Goal: Transaction & Acquisition: Purchase product/service

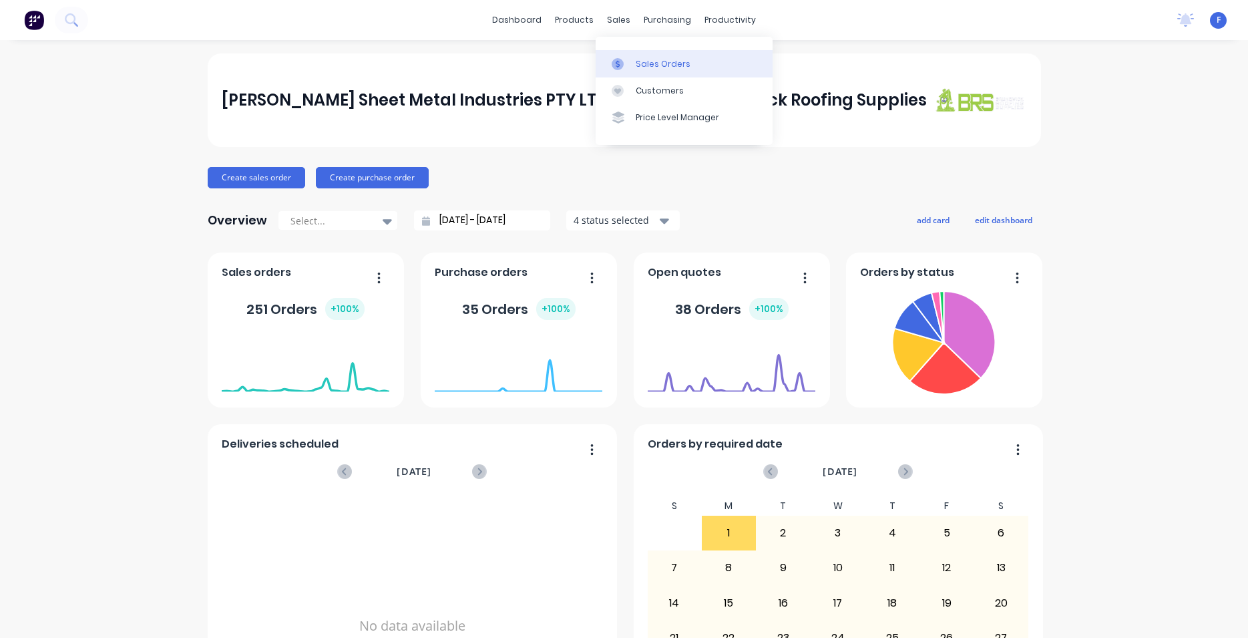
click at [644, 58] on div "Sales Orders" at bounding box center [663, 64] width 55 height 12
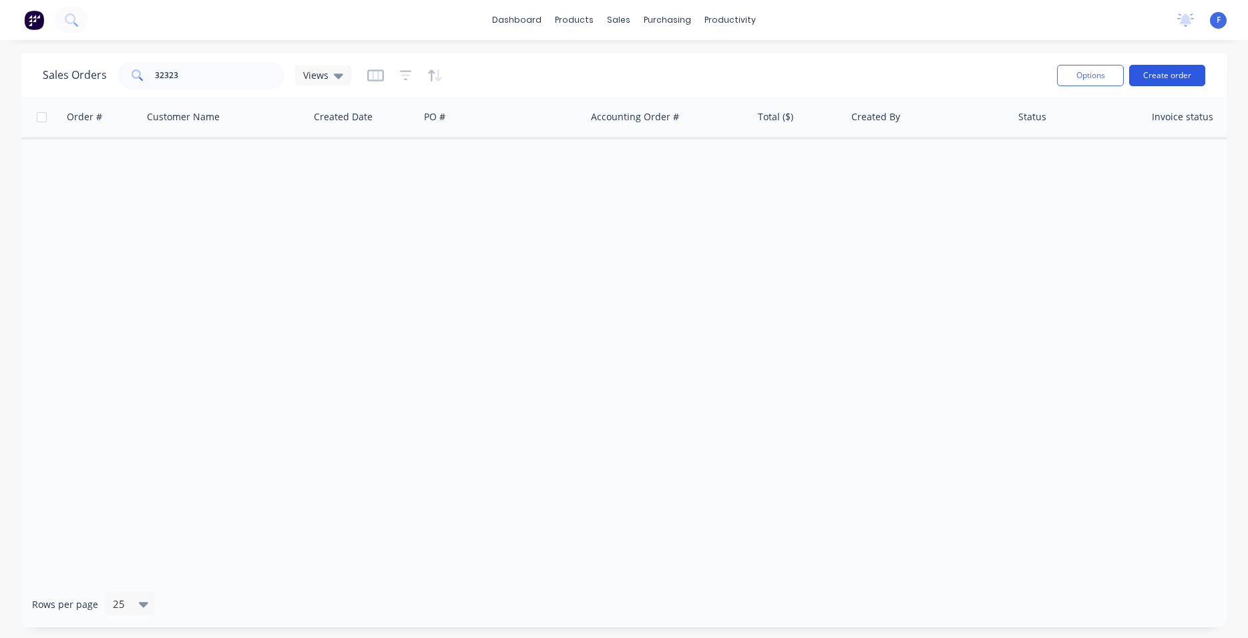
click at [1185, 77] on button "Create order" at bounding box center [1168, 75] width 76 height 21
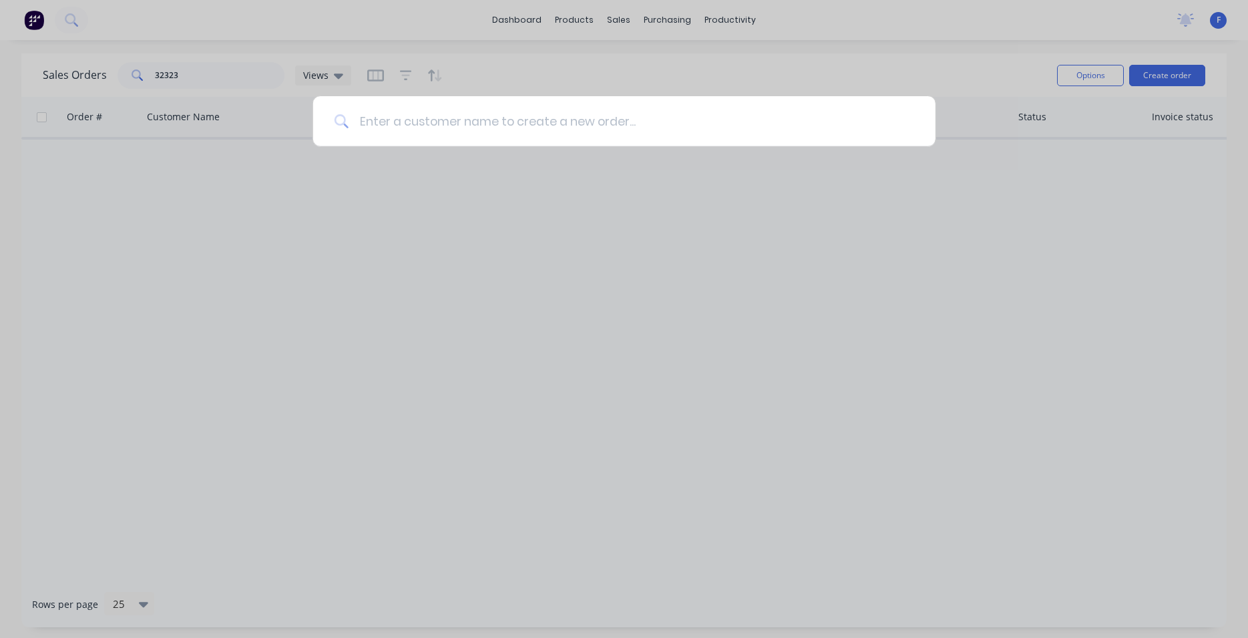
click at [459, 128] on input at bounding box center [632, 121] width 566 height 50
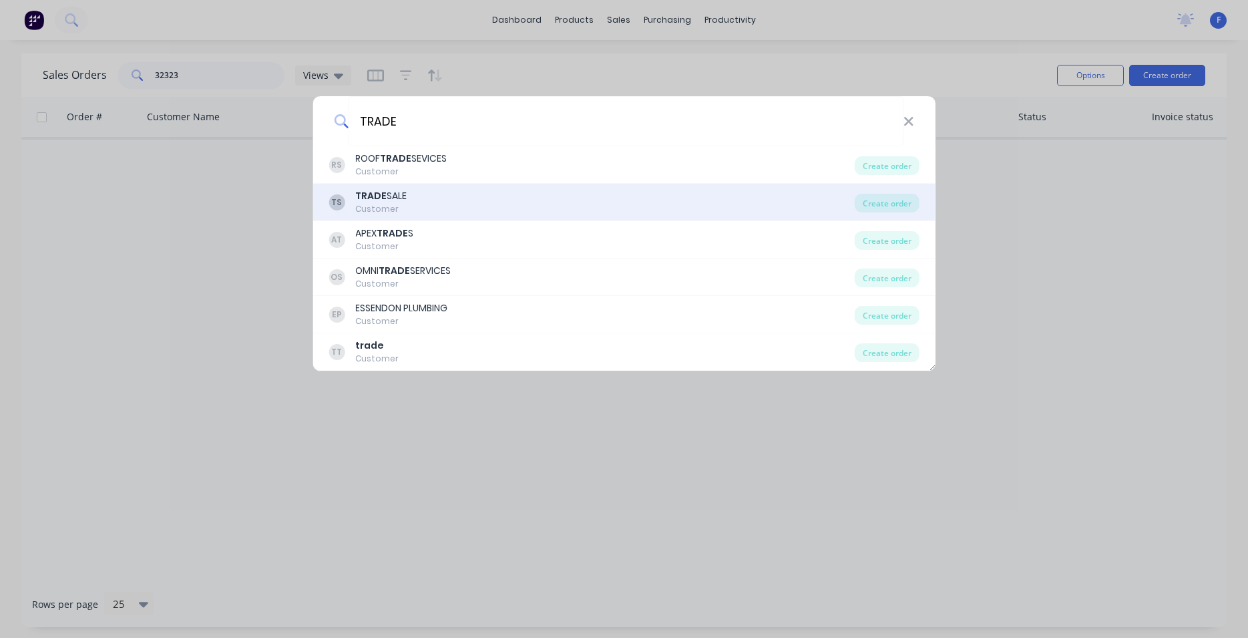
type input "TRADE"
click at [387, 197] on div "TRADE SALE" at bounding box center [380, 196] width 51 height 14
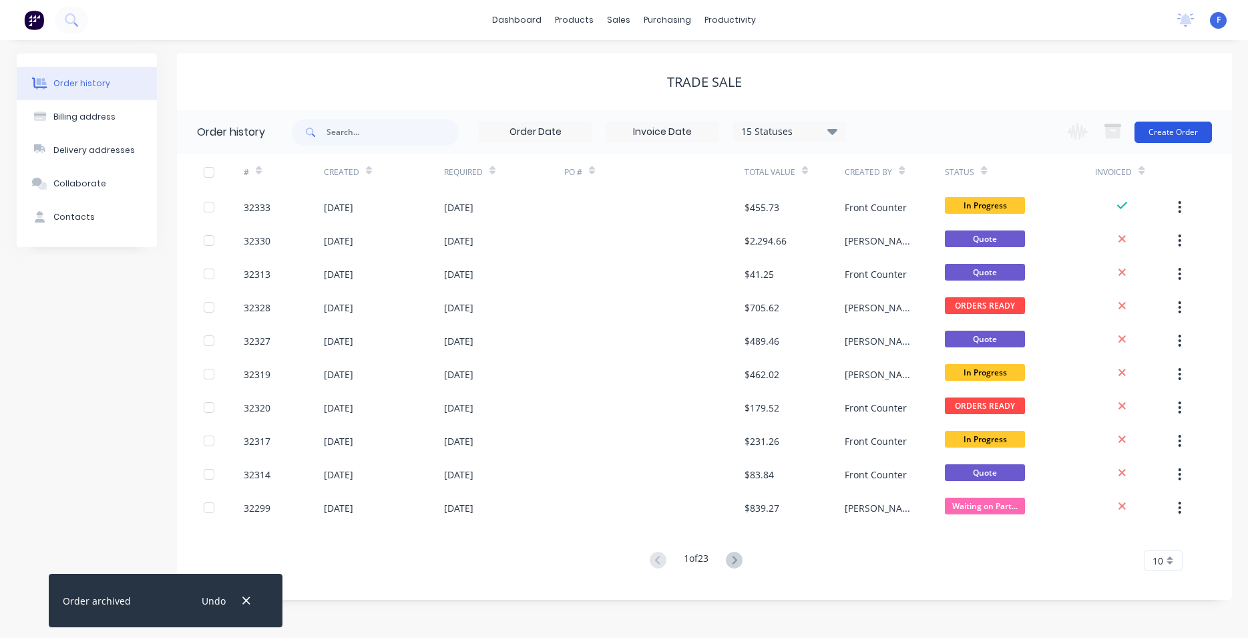
click at [1173, 138] on button "Create Order" at bounding box center [1173, 132] width 77 height 21
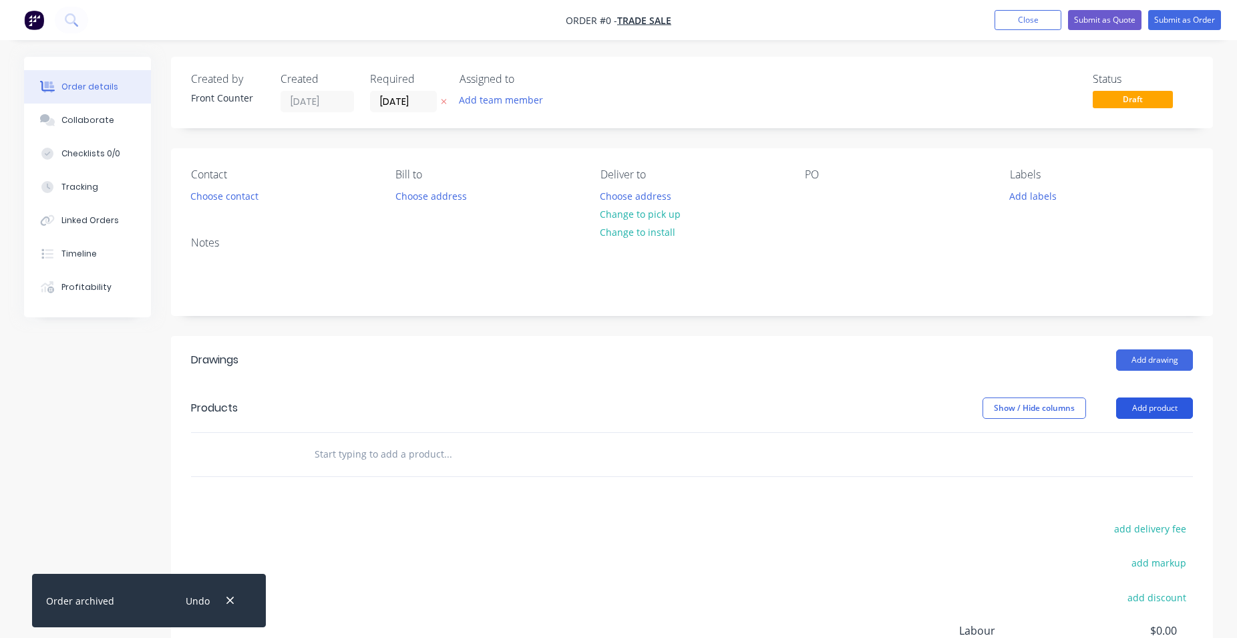
click at [1141, 410] on button "Add product" at bounding box center [1154, 407] width 77 height 21
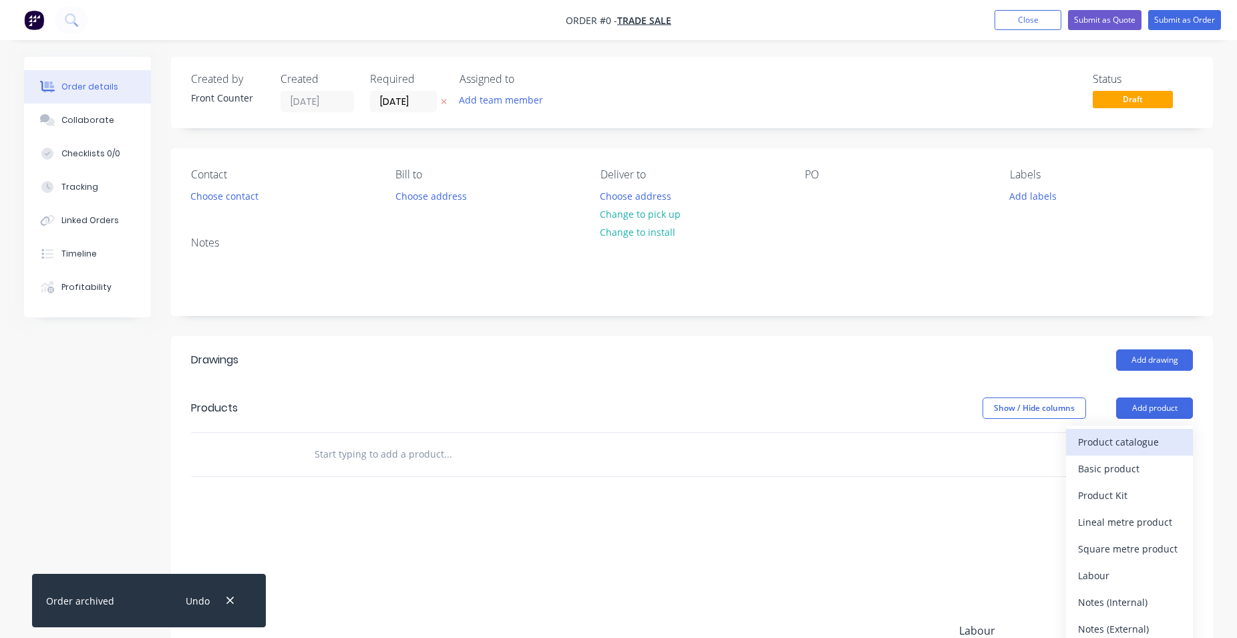
click at [1122, 443] on div "Product catalogue" at bounding box center [1129, 441] width 103 height 19
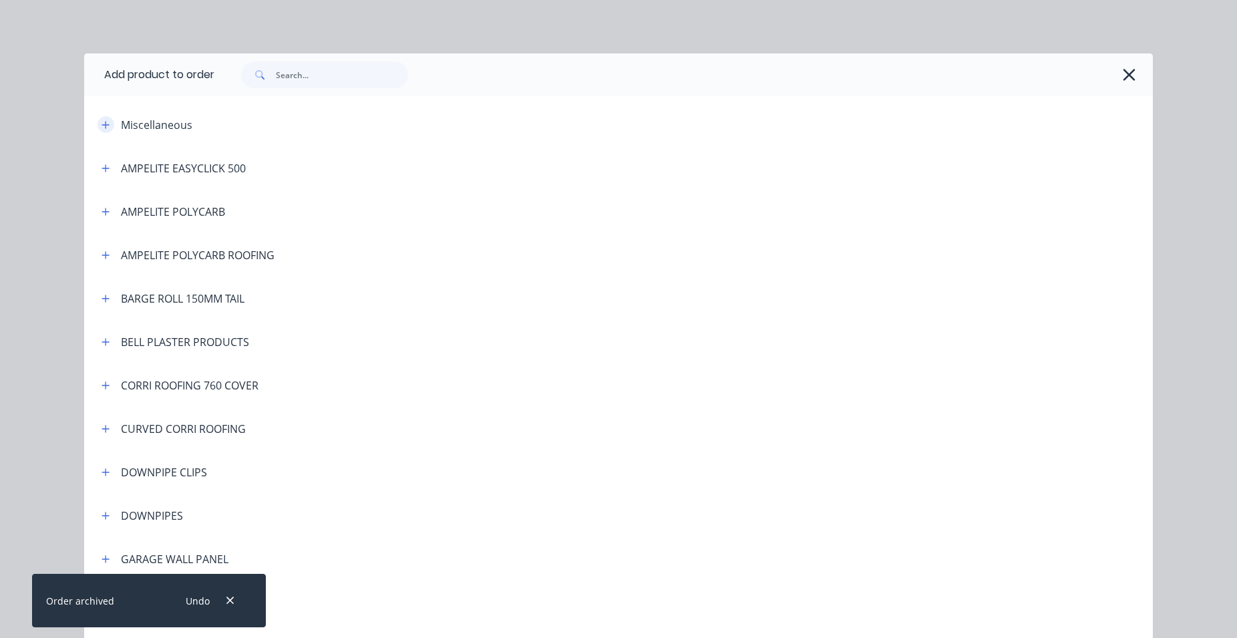
click at [102, 122] on icon "button" at bounding box center [106, 124] width 8 height 9
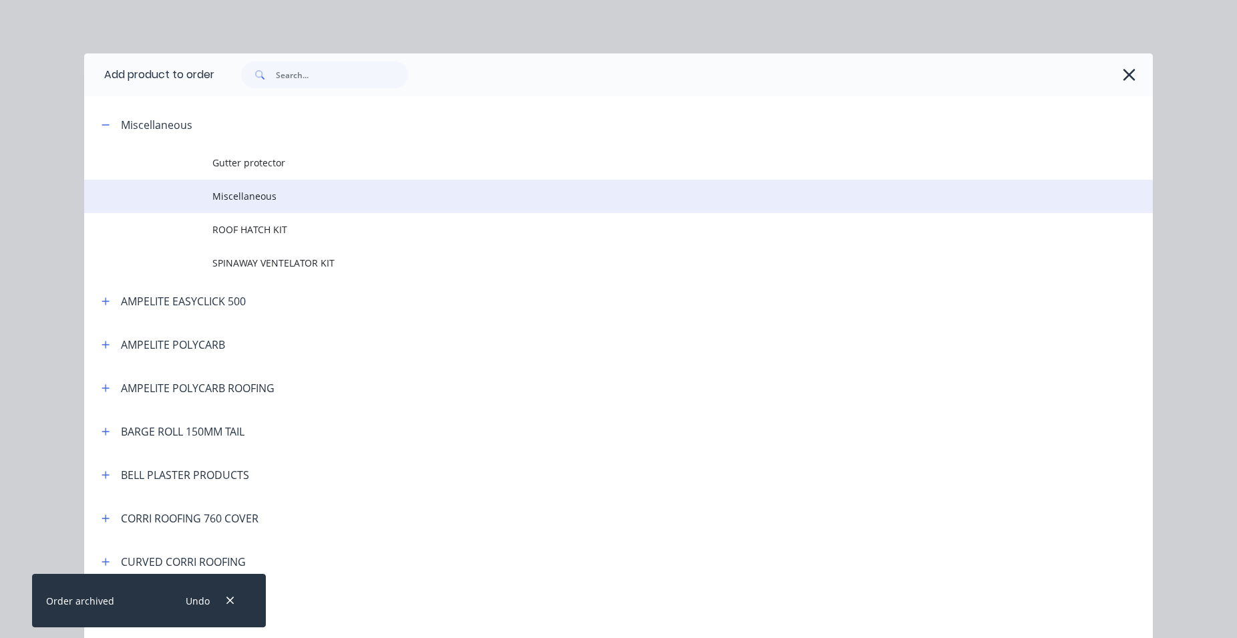
click at [301, 190] on span "Miscellaneous" at bounding box center [588, 196] width 752 height 14
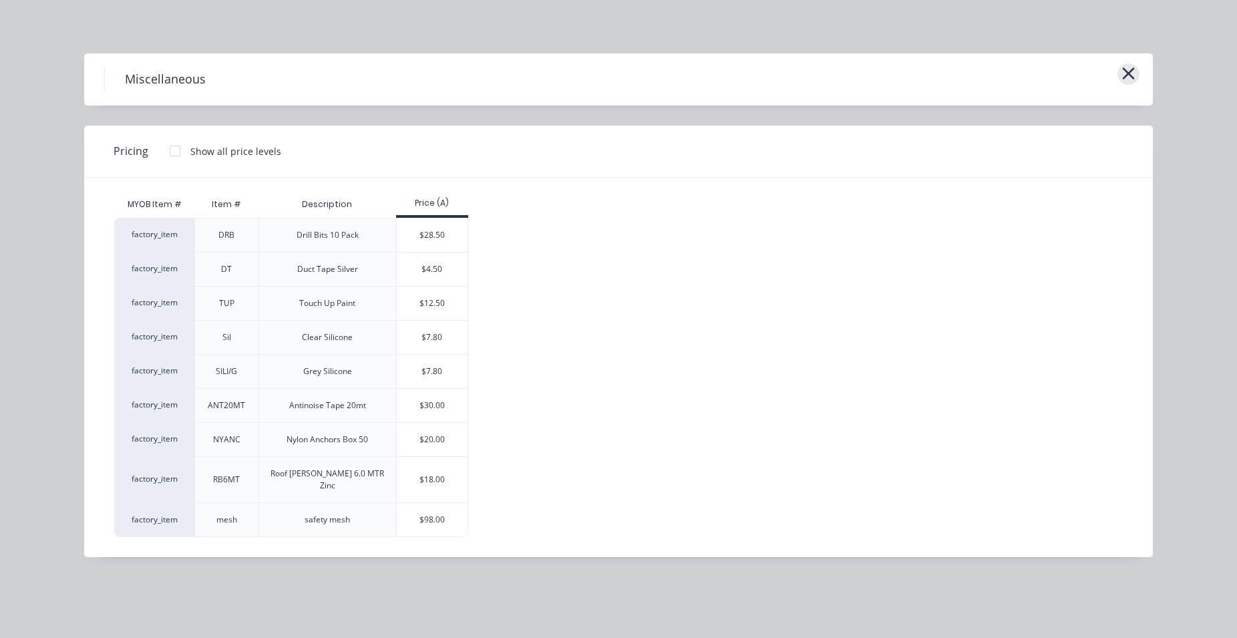
click at [1135, 73] on icon "button" at bounding box center [1129, 73] width 14 height 19
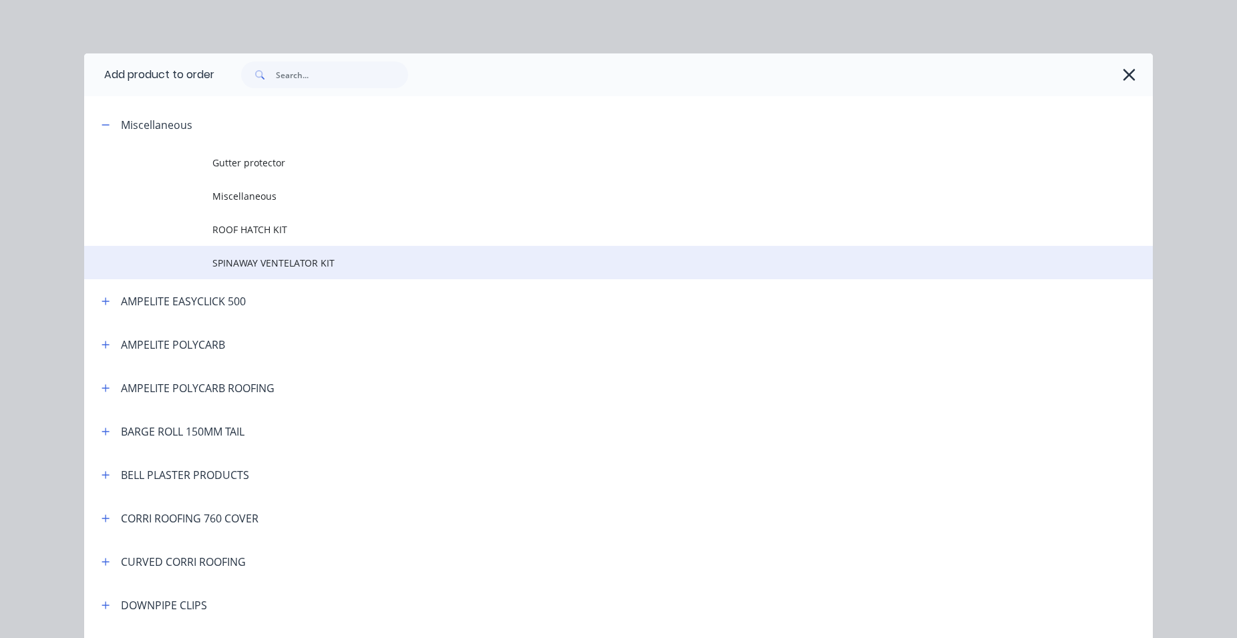
scroll to position [103, 0]
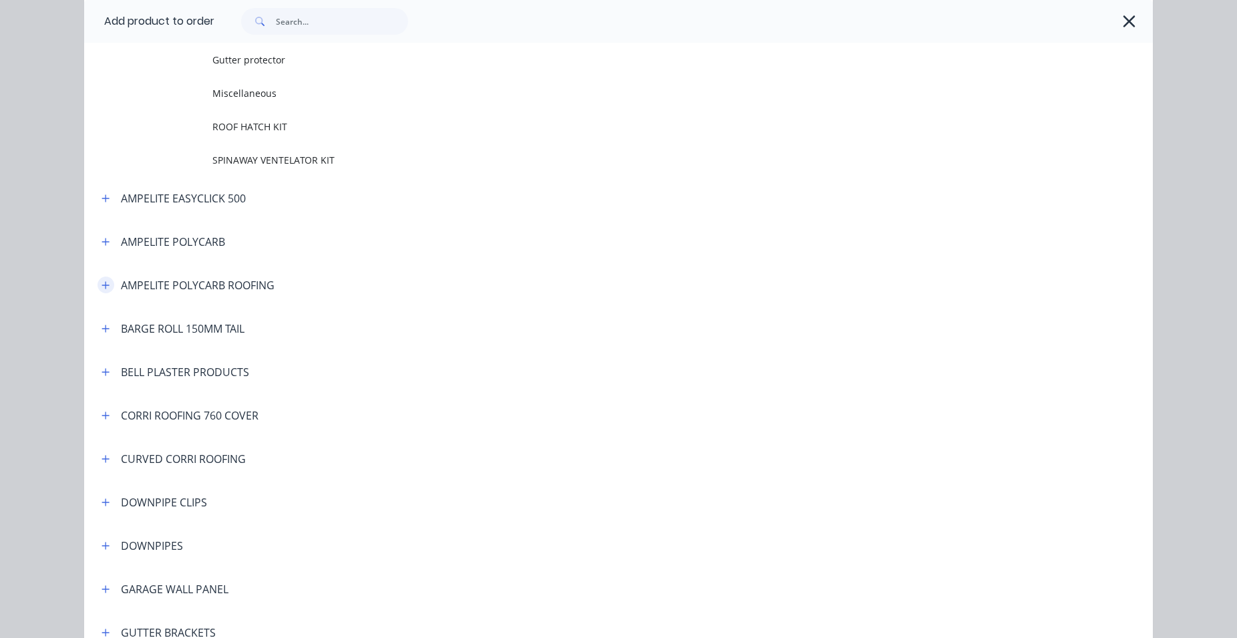
click at [102, 289] on icon "button" at bounding box center [106, 285] width 8 height 9
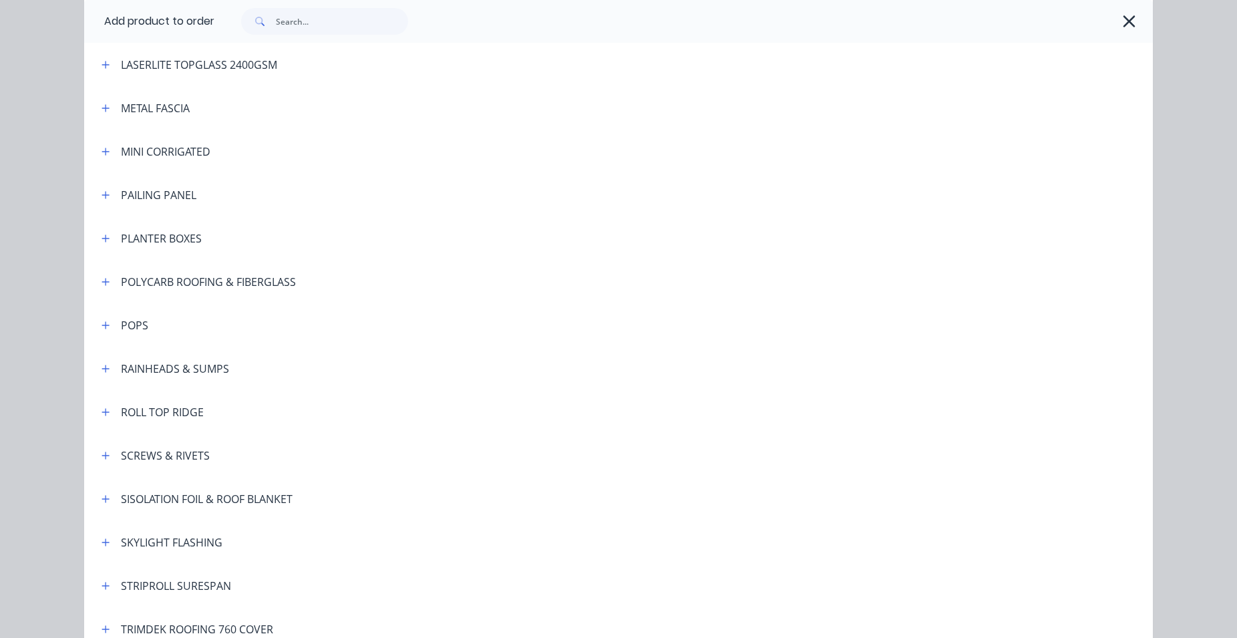
scroll to position [1017, 0]
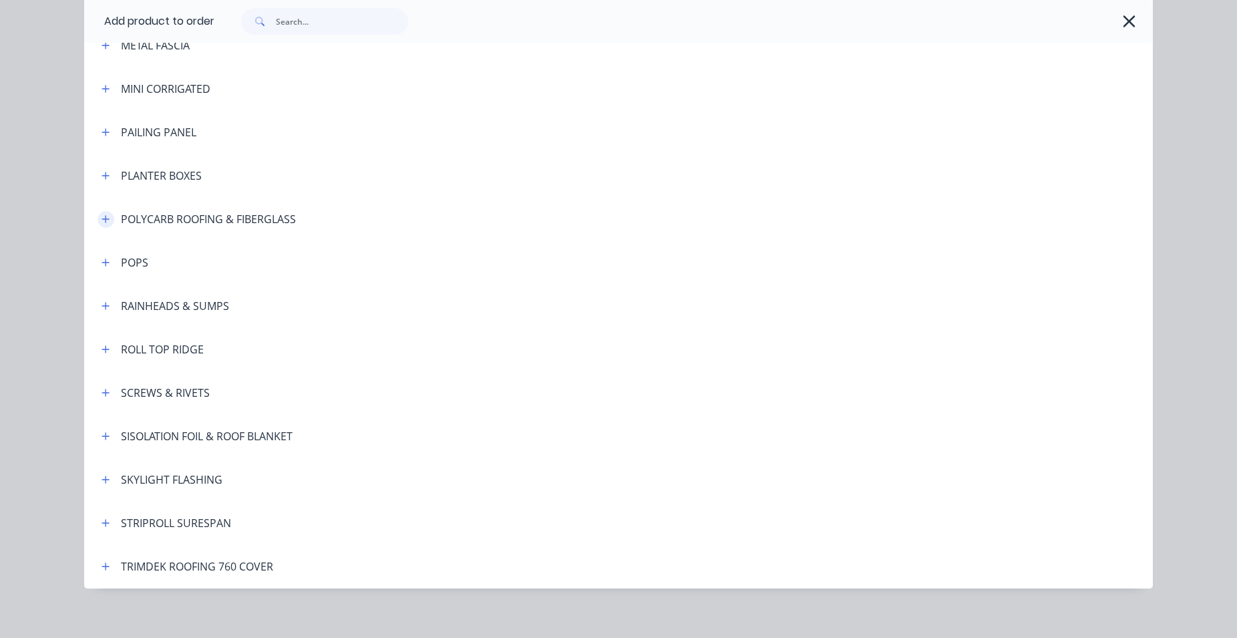
click at [102, 219] on icon "button" at bounding box center [105, 219] width 7 height 7
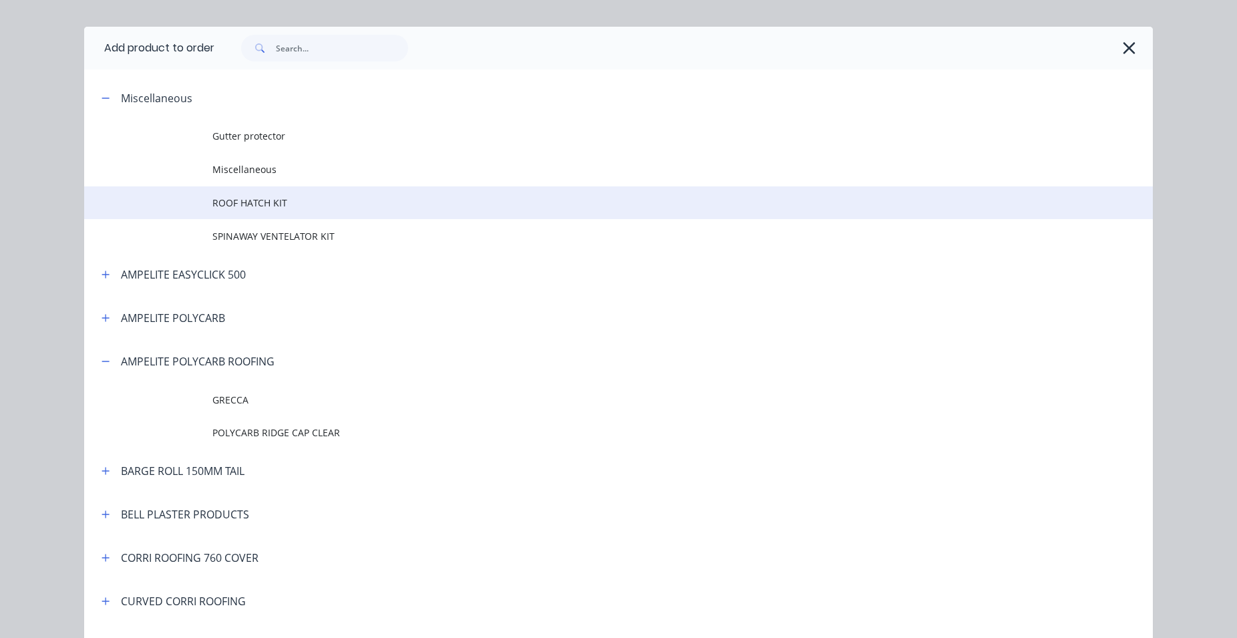
scroll to position [0, 0]
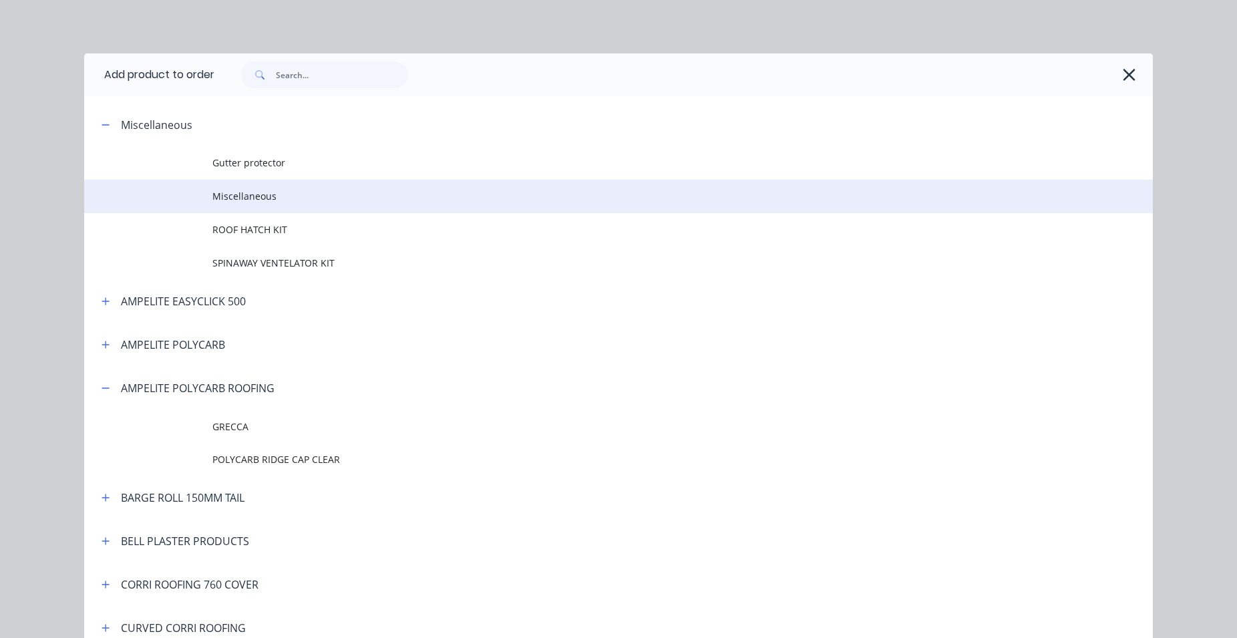
click at [202, 198] on td at bounding box center [148, 196] width 128 height 33
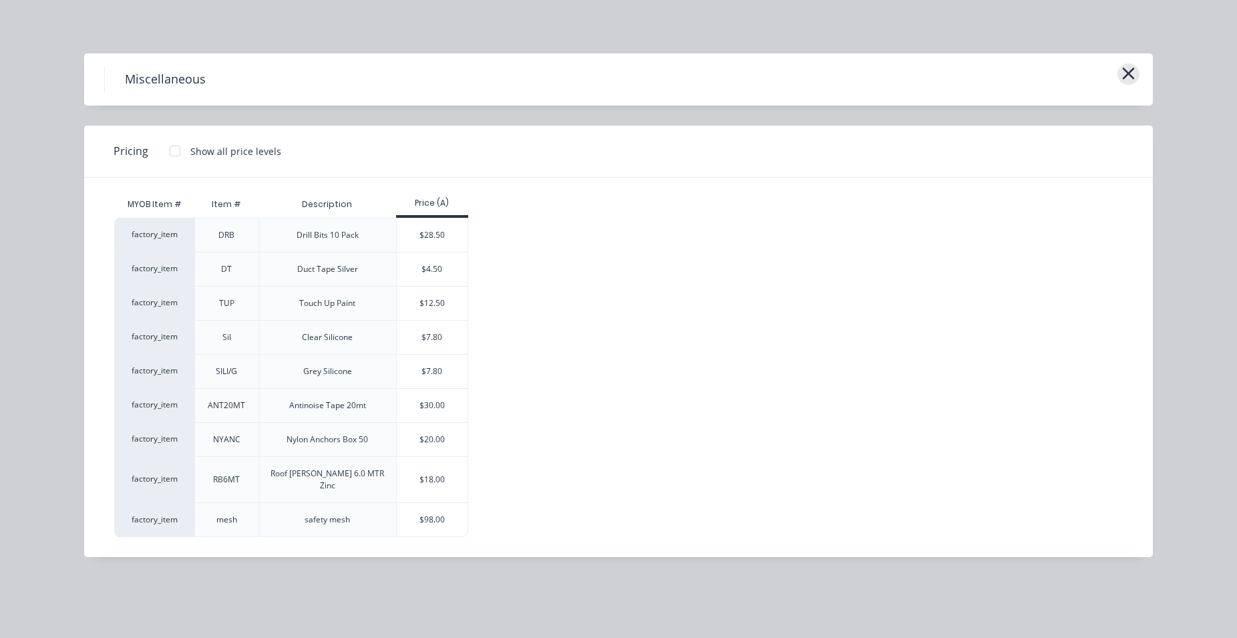
click at [1127, 75] on icon "button" at bounding box center [1129, 73] width 12 height 12
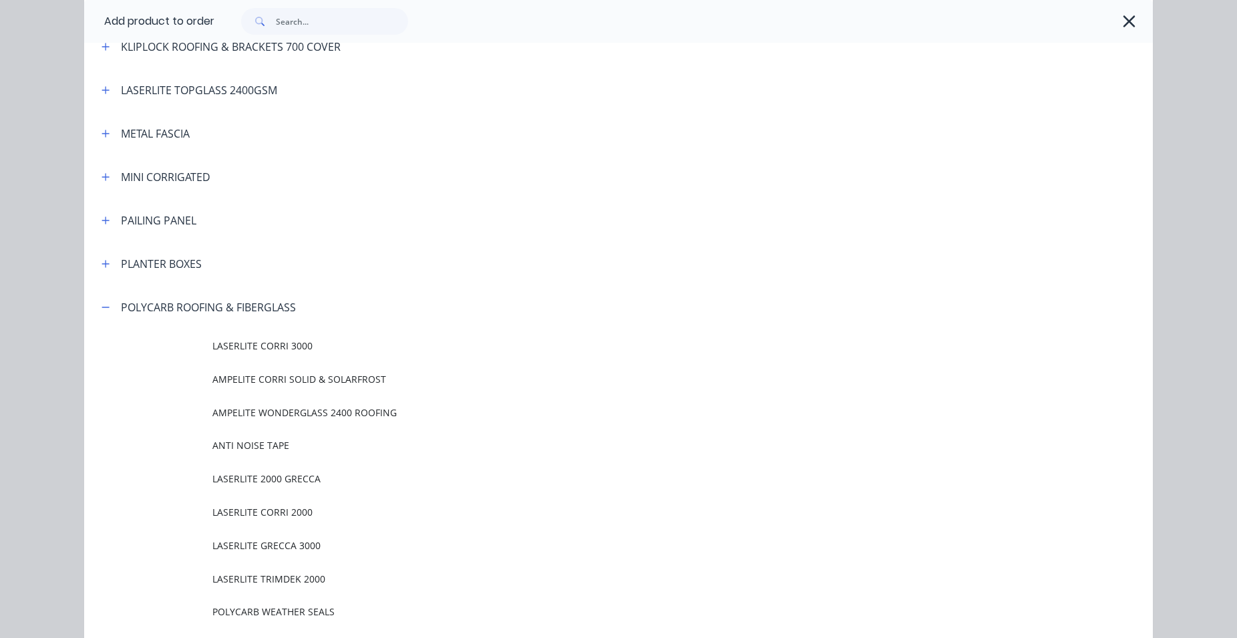
scroll to position [1017, 0]
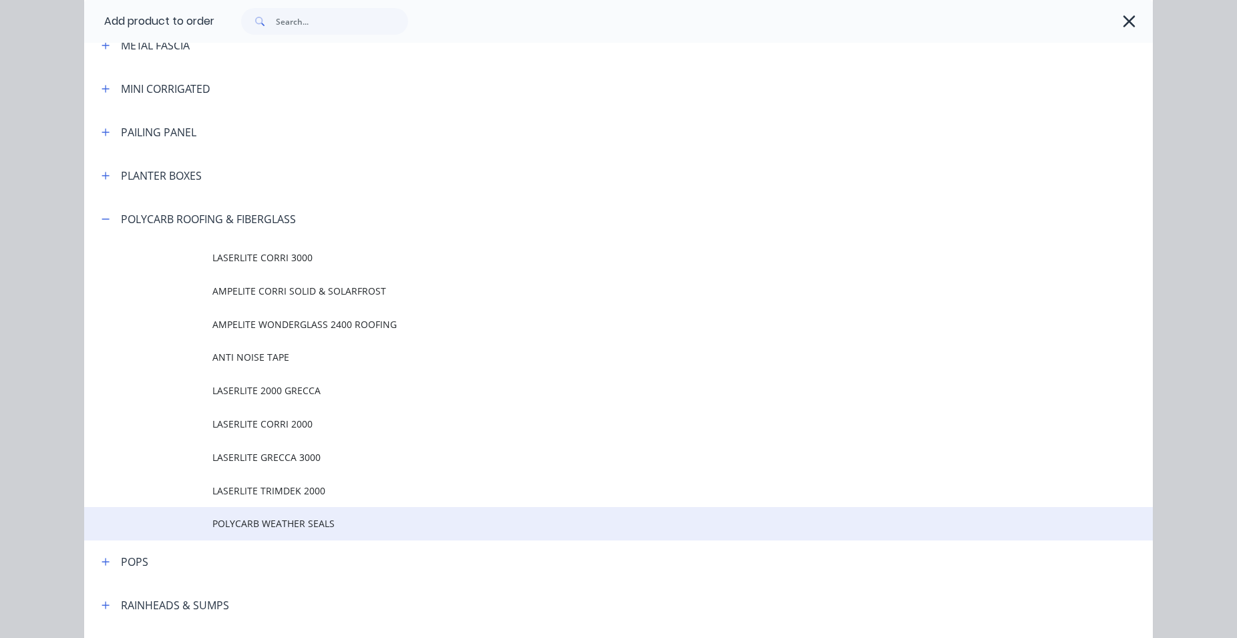
click at [278, 528] on span "POLYCARB WEATHER SEALS" at bounding box center [588, 523] width 752 height 14
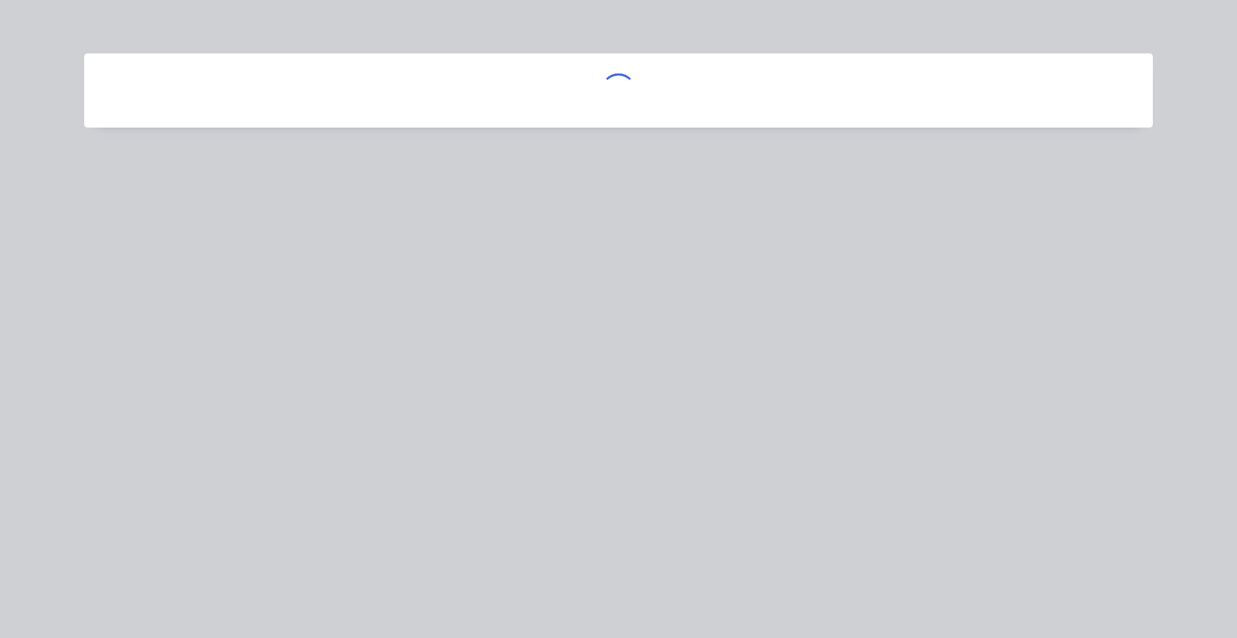
scroll to position [0, 0]
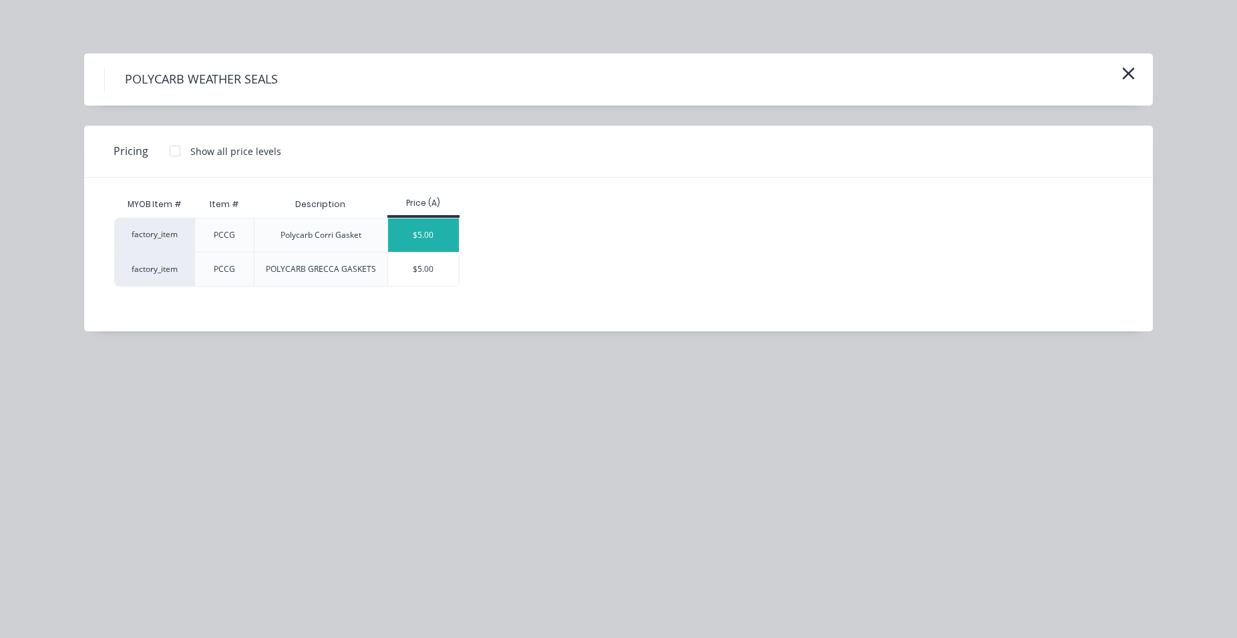
click at [454, 238] on div "$5.00" at bounding box center [423, 234] width 71 height 33
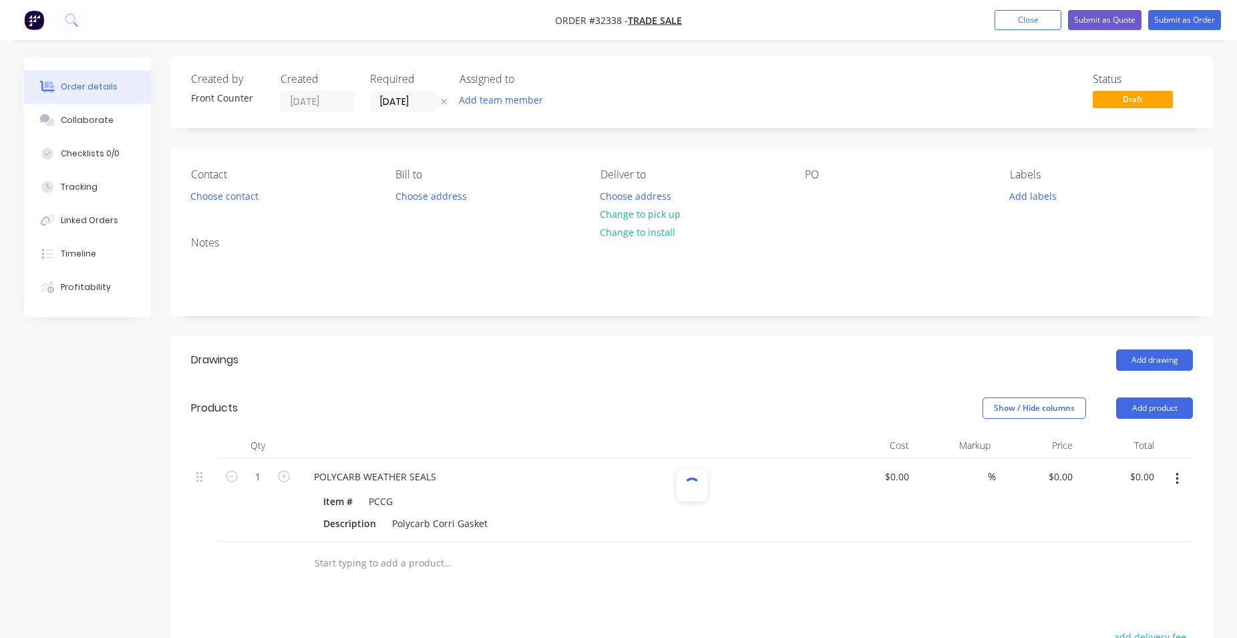
type input "$5.00"
click at [285, 476] on icon "button" at bounding box center [284, 476] width 12 height 12
type input "2"
type input "$10.00"
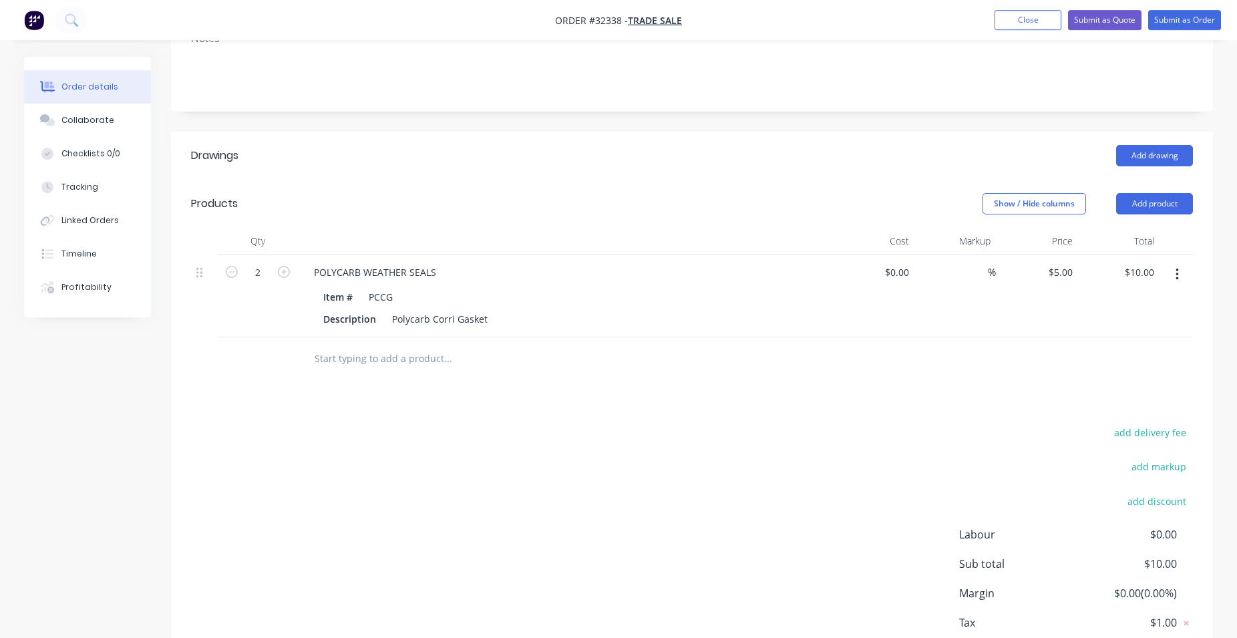
scroll to position [152, 0]
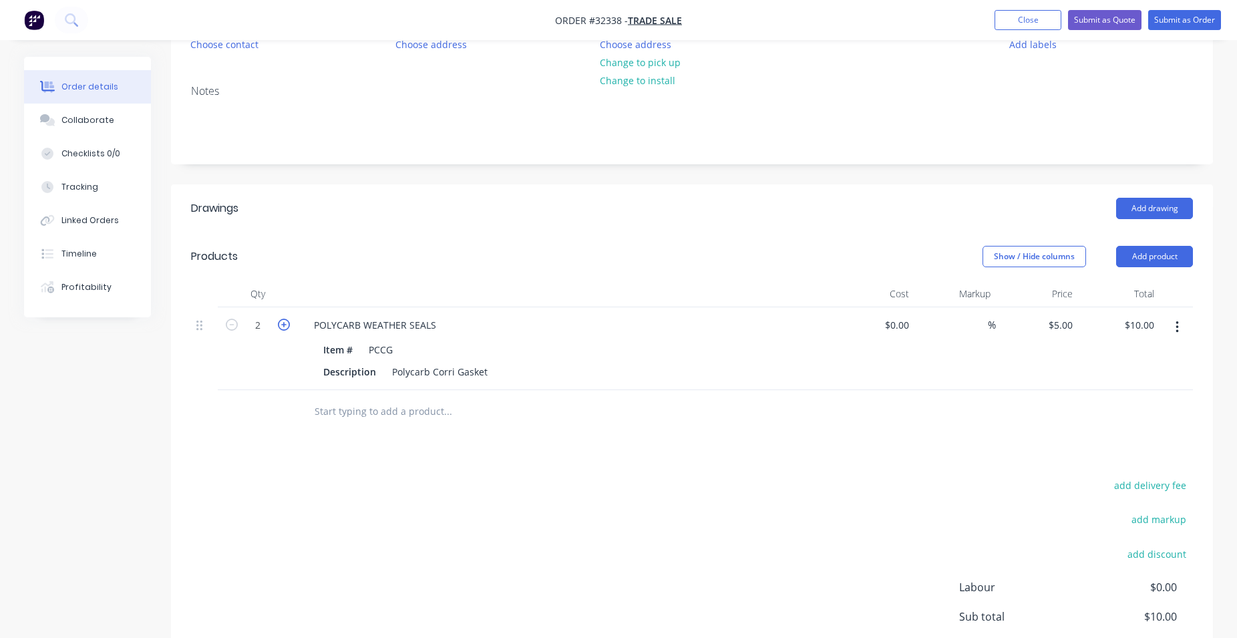
click at [283, 326] on icon "button" at bounding box center [284, 325] width 12 height 12
type input "3"
type input "$15.00"
click at [283, 326] on icon "button" at bounding box center [284, 325] width 12 height 12
type input "4"
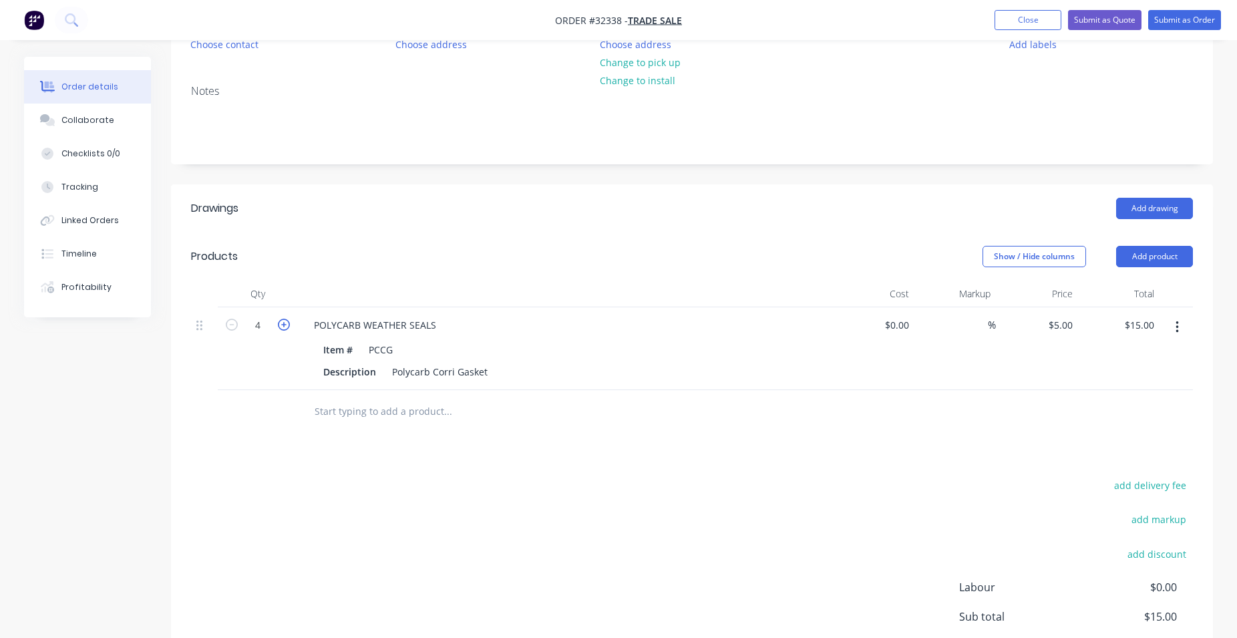
type input "$20.00"
click at [283, 326] on icon "button" at bounding box center [284, 325] width 12 height 12
type input "5"
type input "$25.00"
click at [283, 326] on icon "button" at bounding box center [284, 325] width 12 height 12
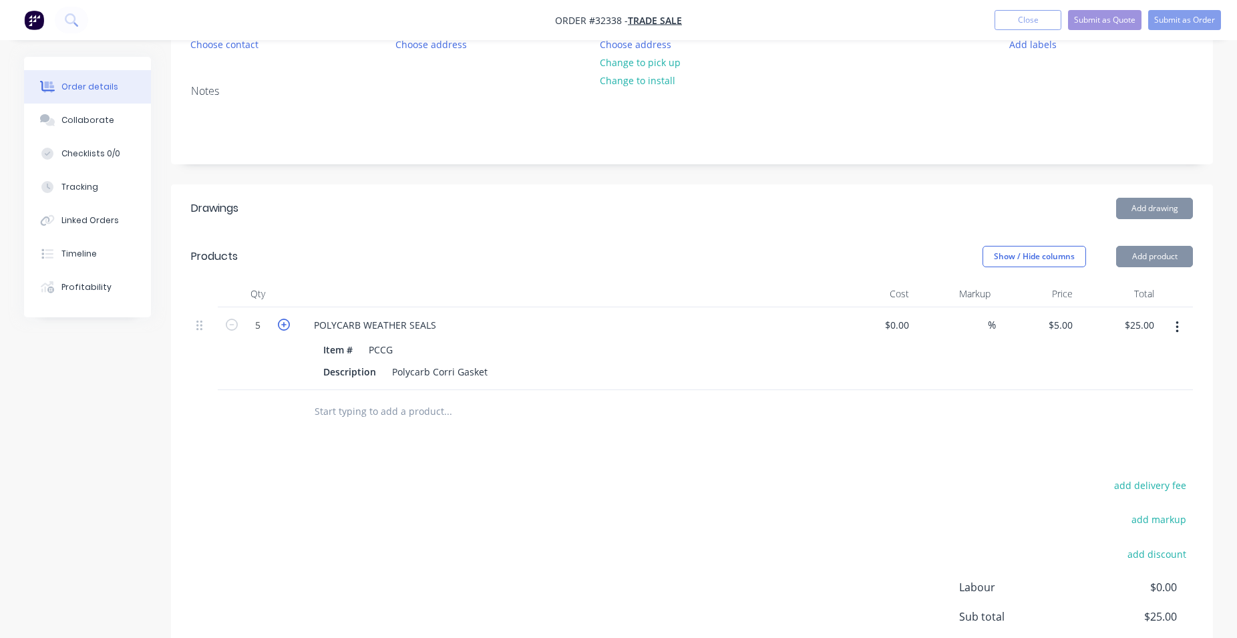
type input "6"
type input "$30.00"
click at [283, 326] on icon "button" at bounding box center [284, 325] width 12 height 12
type input "7"
type input "$35.00"
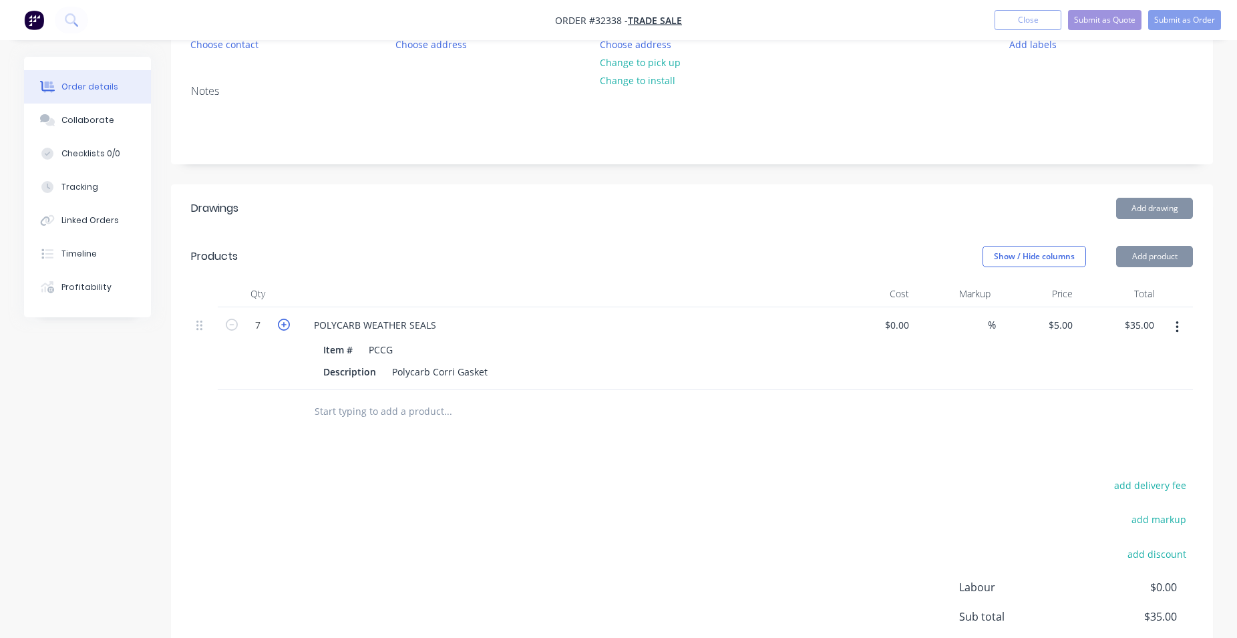
click at [283, 326] on icon "button" at bounding box center [284, 325] width 12 height 12
type input "8"
type input "$40.00"
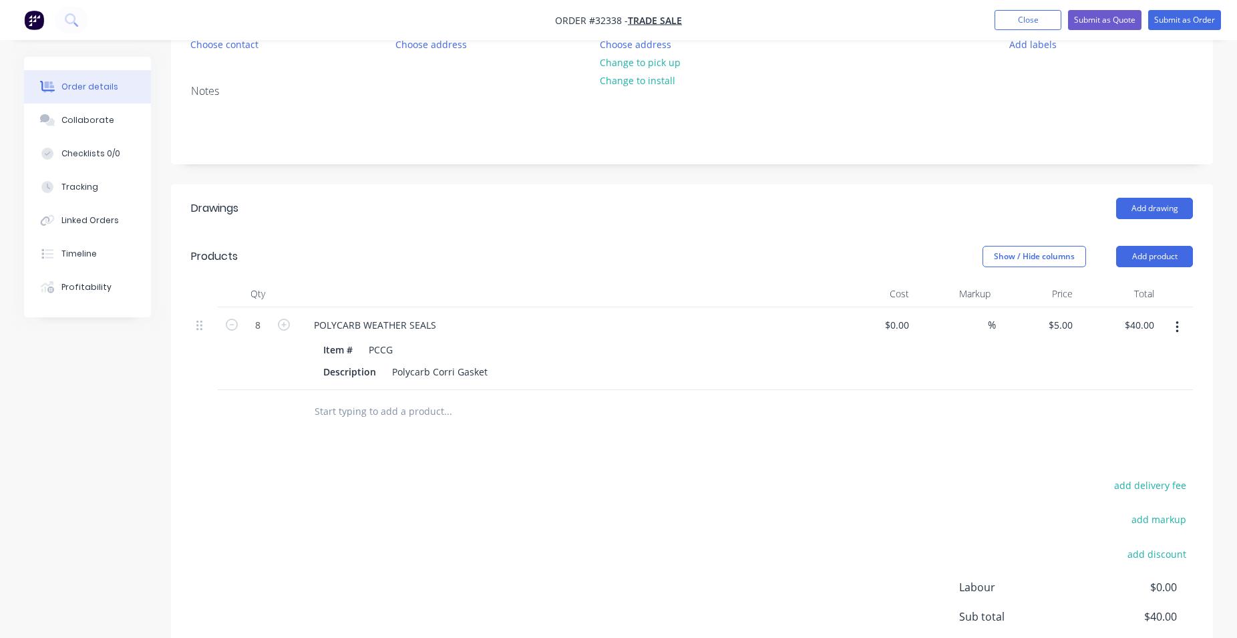
scroll to position [288, 0]
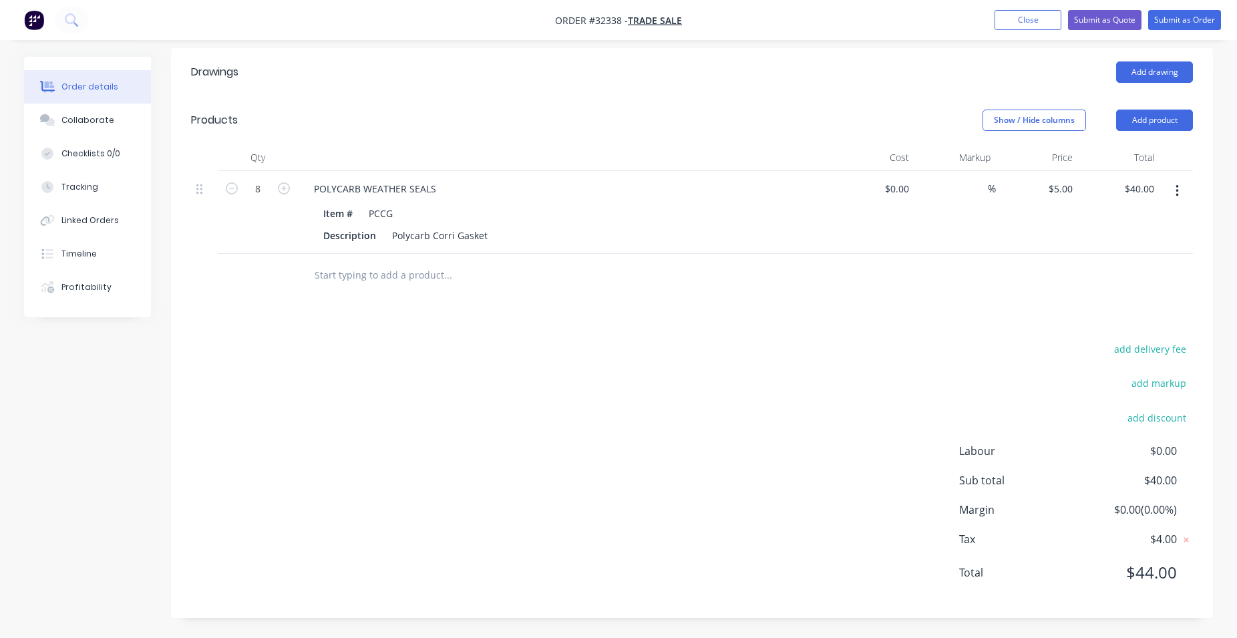
click at [582, 488] on div "add delivery fee add markup add discount Labour $0.00 Sub total $40.00 Margin $…" at bounding box center [692, 469] width 1002 height 258
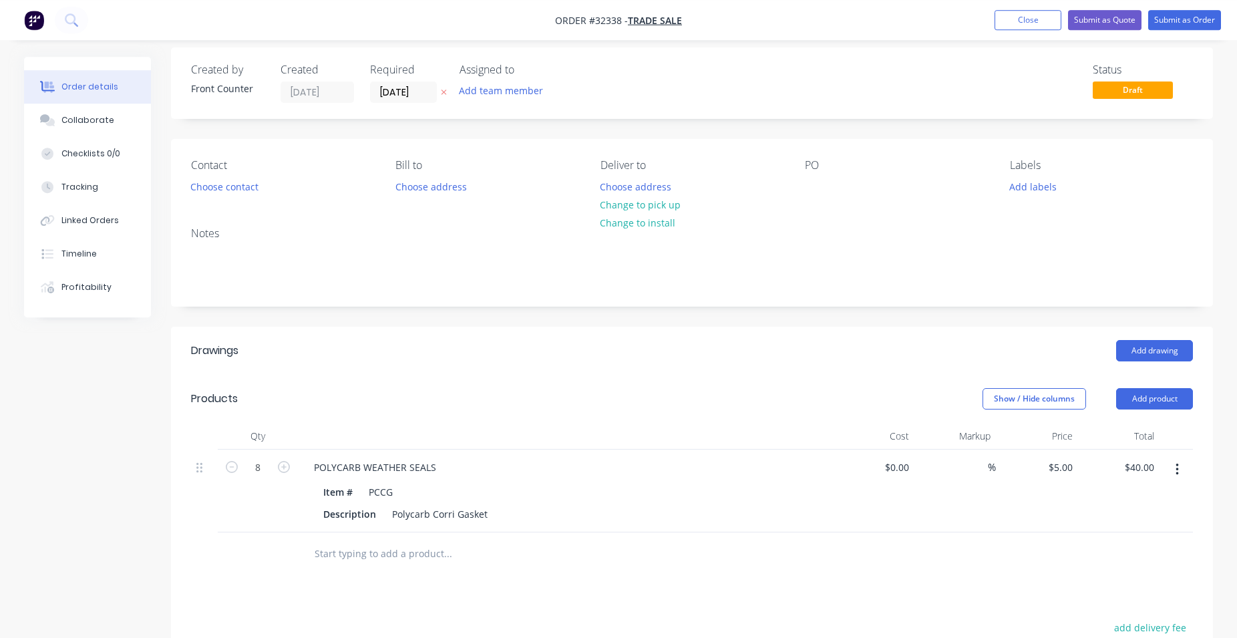
scroll to position [0, 0]
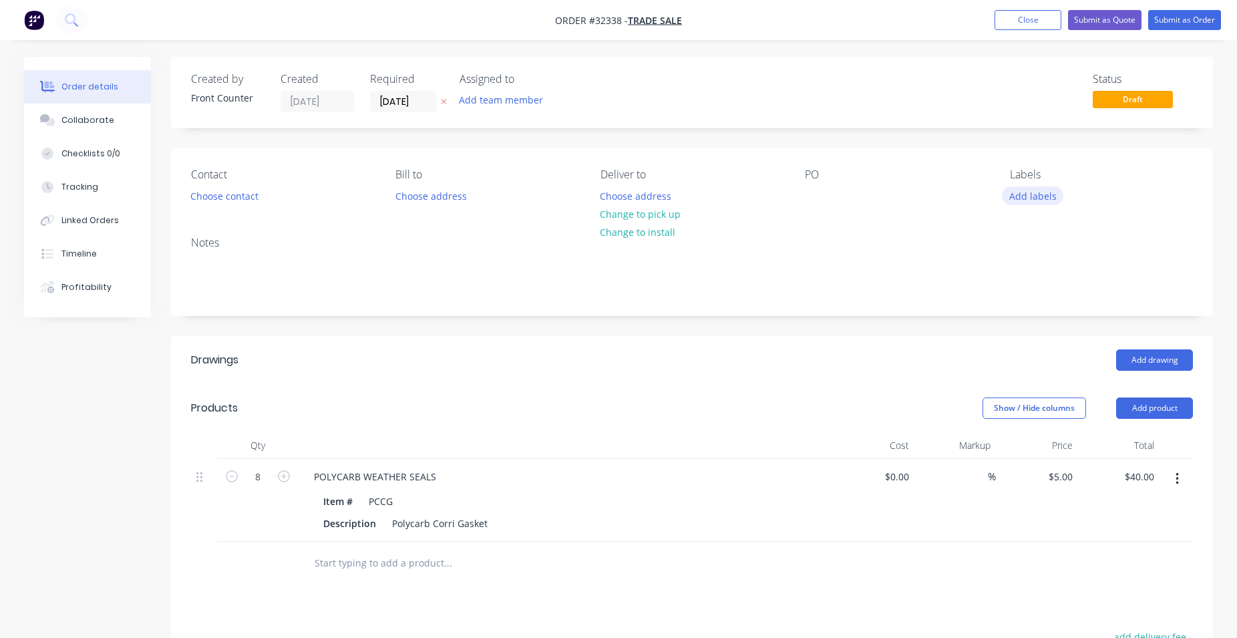
click at [1031, 192] on button "Add labels" at bounding box center [1032, 195] width 61 height 18
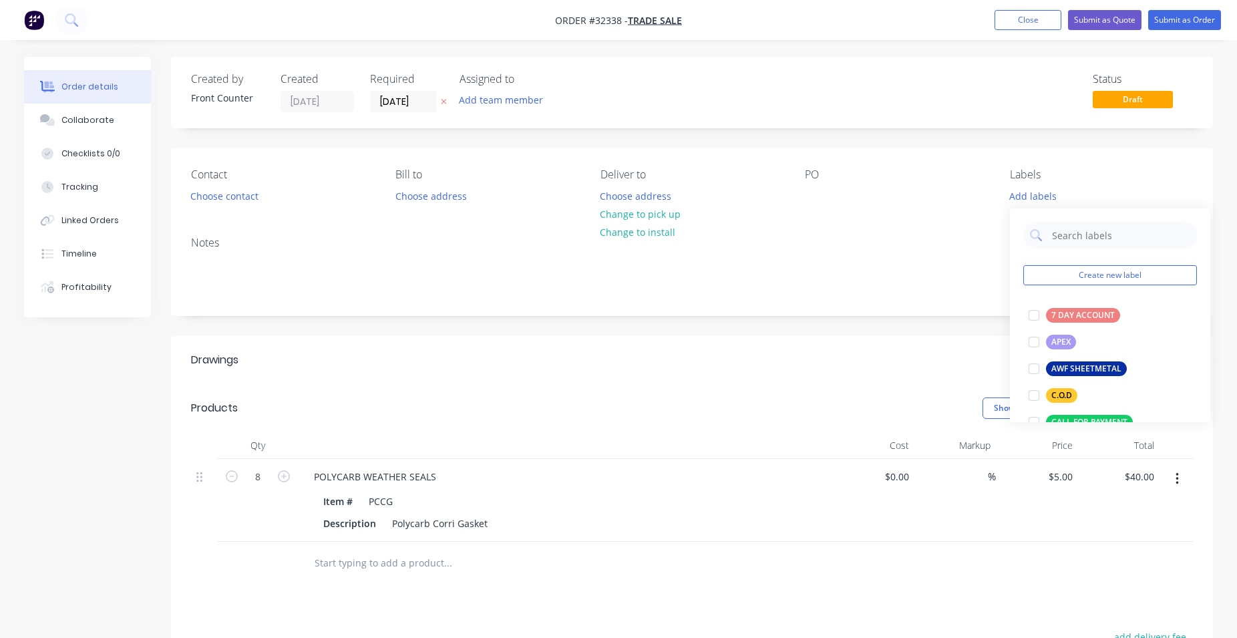
click at [599, 393] on header "Products Show / Hide columns Add product" at bounding box center [692, 408] width 1042 height 48
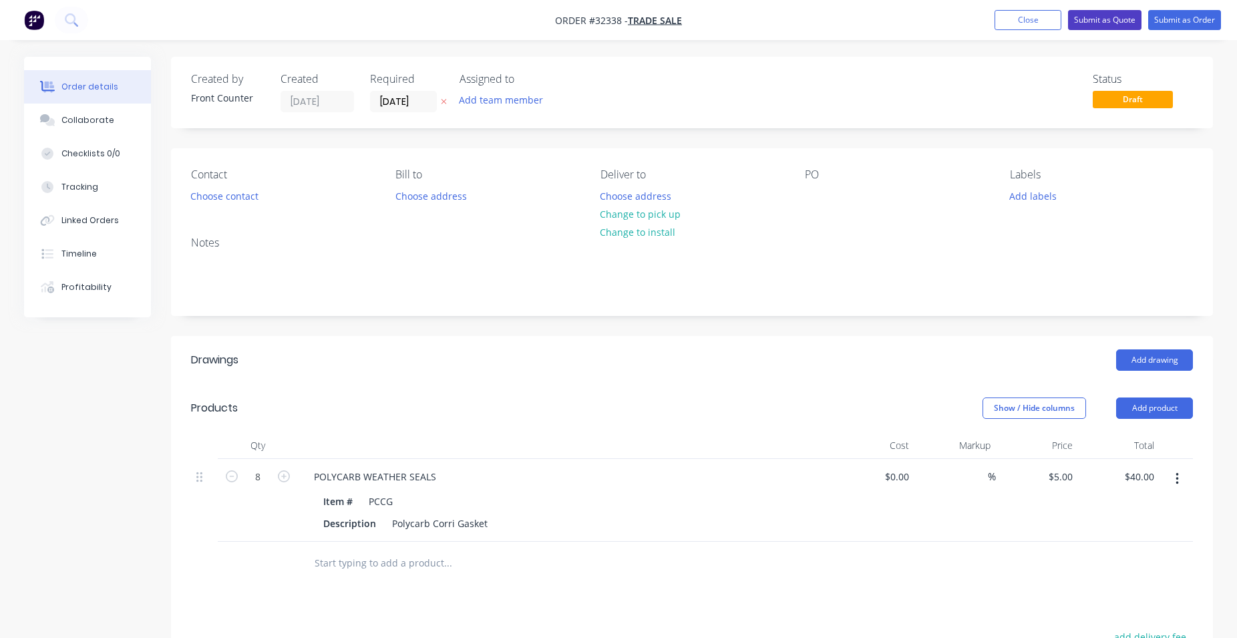
click at [1125, 15] on button "Submit as Quote" at bounding box center [1104, 20] width 73 height 20
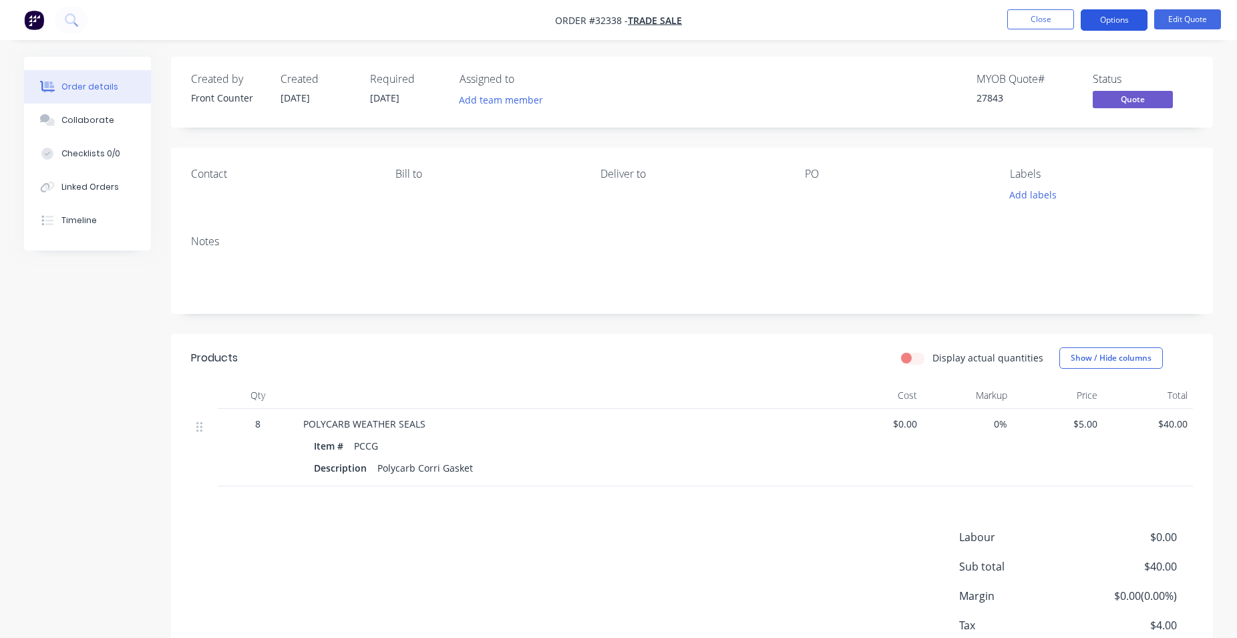
click at [1114, 20] on button "Options" at bounding box center [1114, 19] width 67 height 21
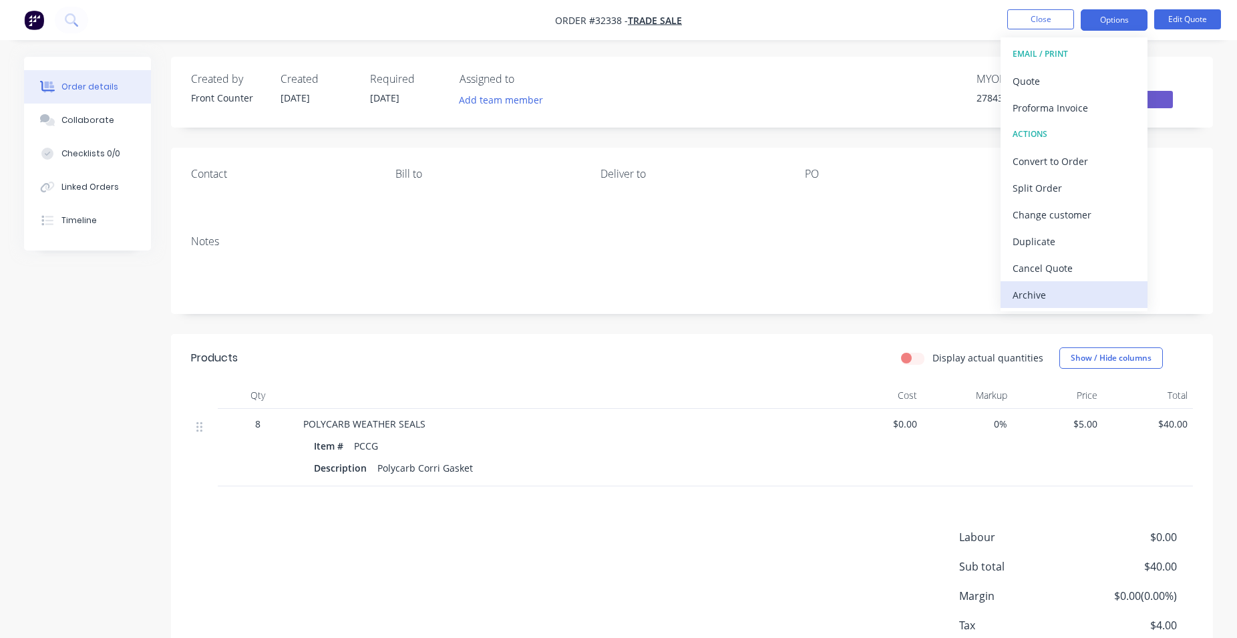
click at [1067, 296] on div "Archive" at bounding box center [1074, 294] width 123 height 19
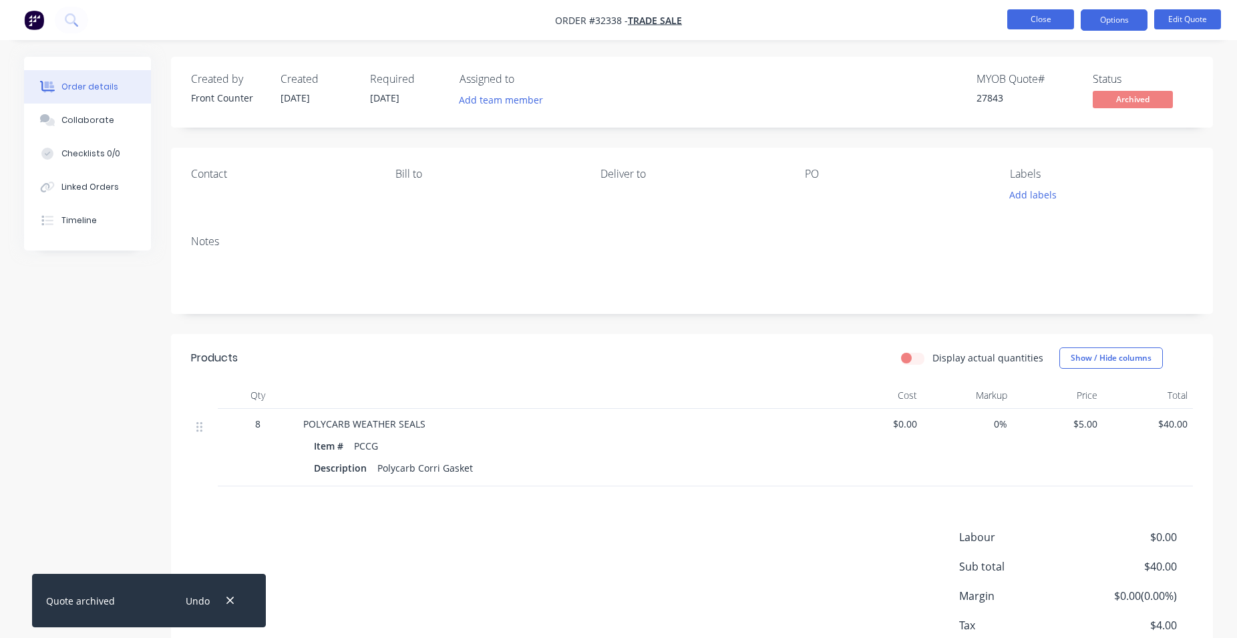
click at [1040, 16] on button "Close" at bounding box center [1040, 19] width 67 height 20
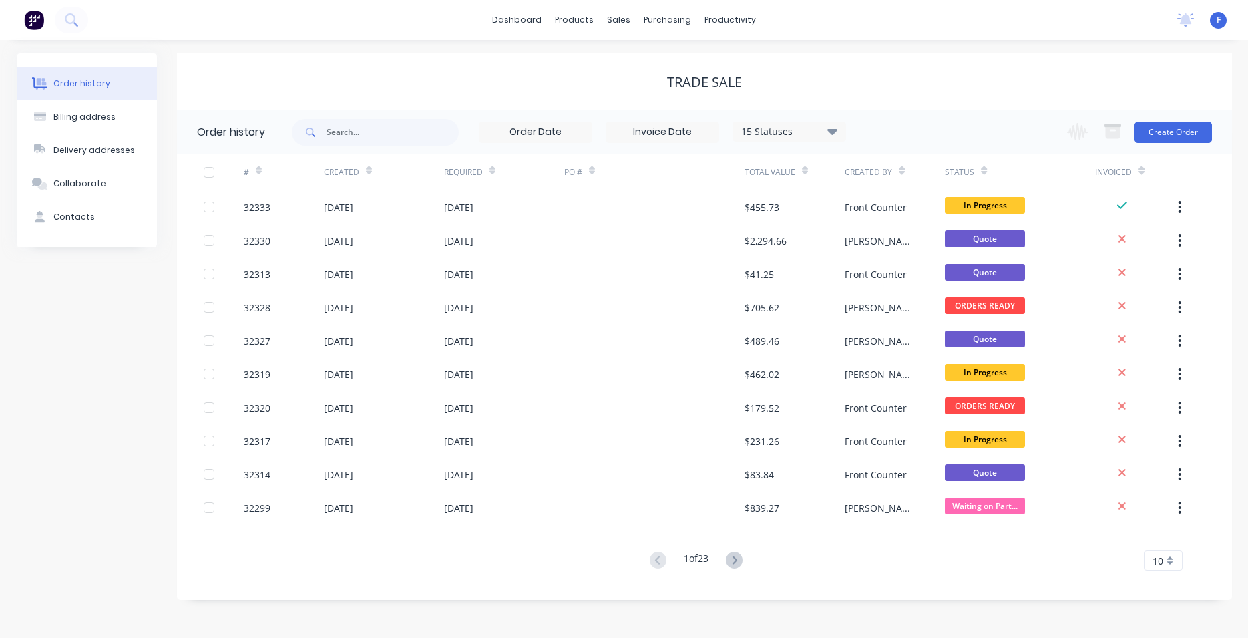
click at [36, 18] on img at bounding box center [34, 20] width 20 height 20
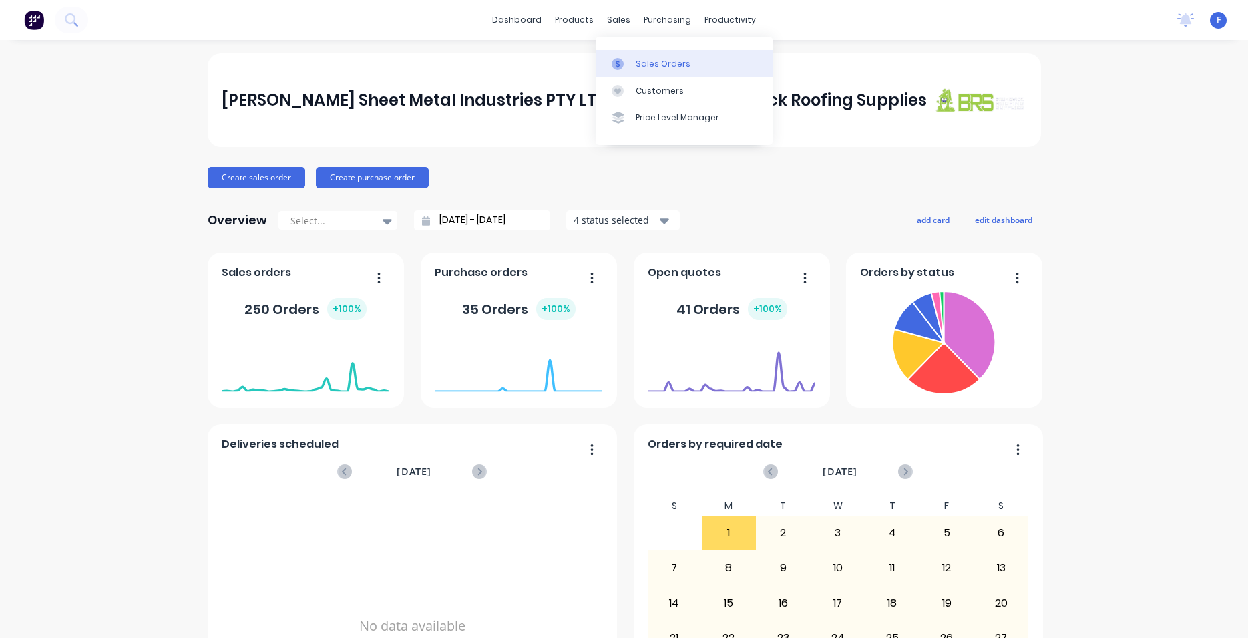
click at [663, 63] on div "Sales Orders" at bounding box center [663, 64] width 55 height 12
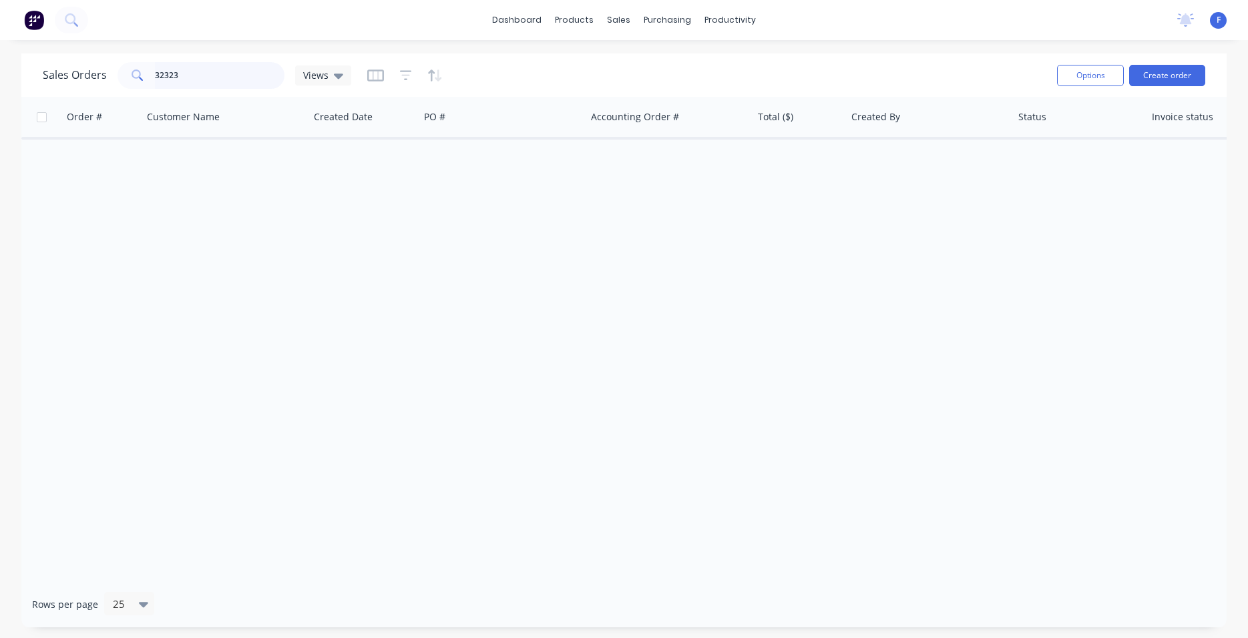
click at [232, 67] on input "32323" at bounding box center [220, 75] width 130 height 27
type input "3"
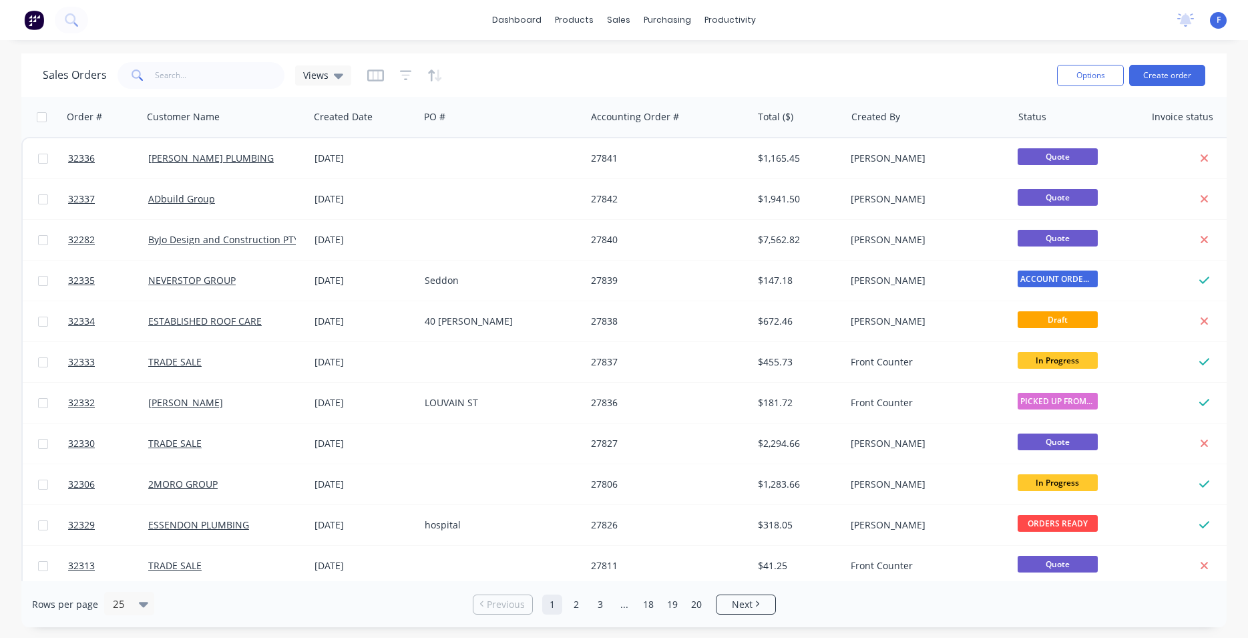
click at [1160, 89] on div "Options Create order" at bounding box center [1129, 75] width 154 height 33
click at [1162, 81] on button "Create order" at bounding box center [1168, 75] width 76 height 21
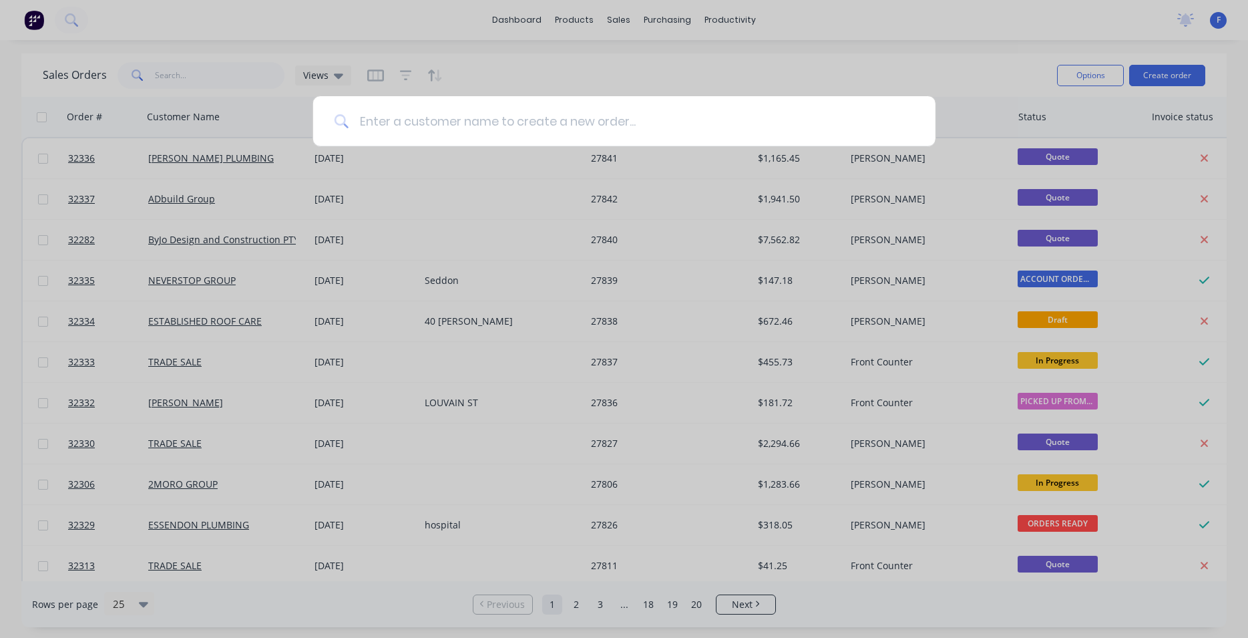
click at [468, 108] on input at bounding box center [632, 121] width 566 height 50
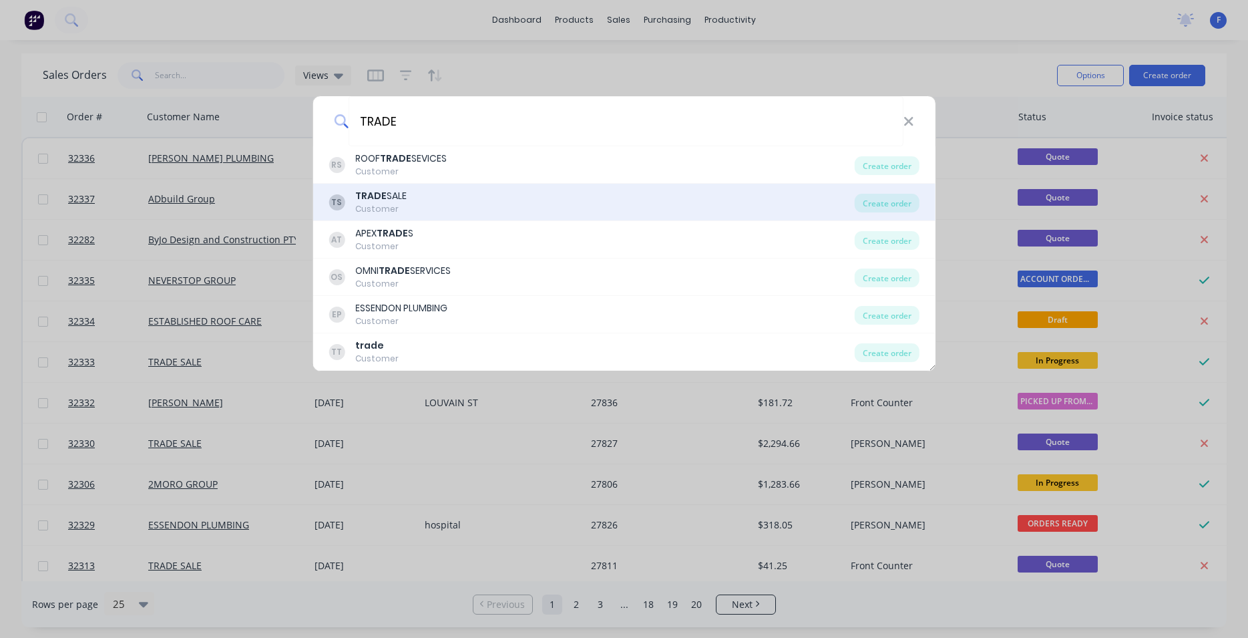
type input "TRADE"
click at [470, 202] on div "TS TRADE SALE Customer" at bounding box center [592, 202] width 526 height 26
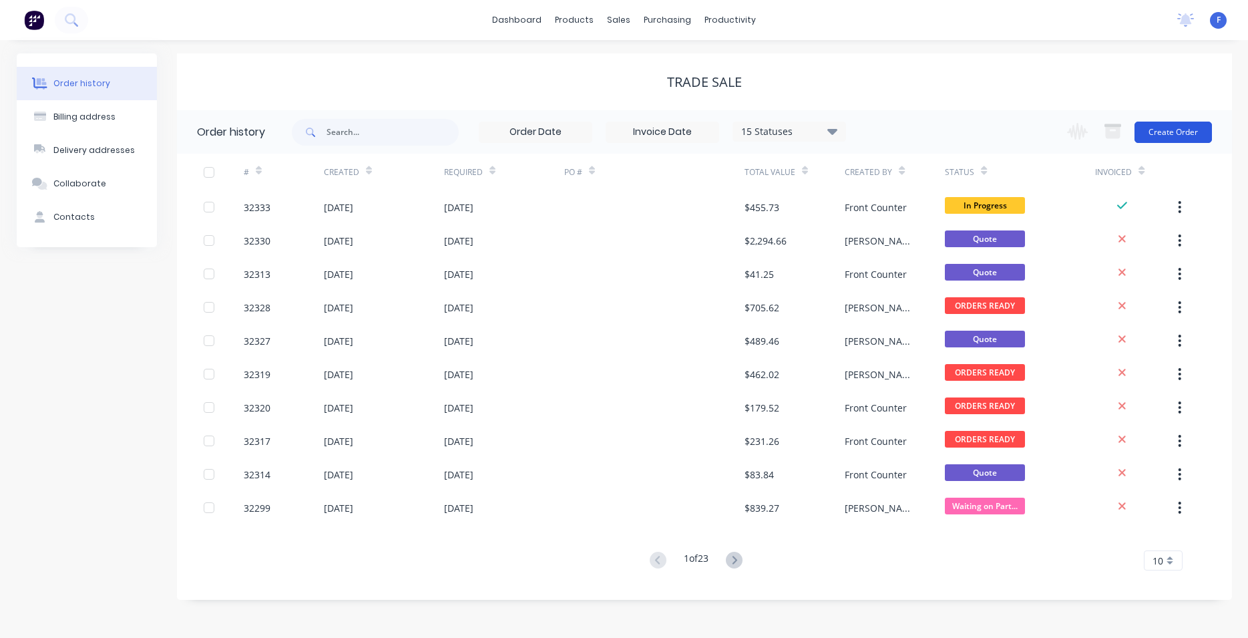
click at [1176, 136] on button "Create Order" at bounding box center [1173, 132] width 77 height 21
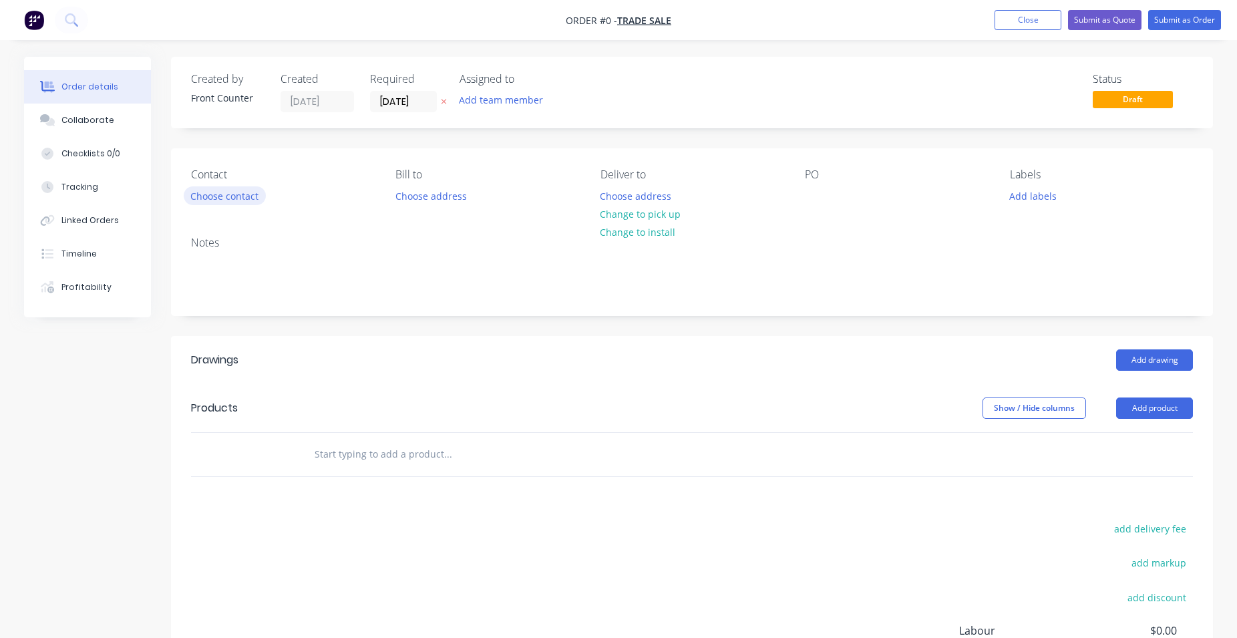
click at [210, 188] on button "Choose contact" at bounding box center [225, 195] width 82 height 18
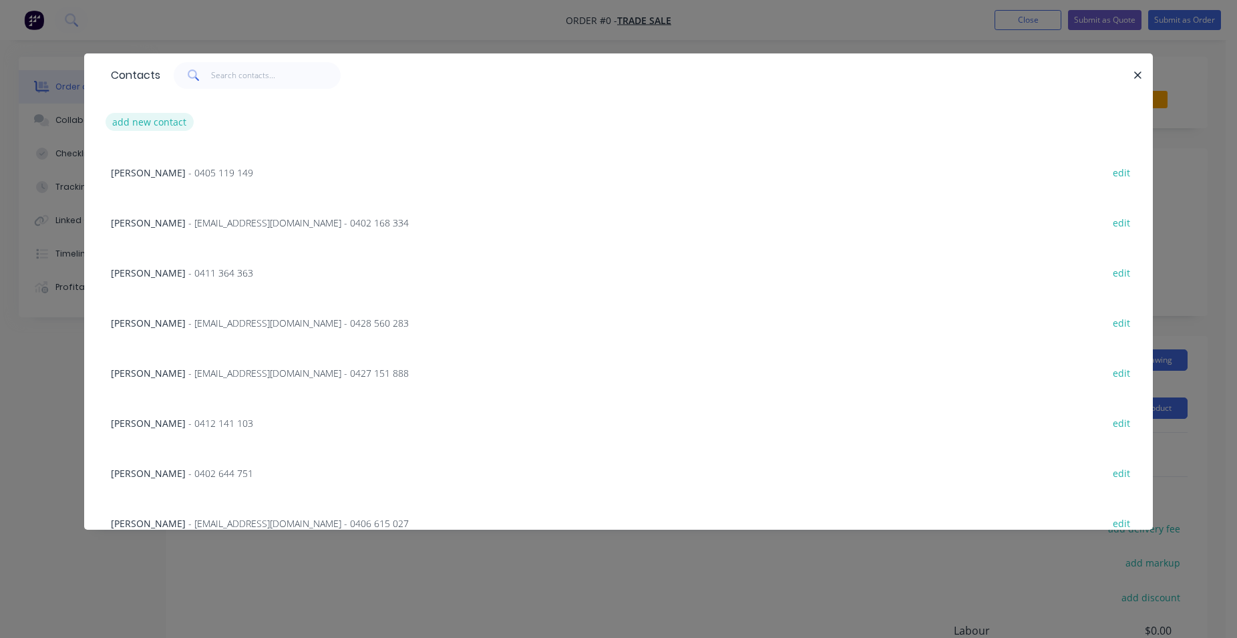
click at [170, 121] on button "add new contact" at bounding box center [150, 122] width 88 height 18
select select "AU"
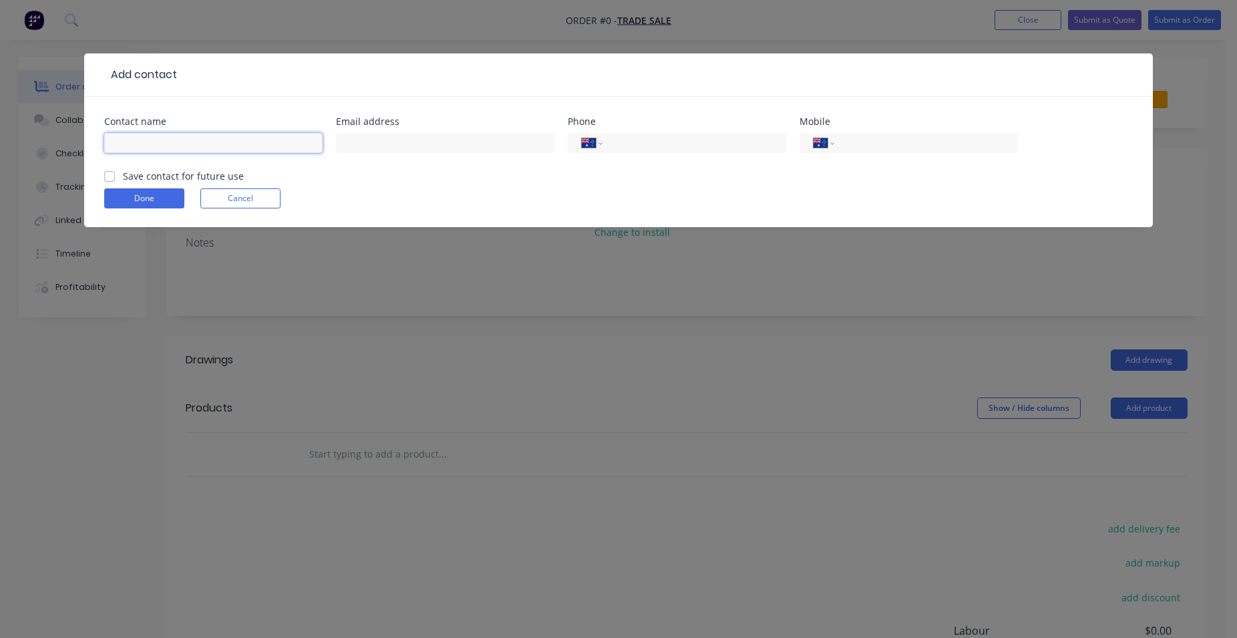
click at [166, 140] on input "text" at bounding box center [213, 143] width 218 height 20
type input "[PERSON_NAME]"
type input "0418 566 336"
drag, startPoint x: 110, startPoint y: 176, endPoint x: 146, endPoint y: 180, distance: 36.4
click at [123, 176] on label "Save contact for future use" at bounding box center [183, 176] width 121 height 14
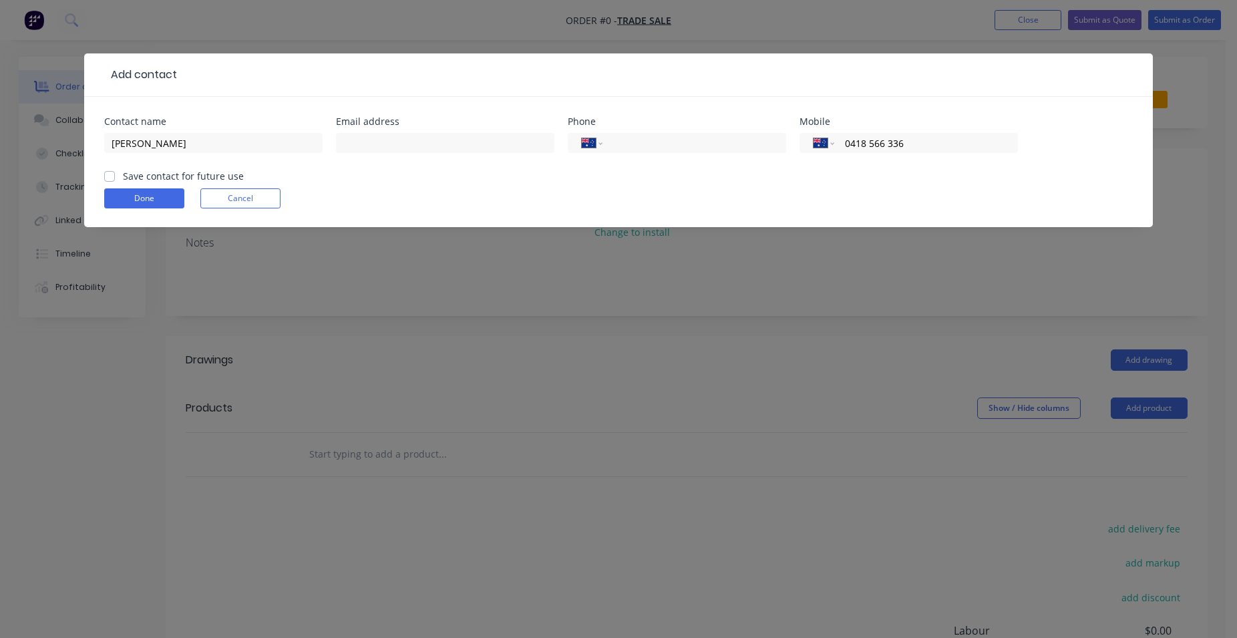
click at [110, 176] on input "Save contact for future use" at bounding box center [109, 175] width 11 height 13
checkbox input "true"
click at [156, 194] on button "Done" at bounding box center [144, 198] width 80 height 20
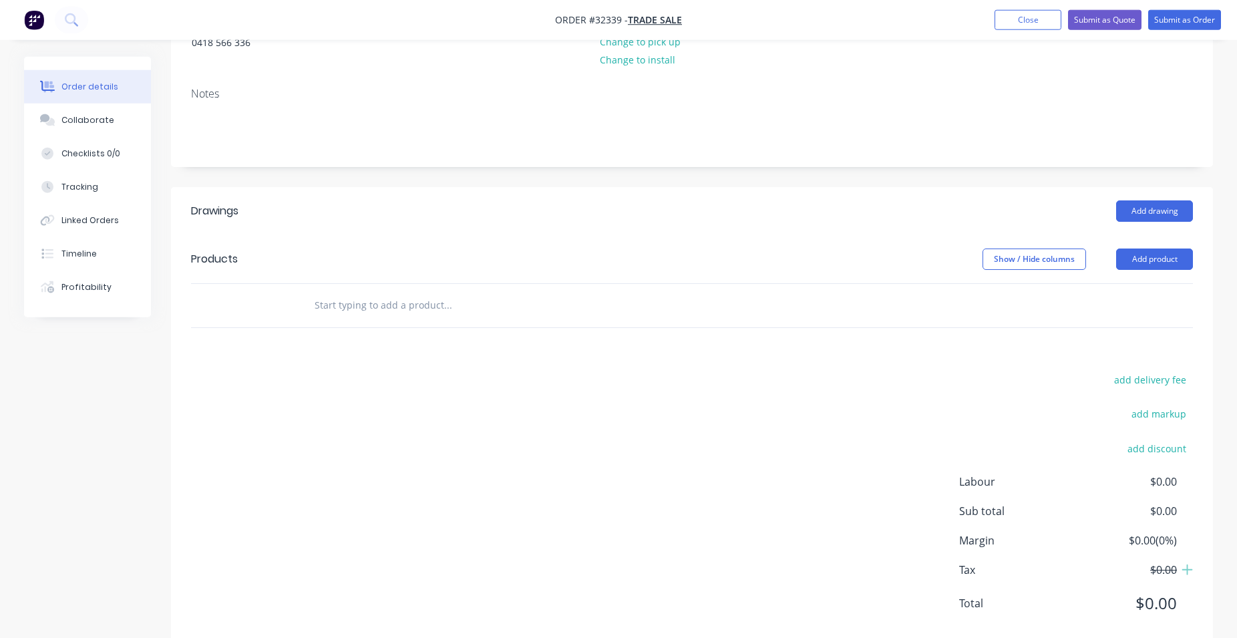
scroll to position [203, 0]
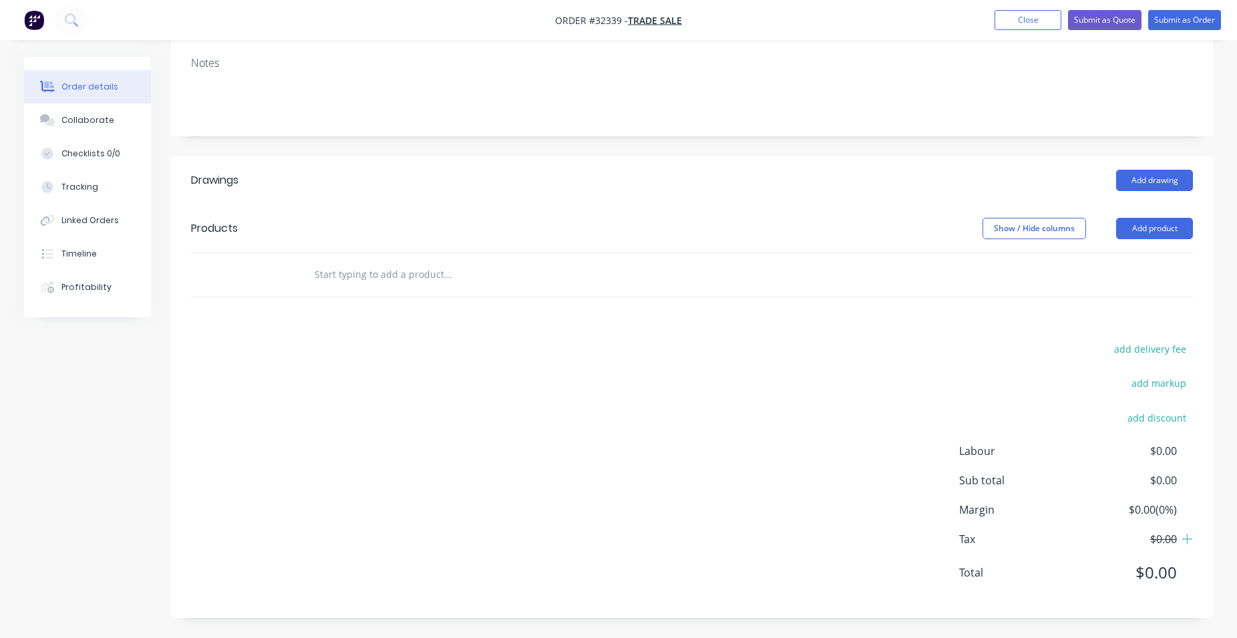
click at [411, 280] on input "text" at bounding box center [447, 274] width 267 height 27
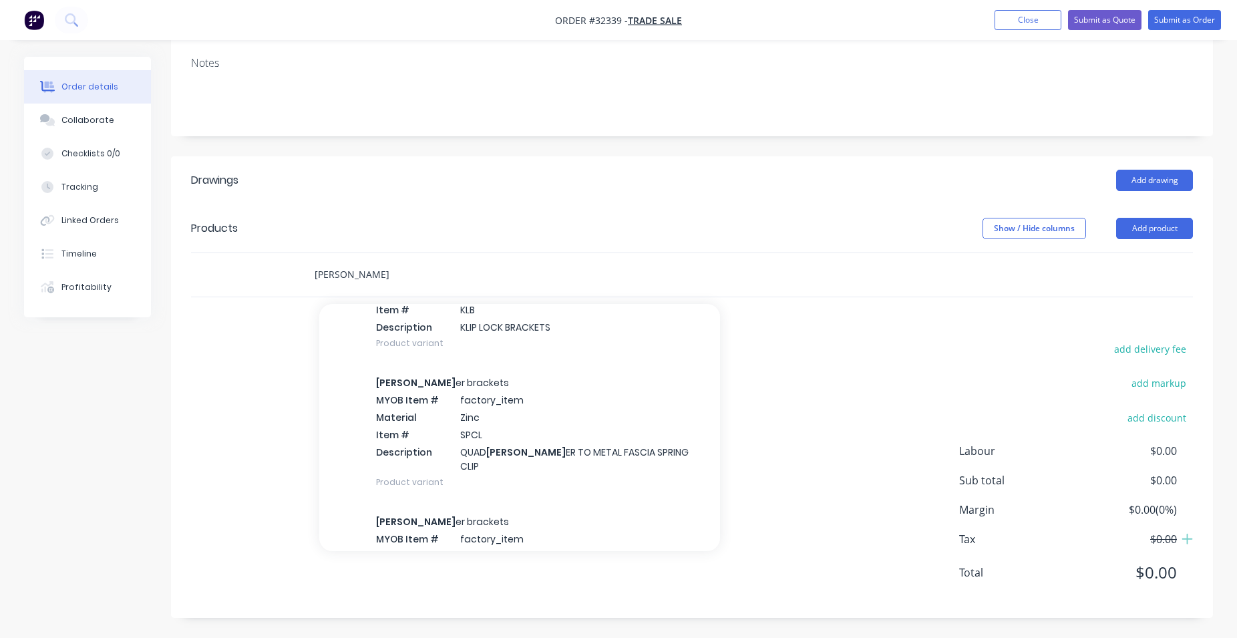
scroll to position [2818, 0]
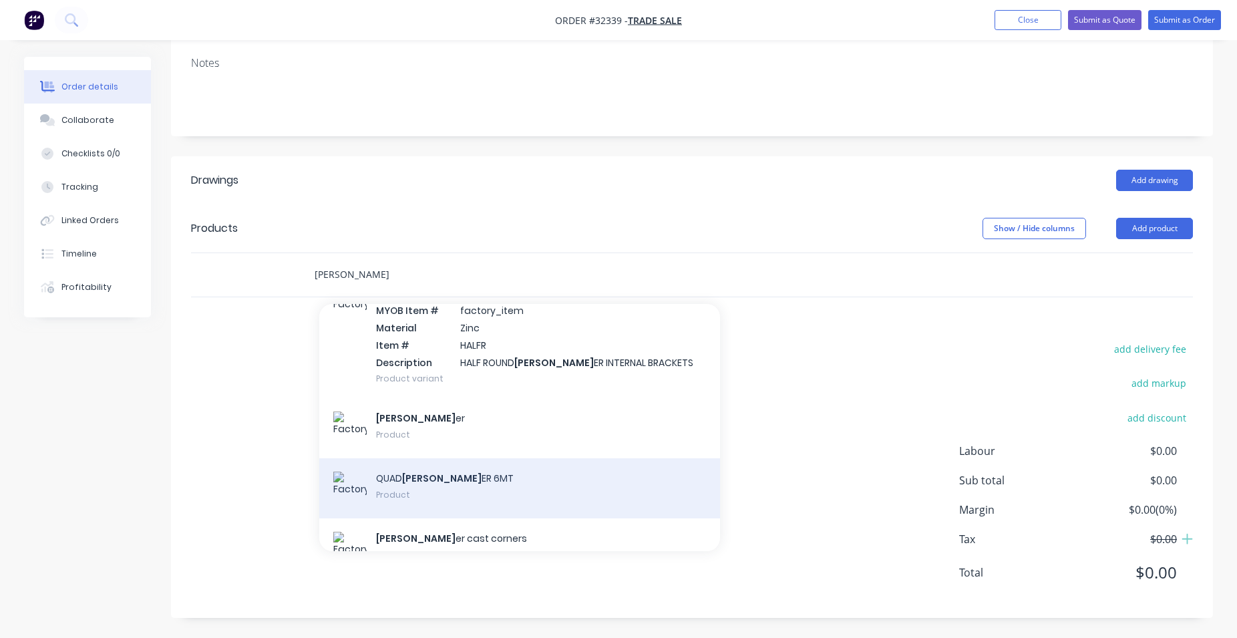
type input "[PERSON_NAME]"
click at [484, 460] on div "QUAD [PERSON_NAME] 6MT Product" at bounding box center [519, 488] width 401 height 60
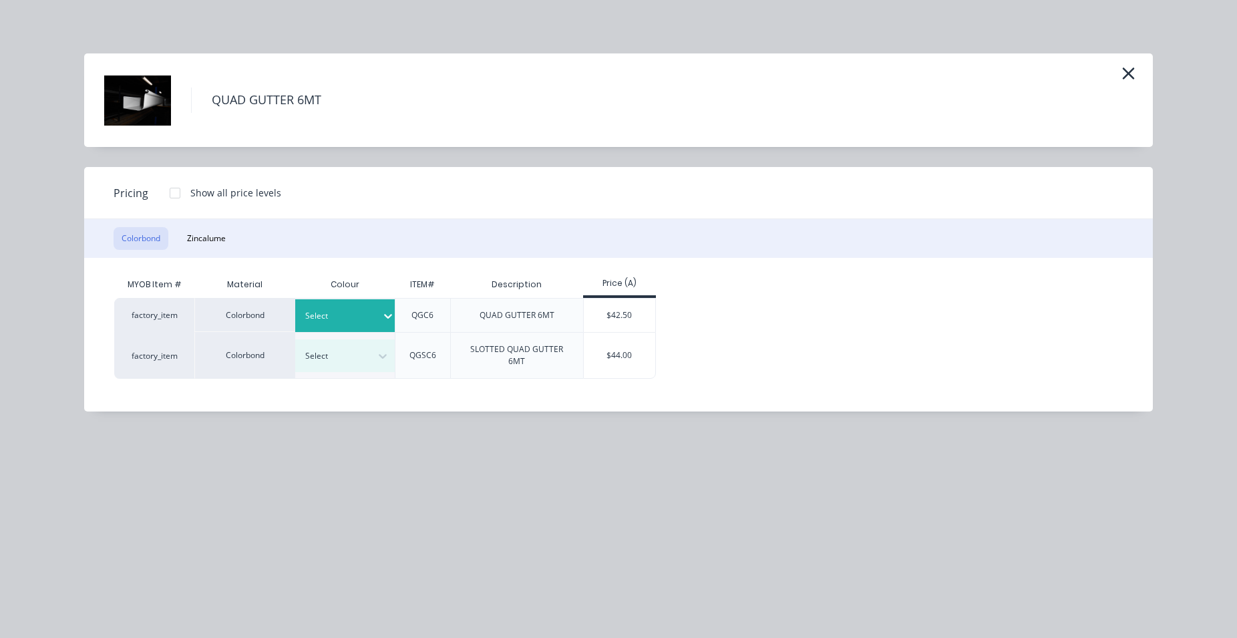
click at [384, 317] on icon at bounding box center [388, 317] width 8 height 5
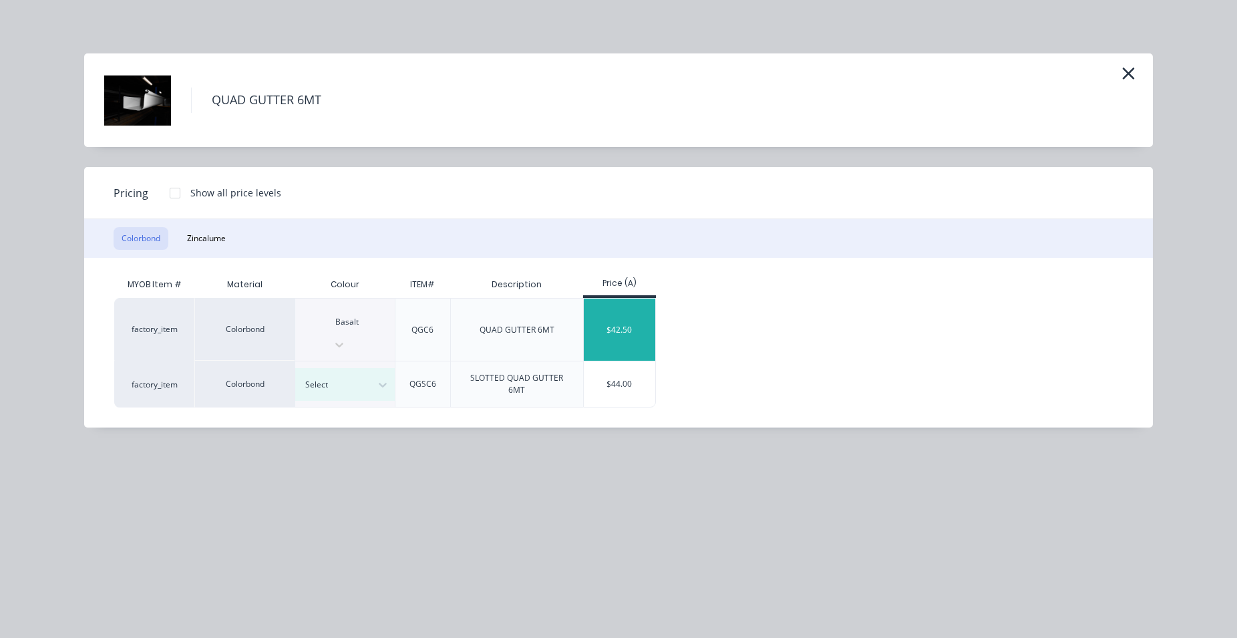
click at [610, 319] on div "$42.50" at bounding box center [619, 330] width 71 height 62
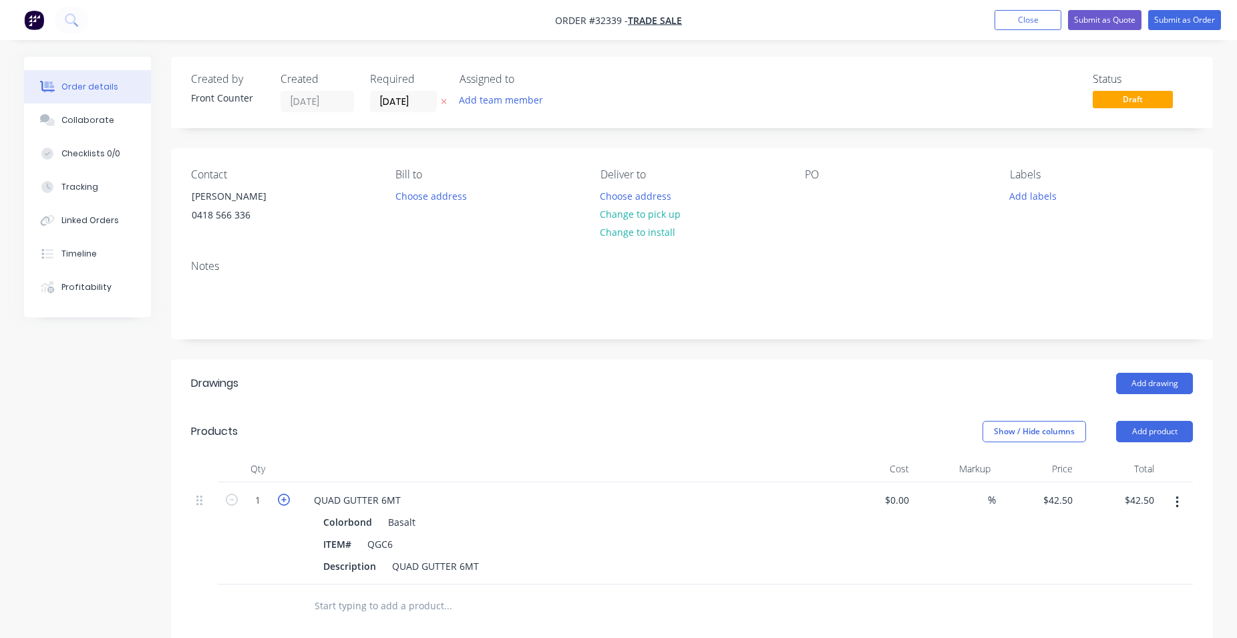
click at [285, 502] on icon "button" at bounding box center [284, 500] width 12 height 12
type input "2"
type input "$85.00"
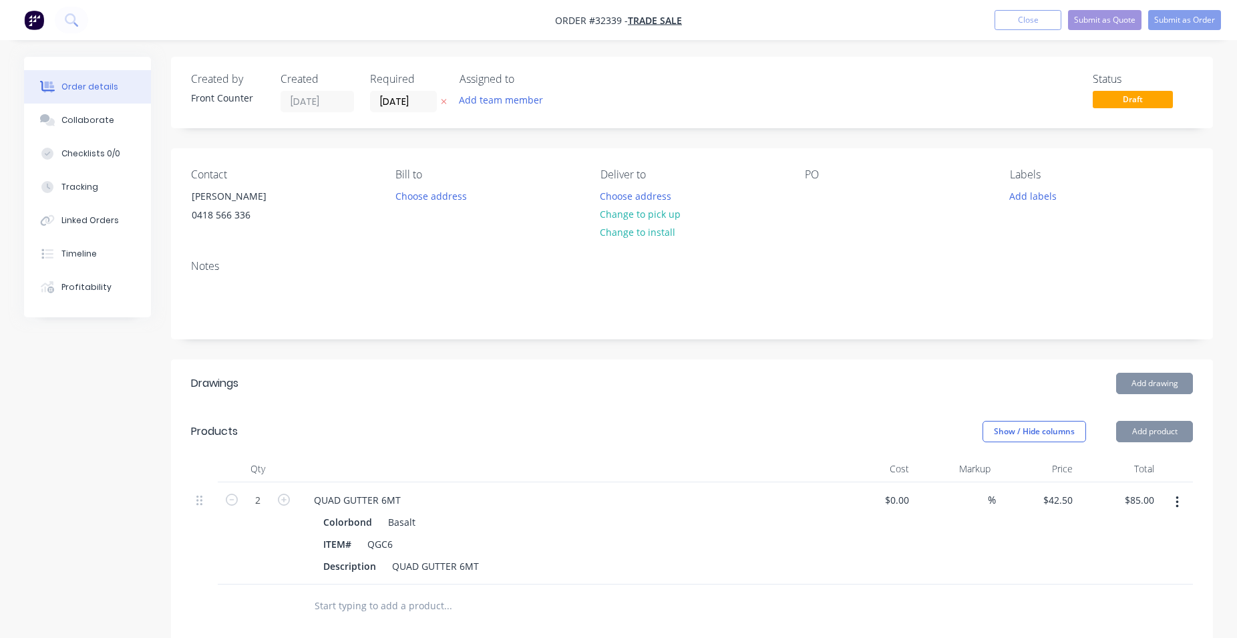
scroll to position [331, 0]
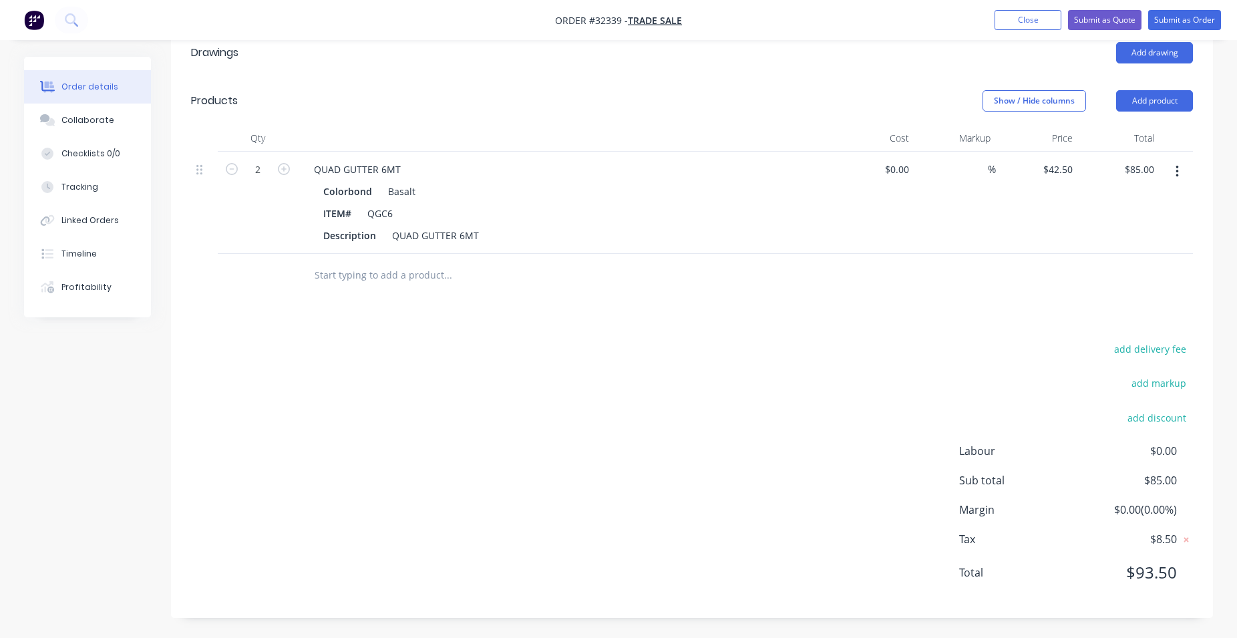
click at [374, 267] on input "text" at bounding box center [447, 275] width 267 height 27
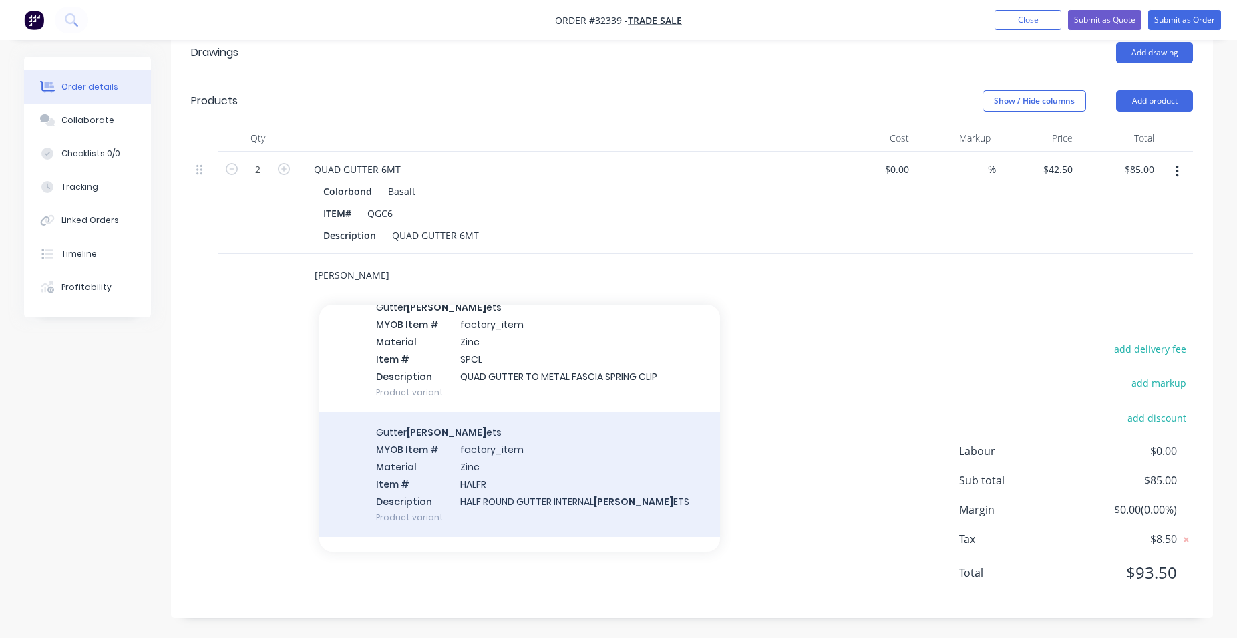
scroll to position [2894, 0]
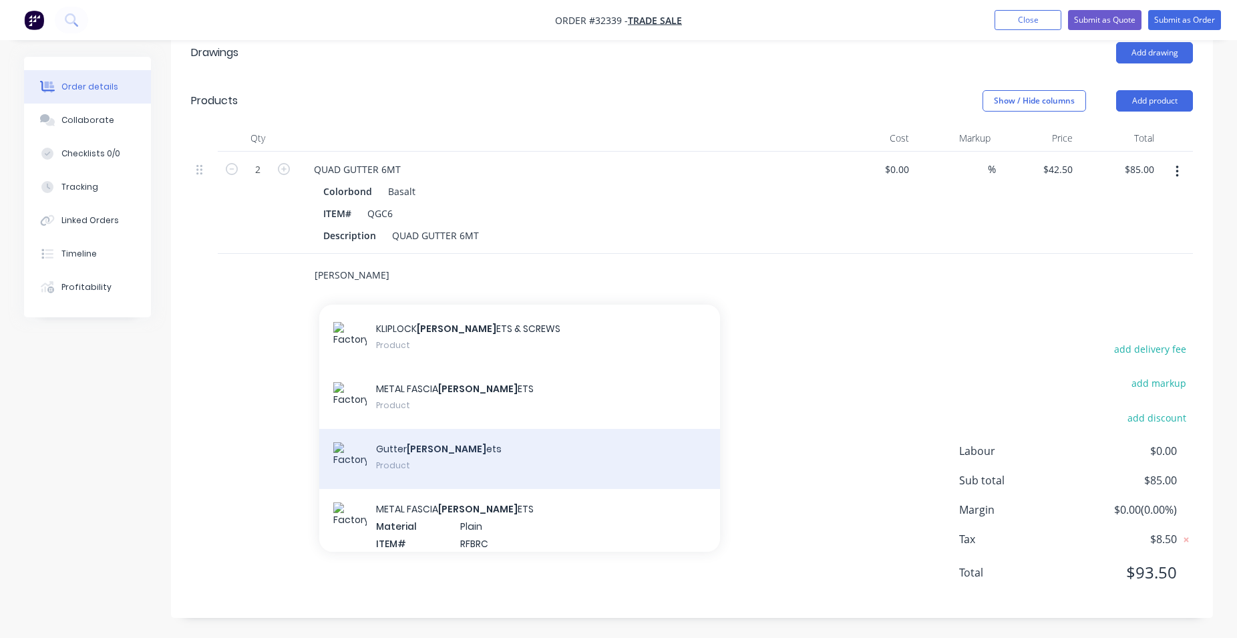
type input "[PERSON_NAME]"
click at [463, 456] on div "Gutter [PERSON_NAME] ets Product" at bounding box center [519, 459] width 401 height 60
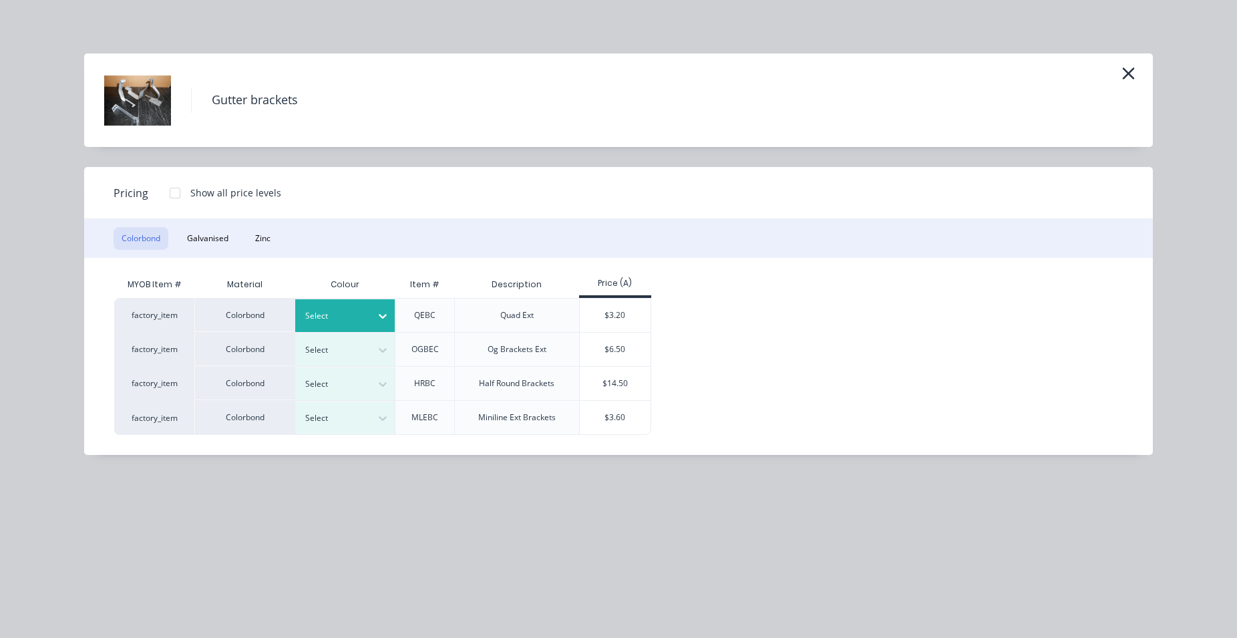
click at [385, 312] on icon at bounding box center [382, 315] width 13 height 13
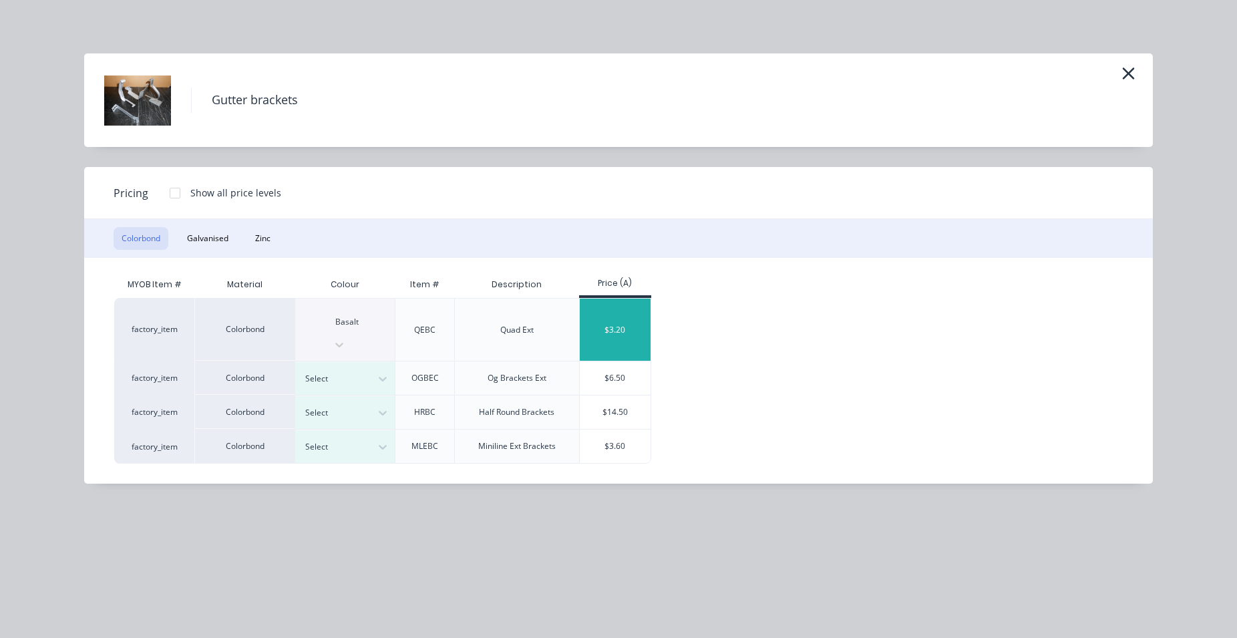
click at [635, 314] on div "$3.20" at bounding box center [615, 330] width 71 height 62
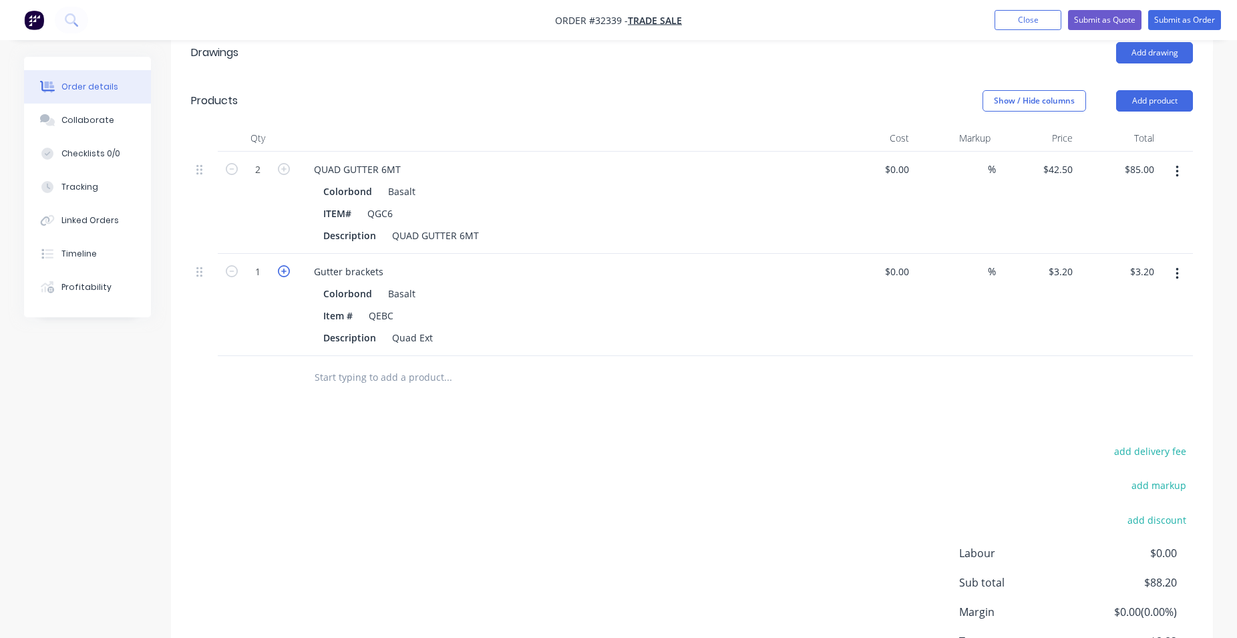
click at [283, 268] on icon "button" at bounding box center [284, 271] width 12 height 12
type input "2"
type input "$6.40"
click at [283, 268] on icon "button" at bounding box center [284, 271] width 12 height 12
type input "3"
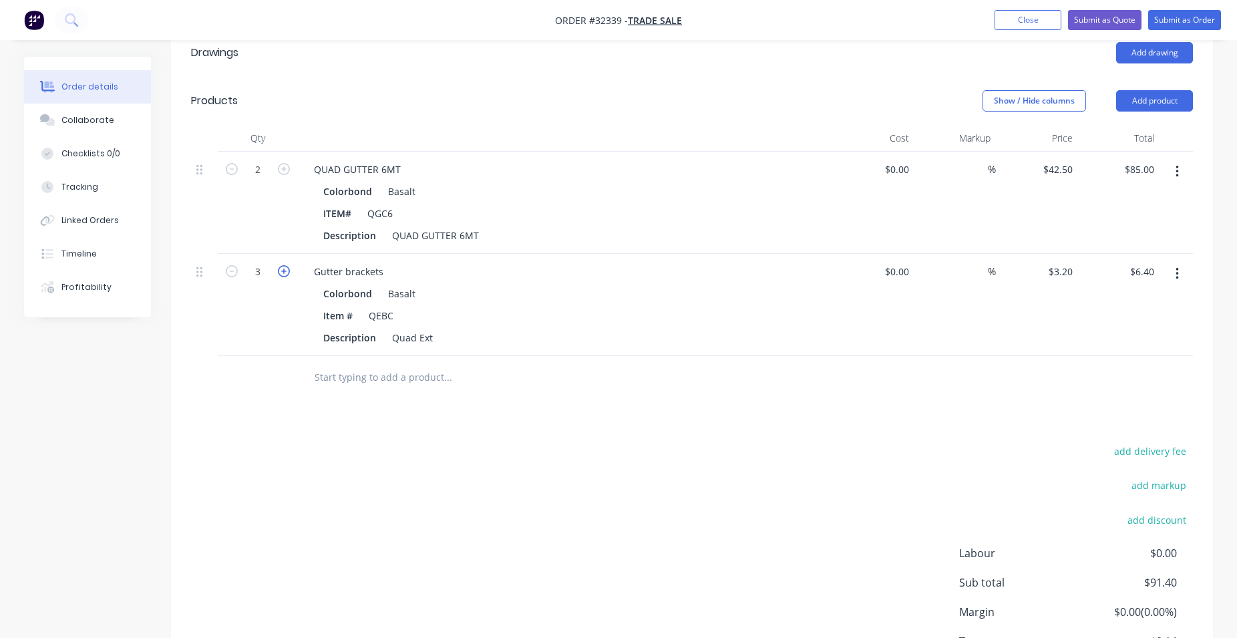
type input "$9.60"
click at [283, 268] on icon "button" at bounding box center [284, 271] width 12 height 12
type input "4"
type input "$12.80"
click at [283, 268] on icon "button" at bounding box center [284, 271] width 12 height 12
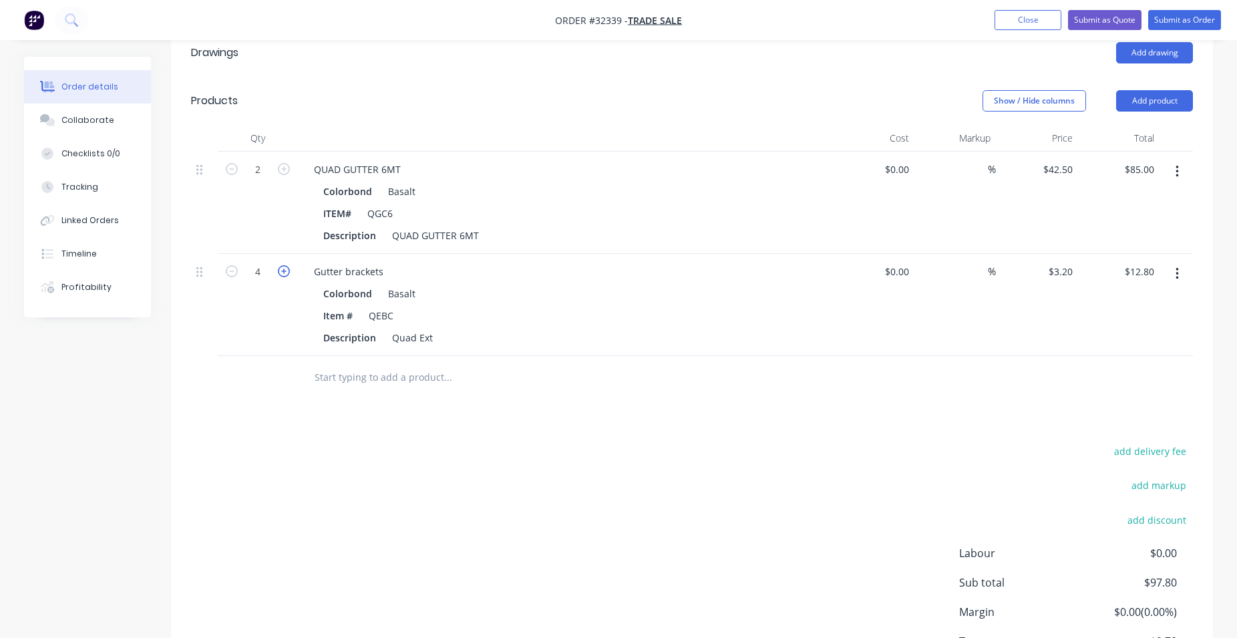
type input "5"
type input "$16.00"
click at [283, 268] on icon "button" at bounding box center [284, 271] width 12 height 12
type input "6"
type input "$19.20"
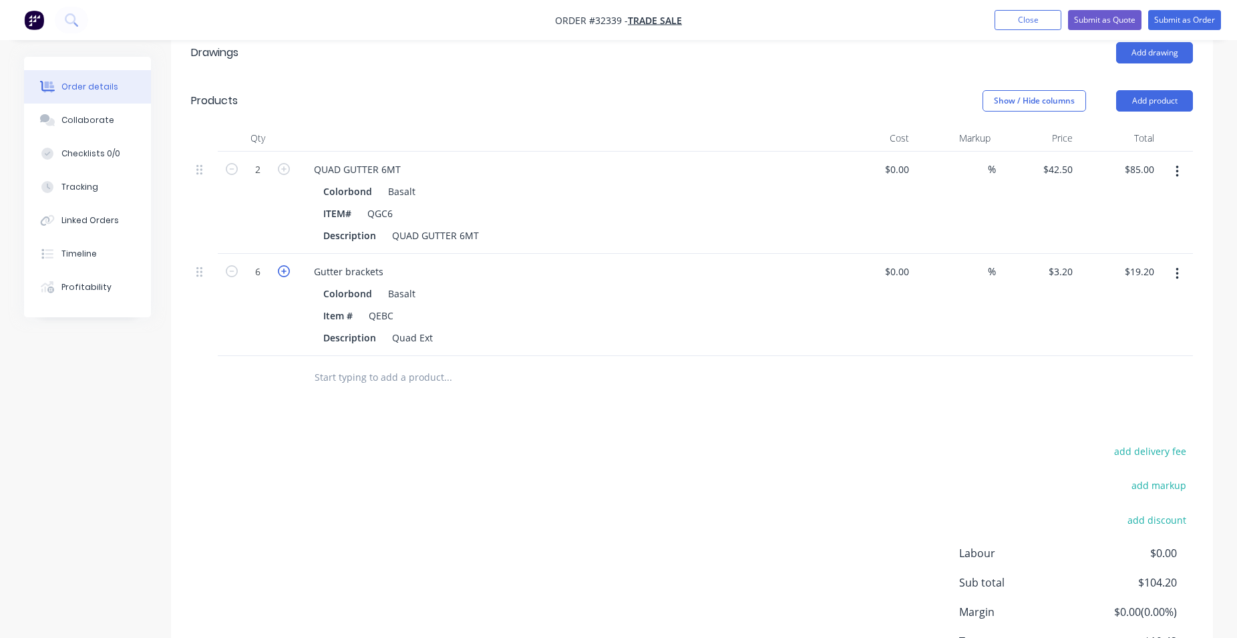
click at [283, 268] on icon "button" at bounding box center [284, 271] width 12 height 12
type input "7"
type input "$22.40"
click at [283, 268] on icon "button" at bounding box center [284, 271] width 12 height 12
type input "8"
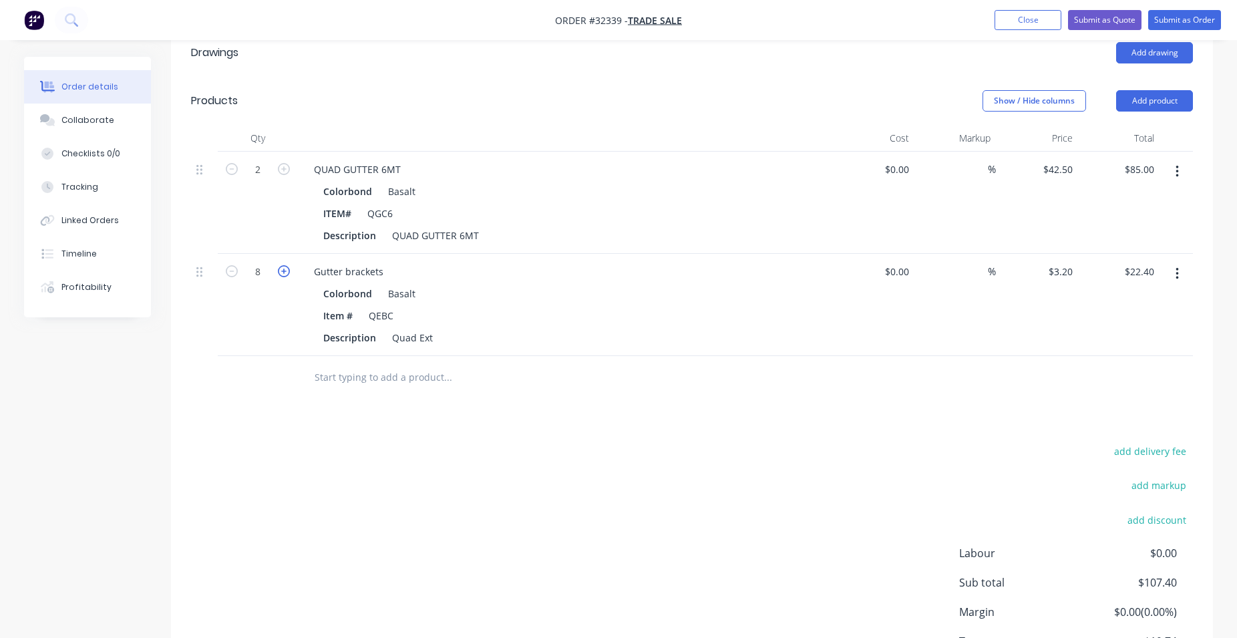
type input "$25.60"
click at [283, 268] on icon "button" at bounding box center [284, 271] width 12 height 12
type input "9"
type input "$28.80"
click at [283, 268] on icon "button" at bounding box center [284, 271] width 12 height 12
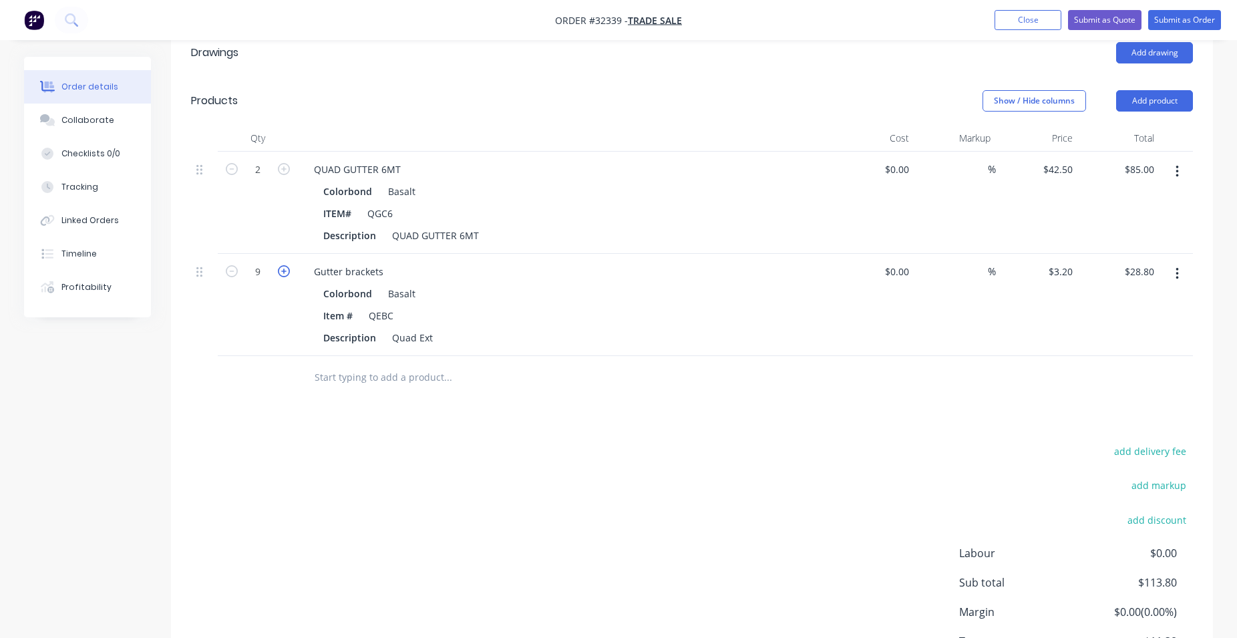
type input "10"
type input "$32.00"
click at [365, 358] on div at bounding box center [538, 377] width 481 height 43
click at [357, 375] on input "text" at bounding box center [447, 377] width 267 height 27
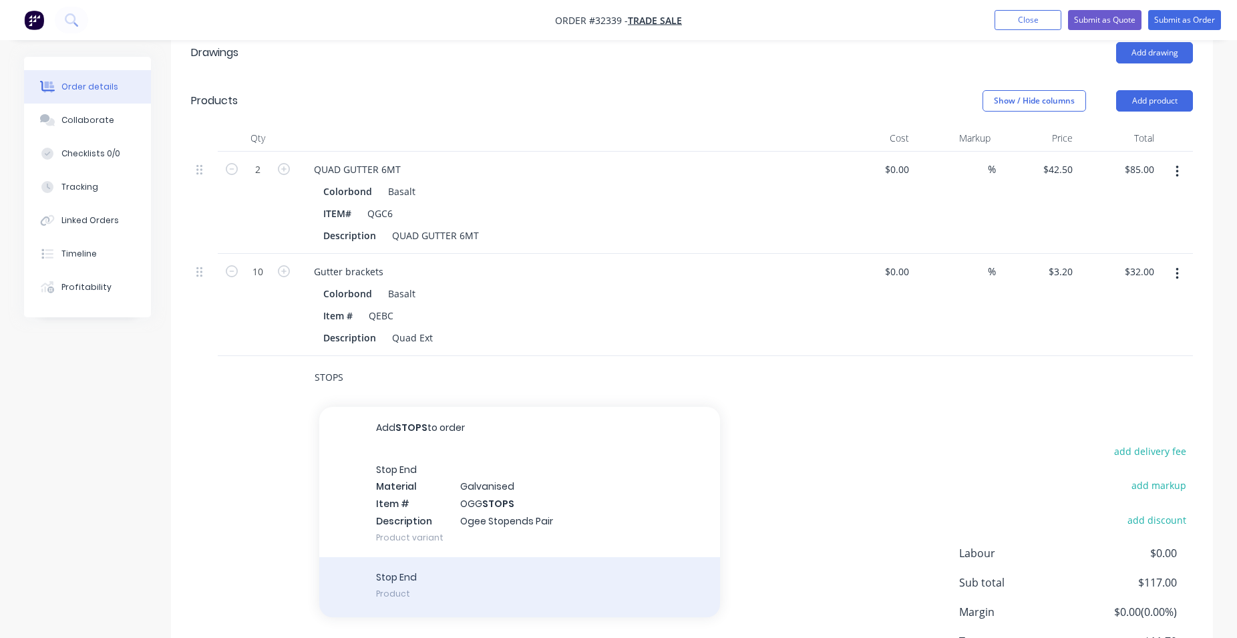
type input "STOPS"
click at [424, 570] on div "Stop End Product" at bounding box center [519, 587] width 401 height 60
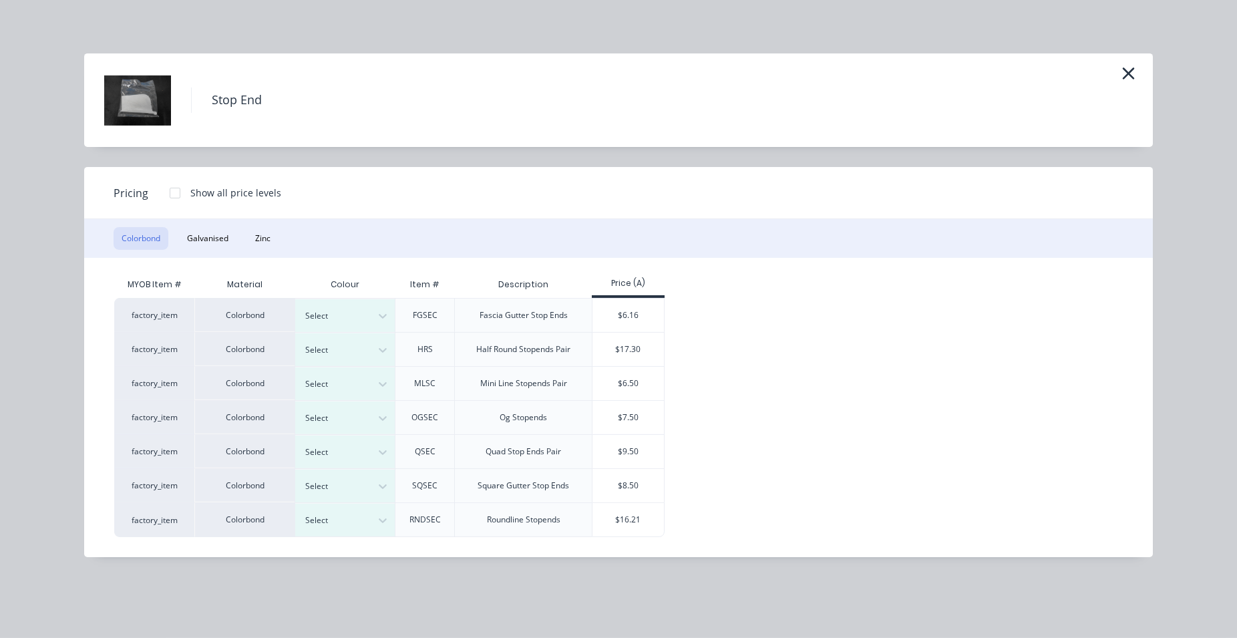
scroll to position [452, 0]
click at [386, 448] on icon at bounding box center [382, 452] width 13 height 13
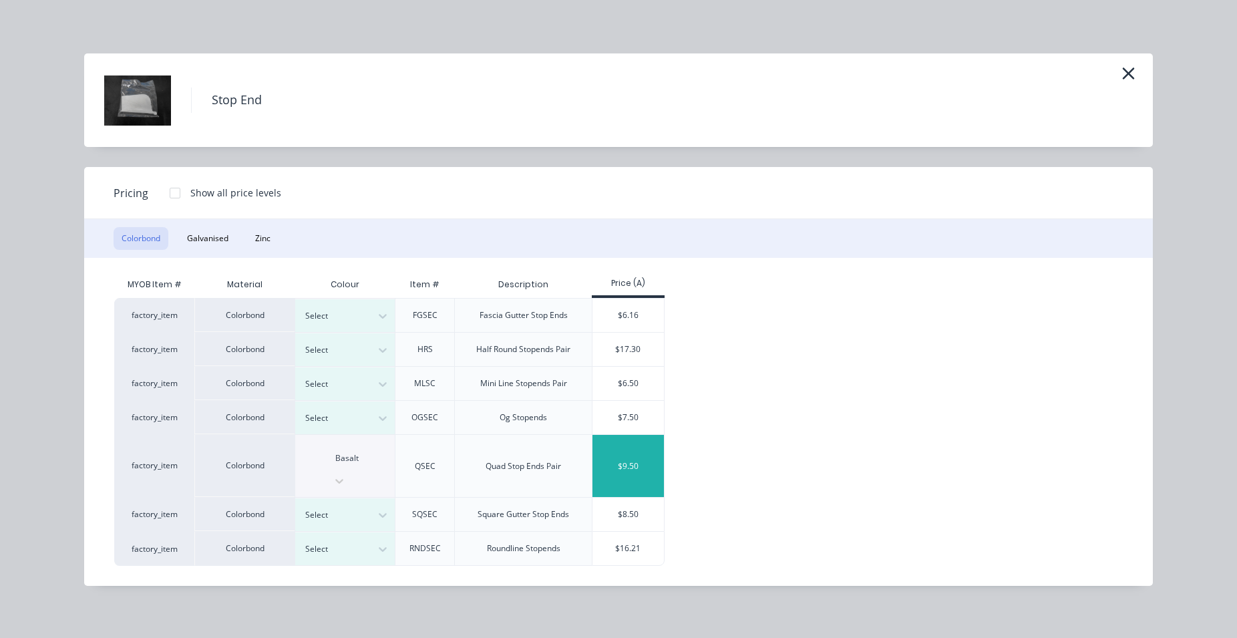
click at [638, 456] on div "$9.50" at bounding box center [628, 466] width 71 height 62
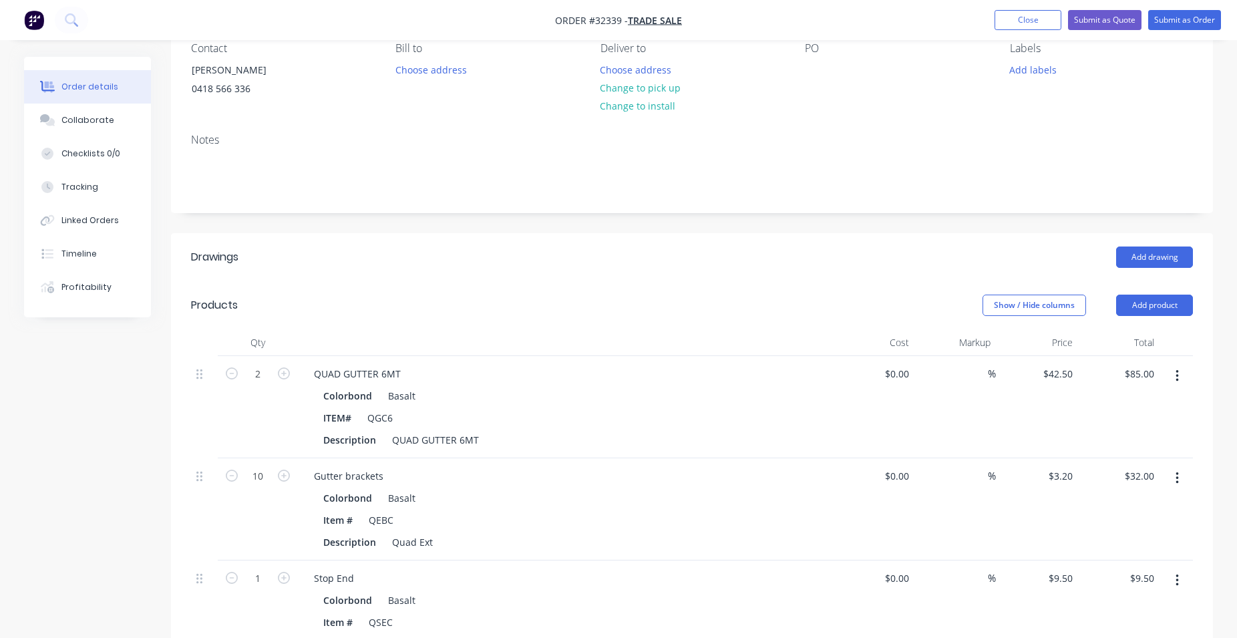
scroll to position [0, 0]
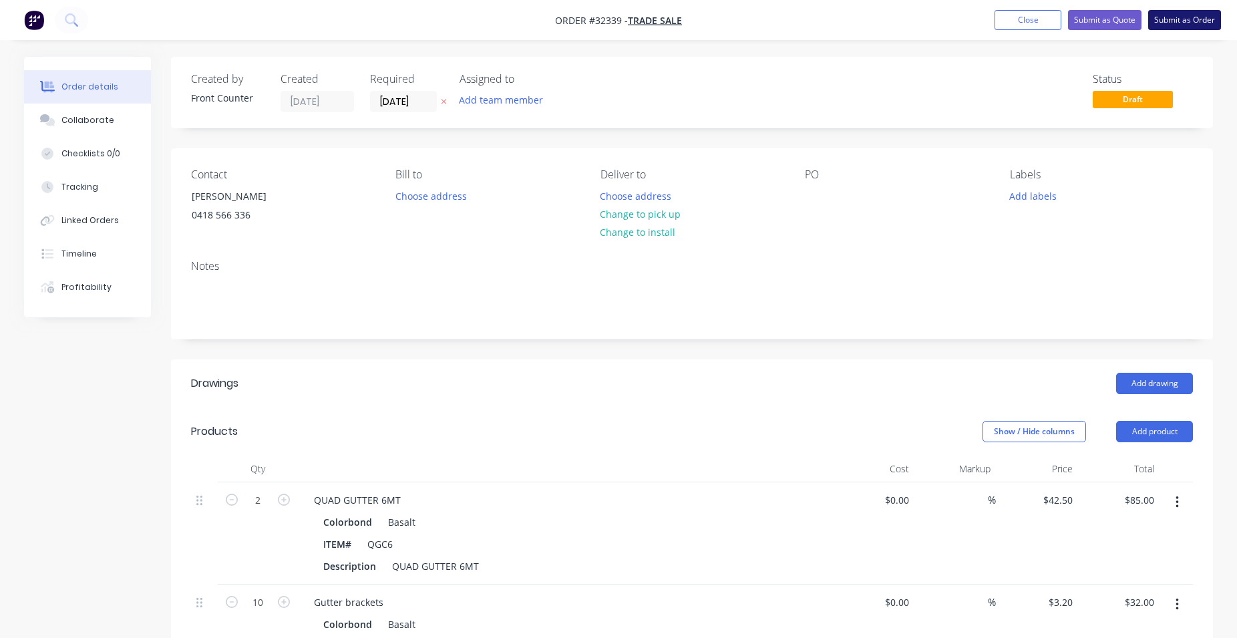
click at [1194, 17] on button "Submit as Order" at bounding box center [1184, 20] width 73 height 20
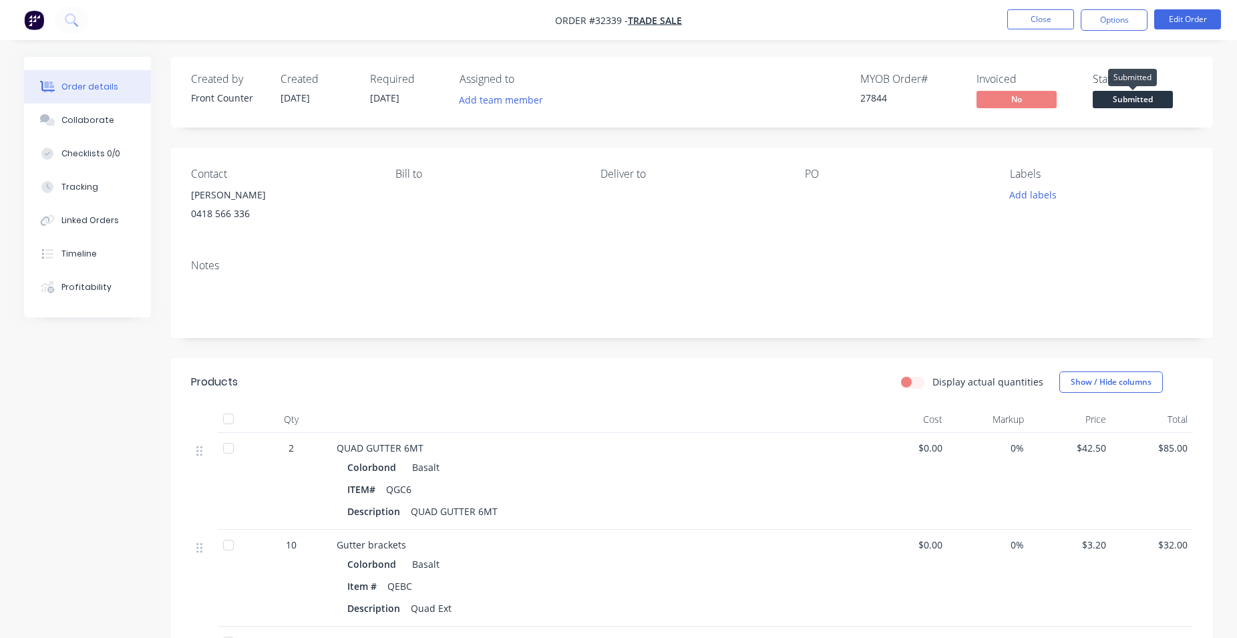
click at [1117, 105] on span "Submitted" at bounding box center [1133, 99] width 80 height 17
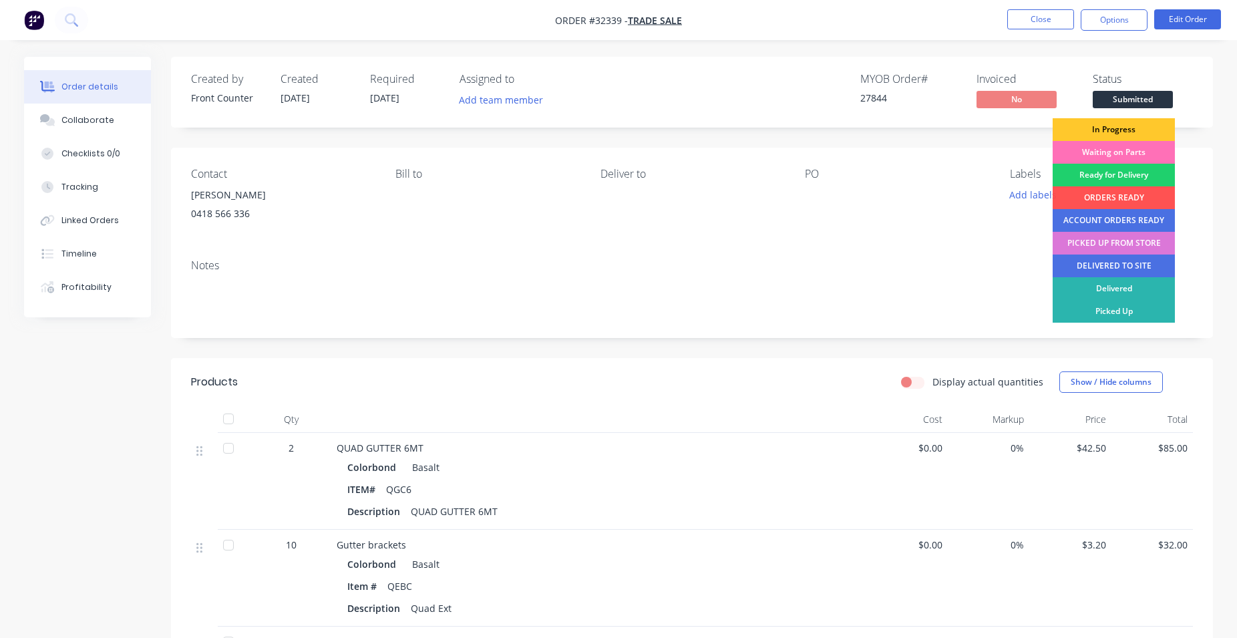
click at [1098, 135] on div "In Progress" at bounding box center [1114, 129] width 122 height 23
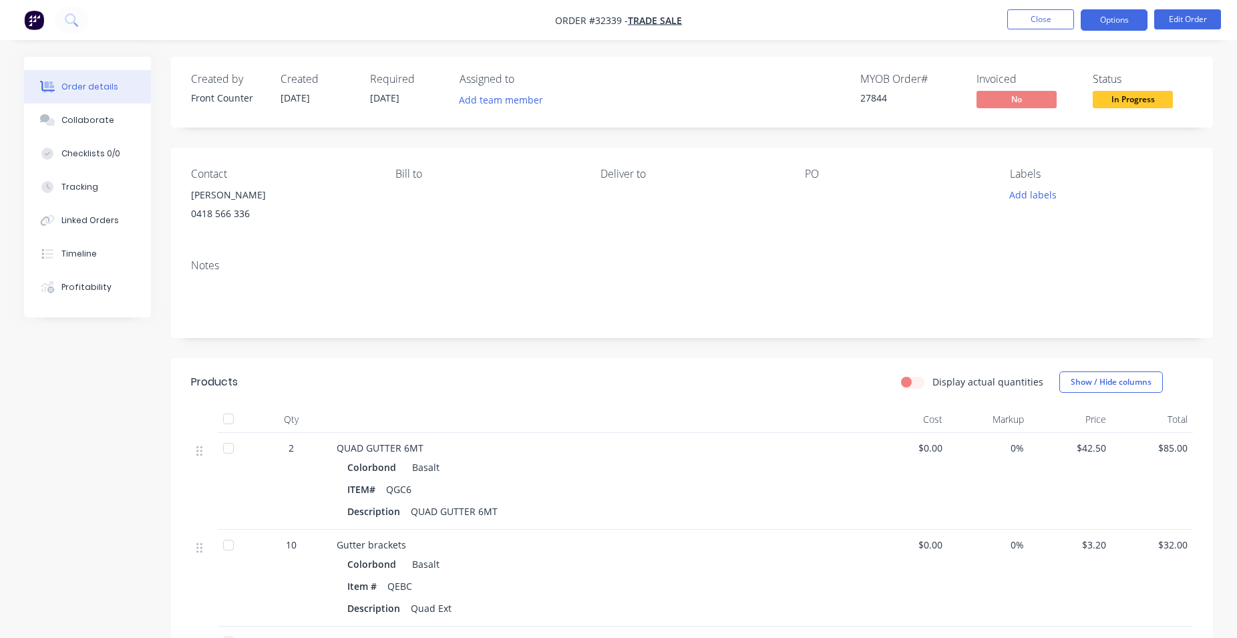
click at [1099, 20] on button "Options" at bounding box center [1114, 19] width 67 height 21
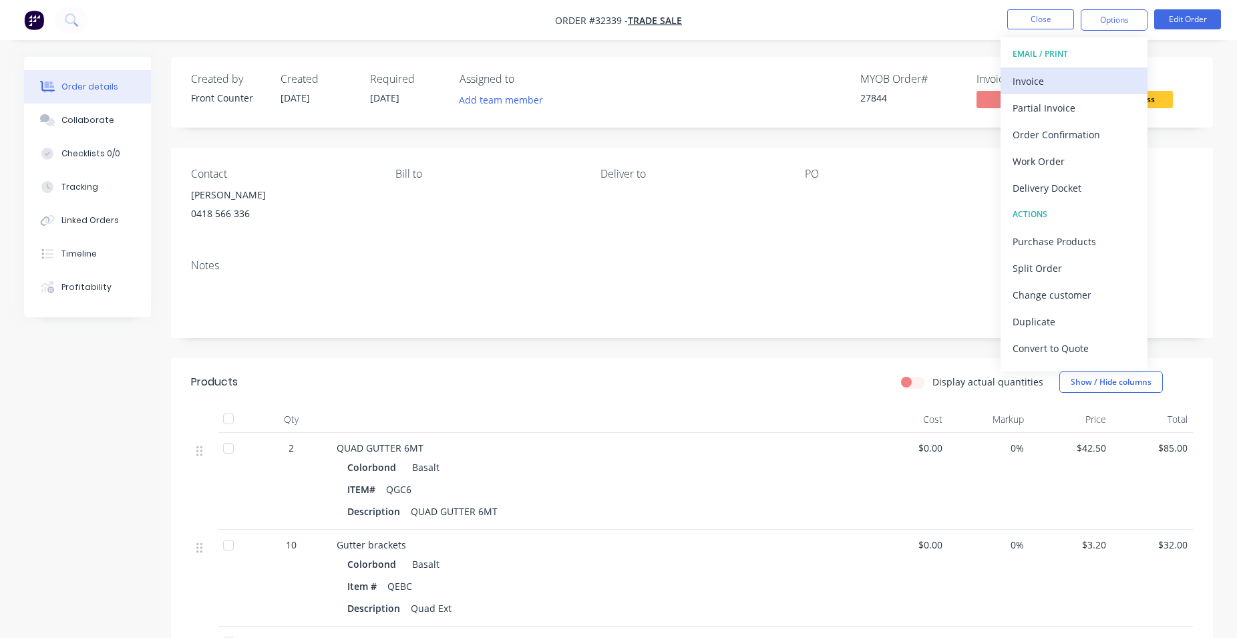
click at [1067, 77] on div "Invoice" at bounding box center [1074, 80] width 123 height 19
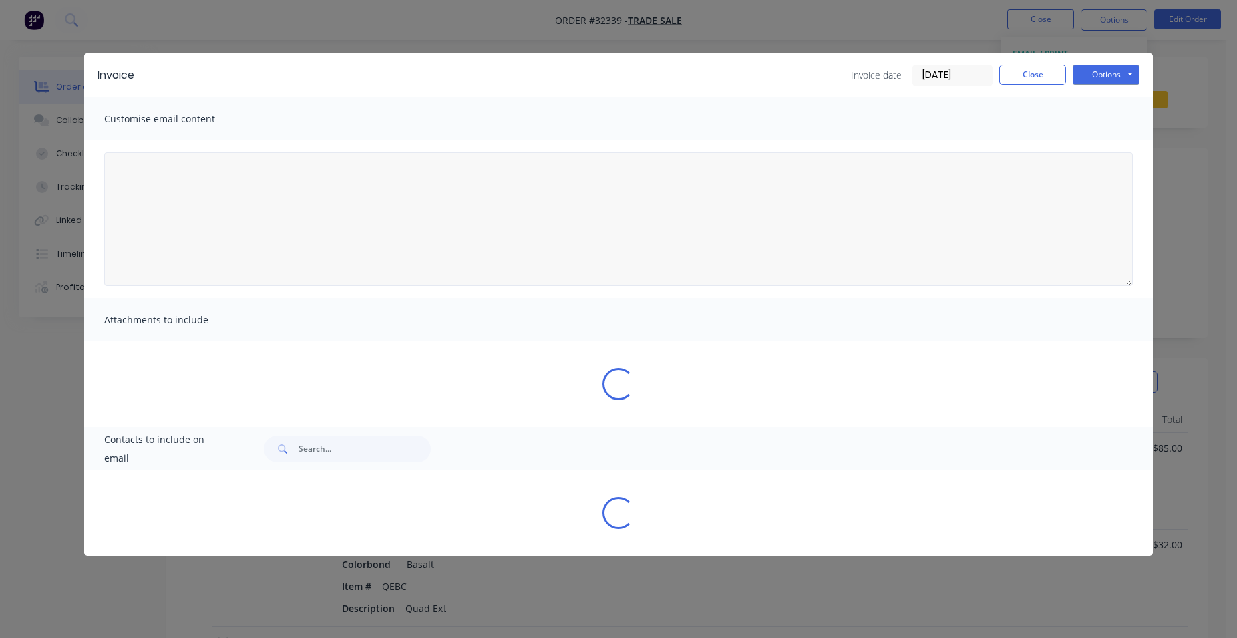
type textarea "A PDF copy of the order has been attached to this email. To view your order onl…"
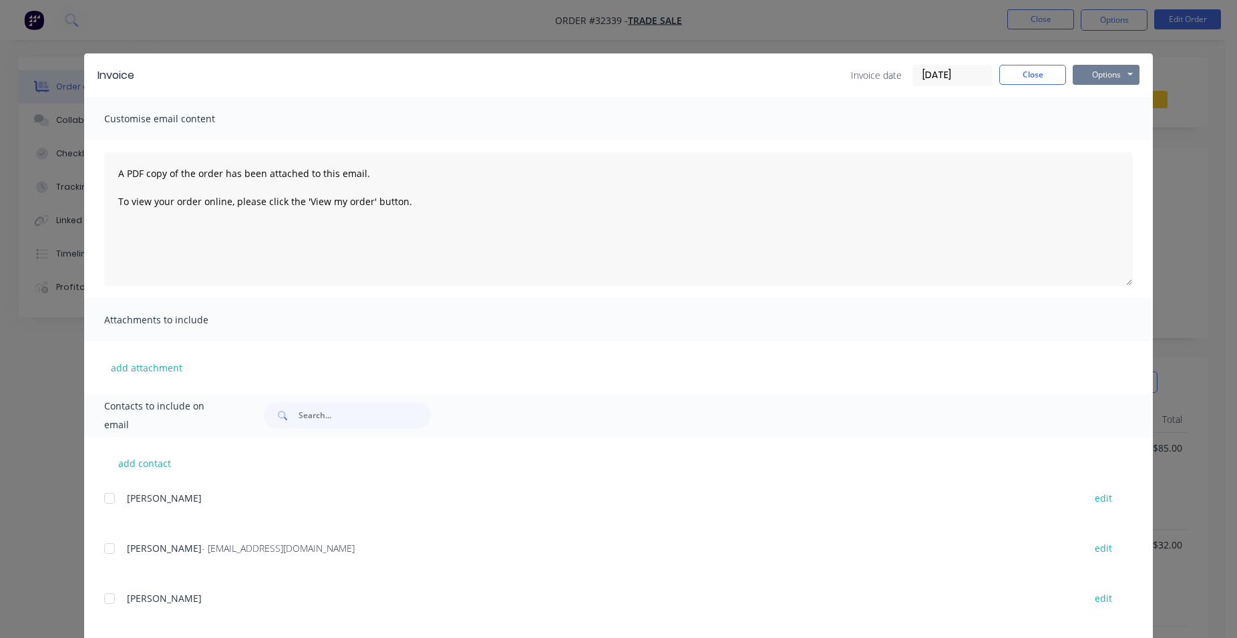
click at [1093, 69] on button "Options" at bounding box center [1106, 75] width 67 height 20
click at [1101, 124] on button "Print" at bounding box center [1116, 121] width 86 height 22
click at [1035, 71] on button "Close" at bounding box center [1032, 75] width 67 height 20
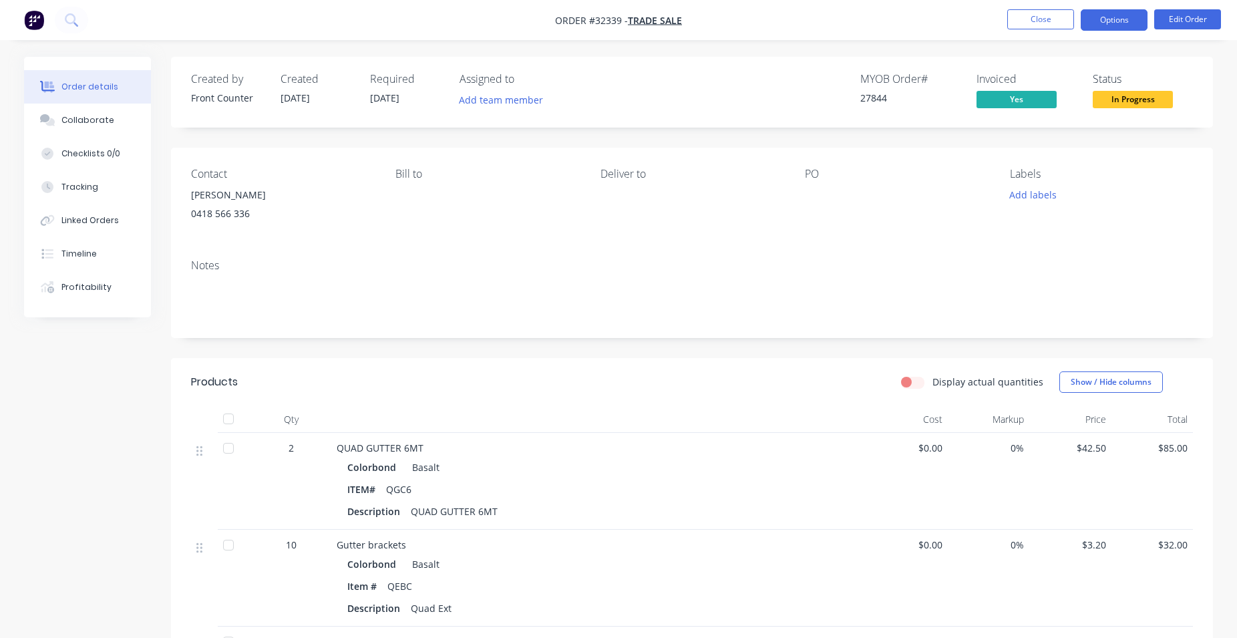
click at [1102, 25] on button "Options" at bounding box center [1114, 19] width 67 height 21
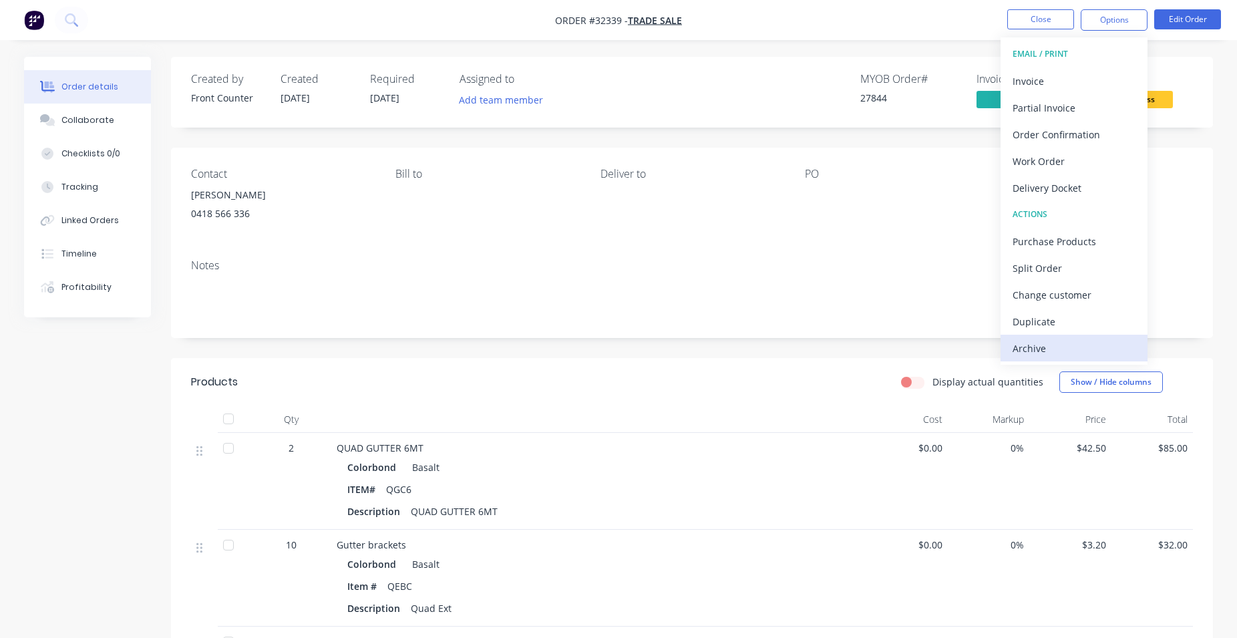
click at [1057, 346] on div "Archive" at bounding box center [1074, 348] width 123 height 19
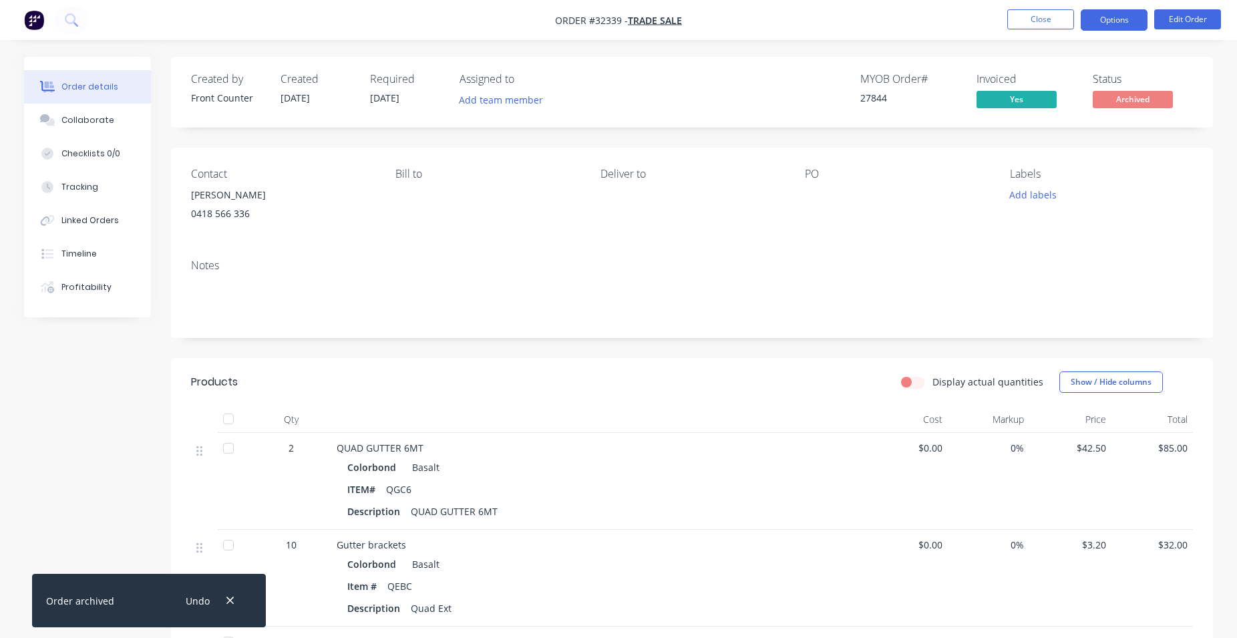
click at [1096, 17] on button "Options" at bounding box center [1114, 19] width 67 height 21
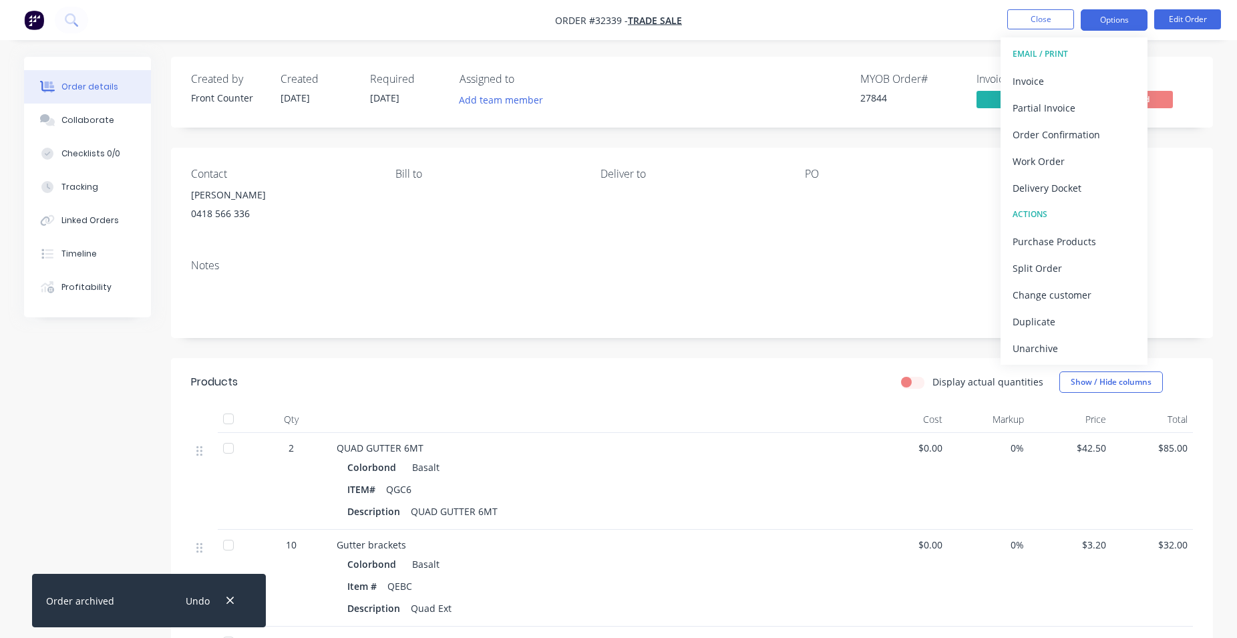
click at [1138, 24] on button "Options" at bounding box center [1114, 19] width 67 height 21
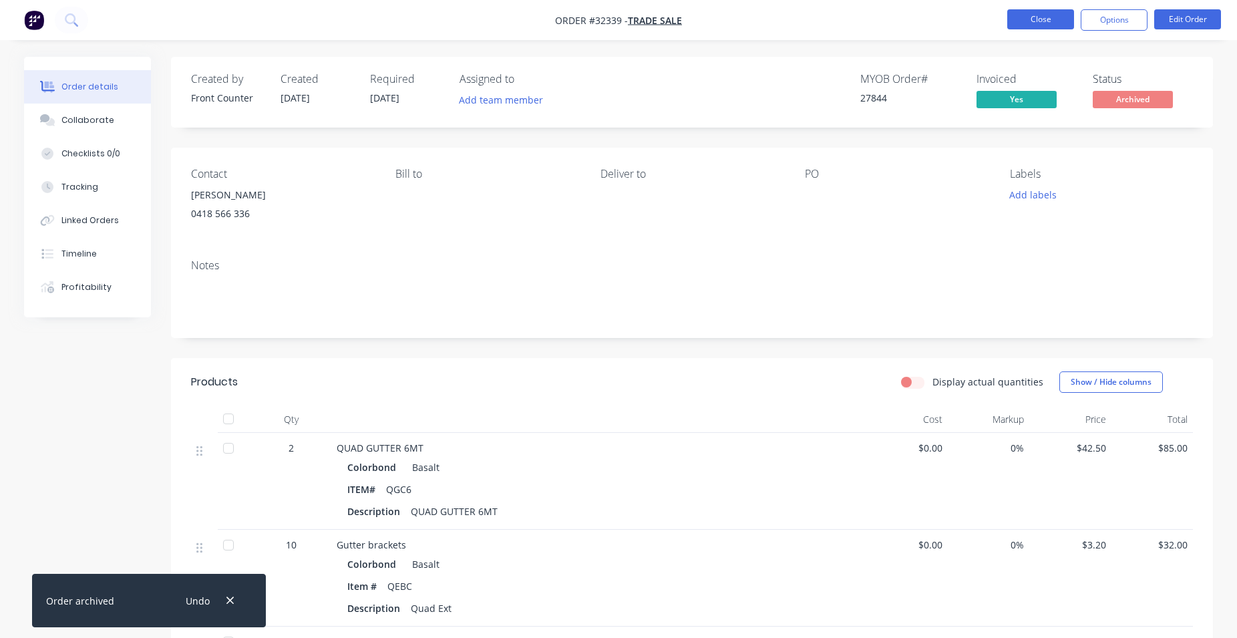
click at [1043, 19] on button "Close" at bounding box center [1040, 19] width 67 height 20
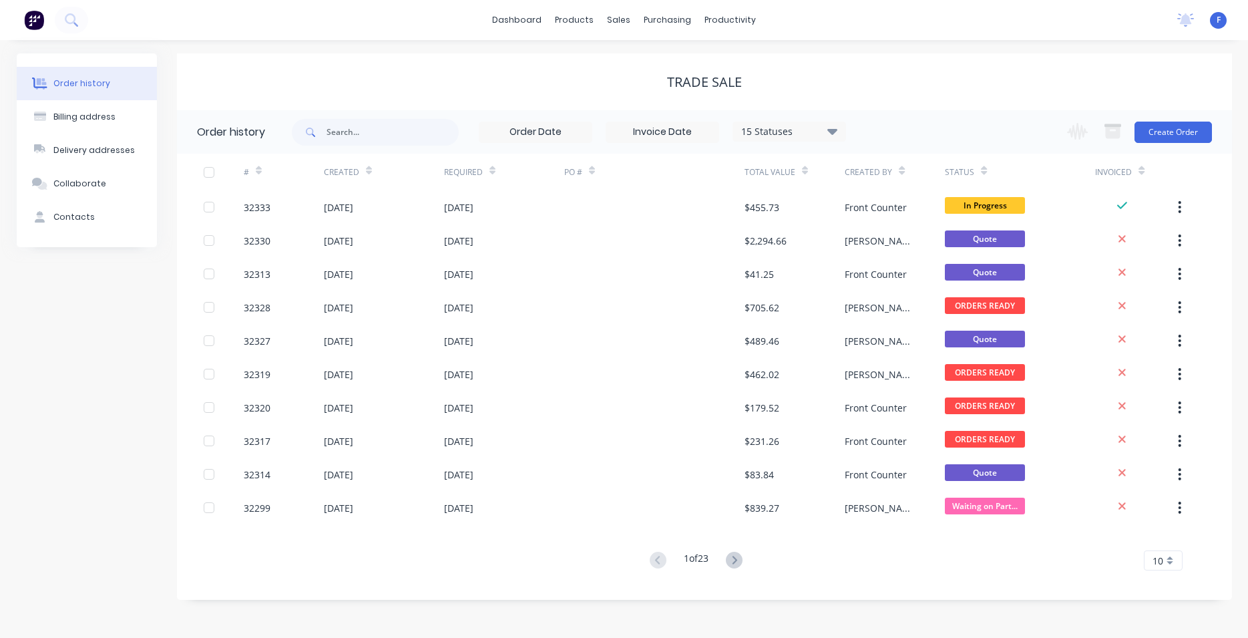
click at [29, 21] on img at bounding box center [34, 20] width 20 height 20
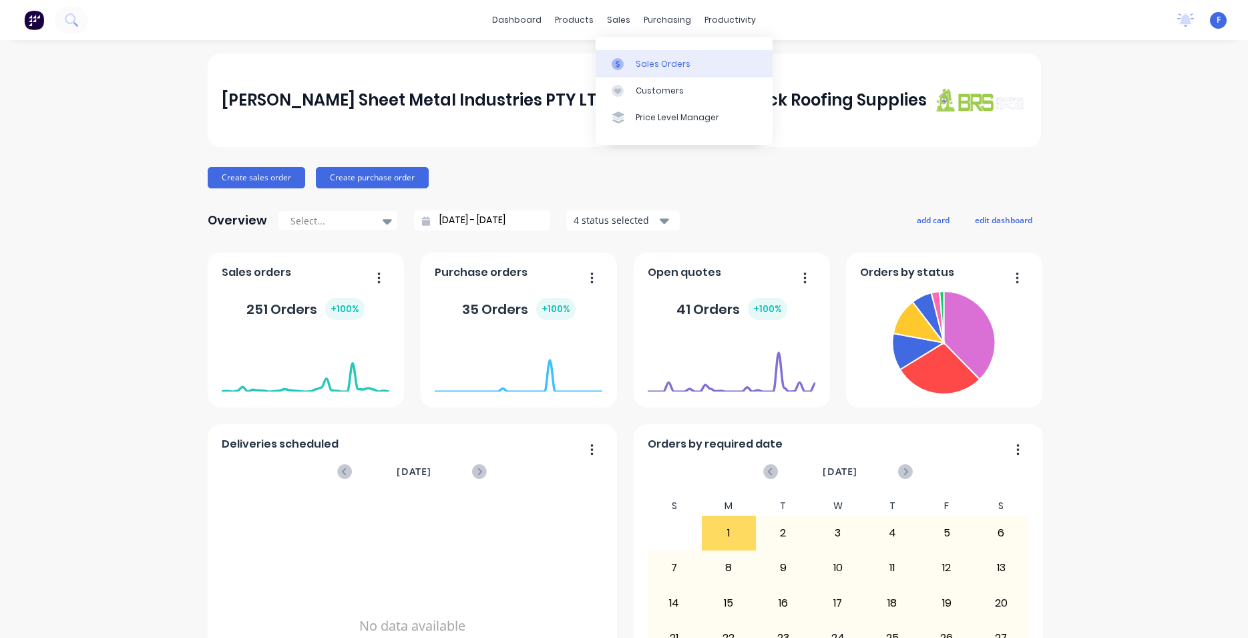
click at [667, 69] on div "Sales Orders" at bounding box center [663, 64] width 55 height 12
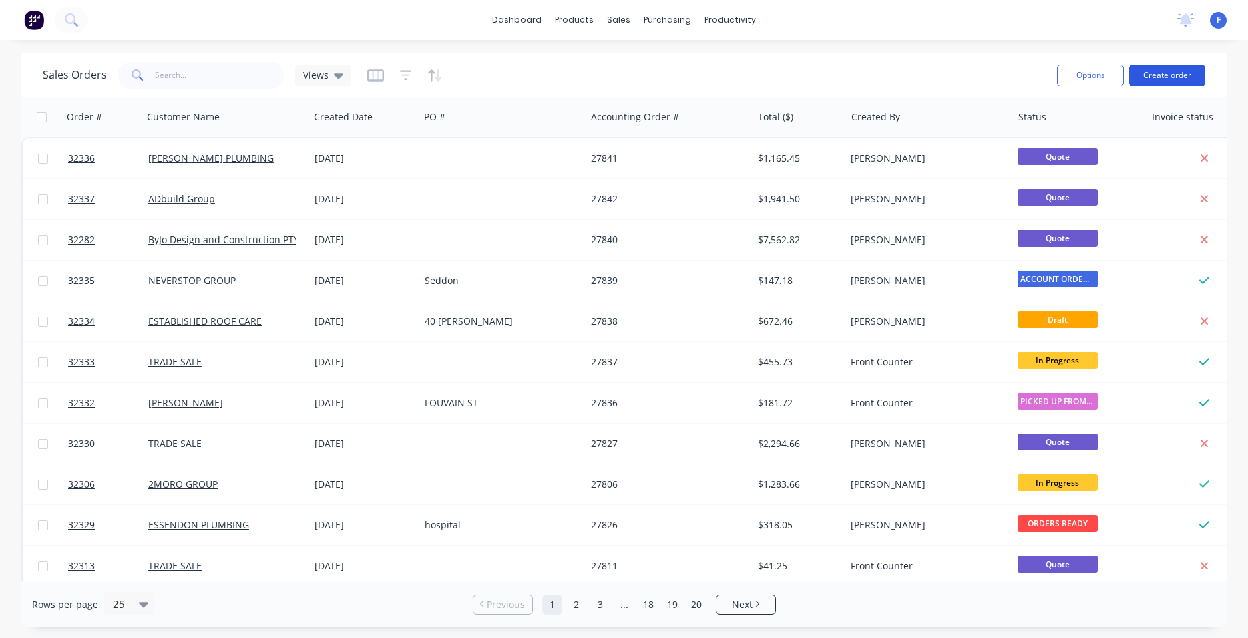
click at [1176, 74] on button "Create order" at bounding box center [1168, 75] width 76 height 21
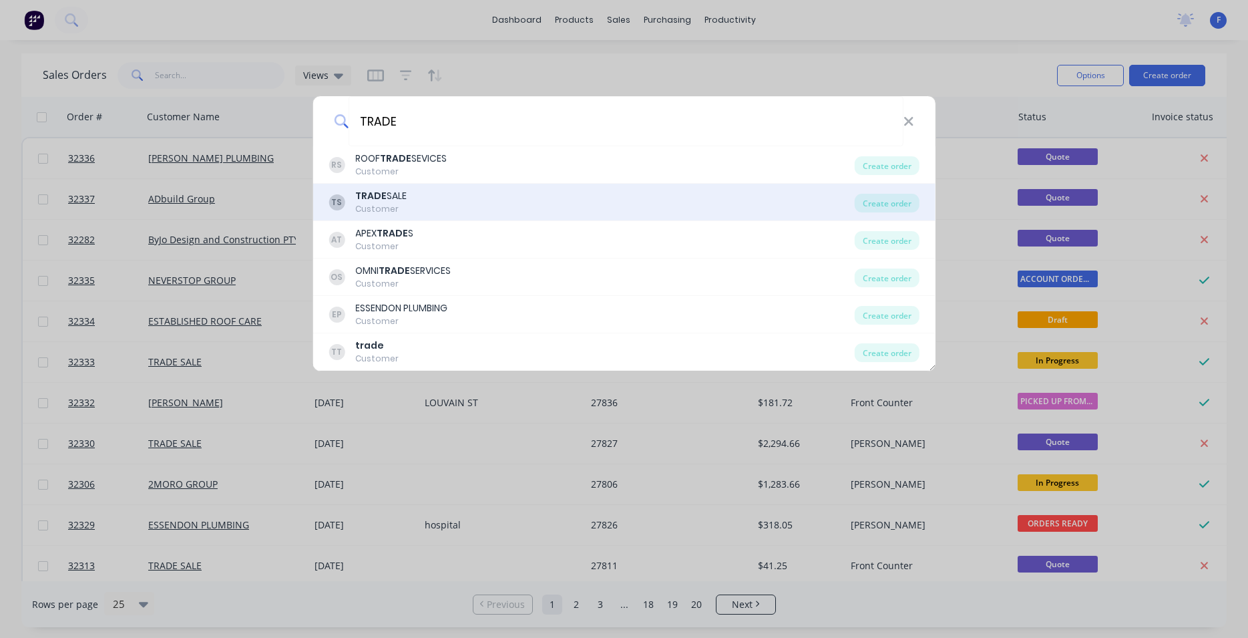
type input "TRADE"
click at [456, 206] on div "TS TRADE SALE Customer" at bounding box center [592, 202] width 526 height 26
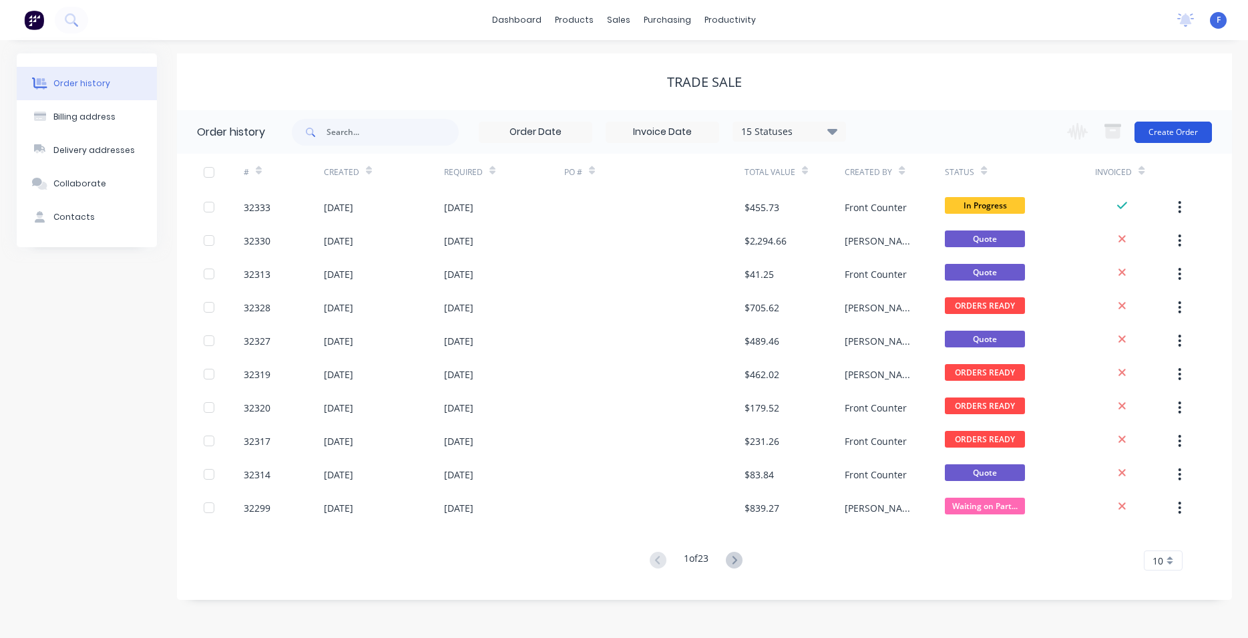
click at [1208, 134] on button "Create Order" at bounding box center [1173, 132] width 77 height 21
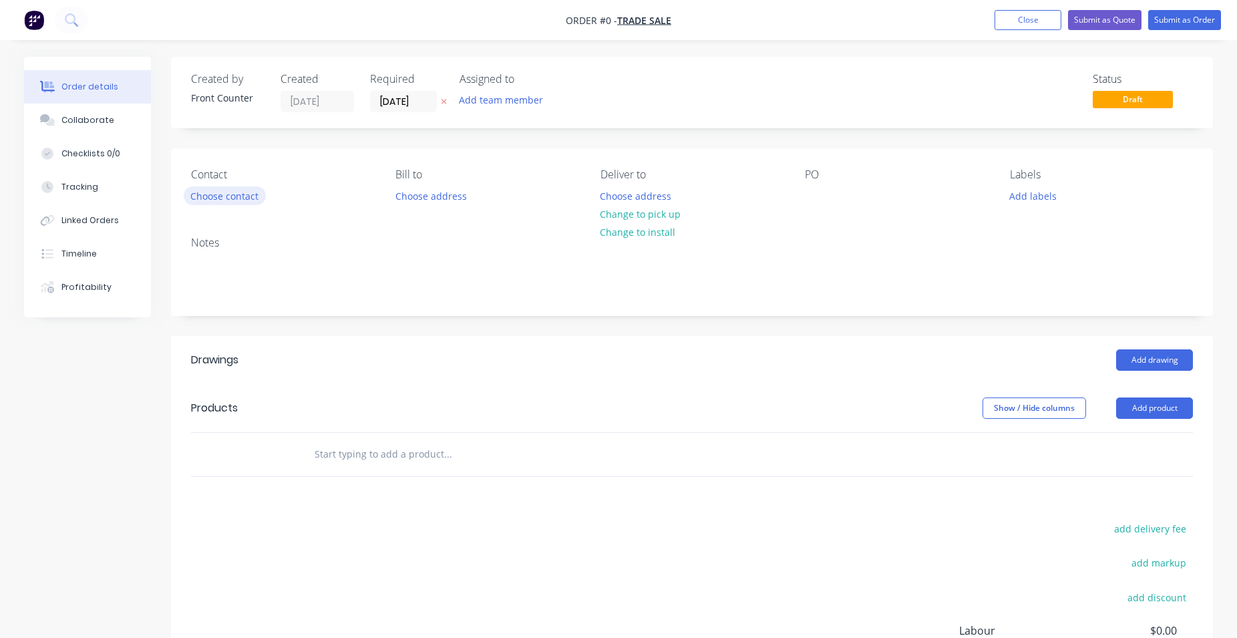
click at [220, 192] on button "Choose contact" at bounding box center [225, 195] width 82 height 18
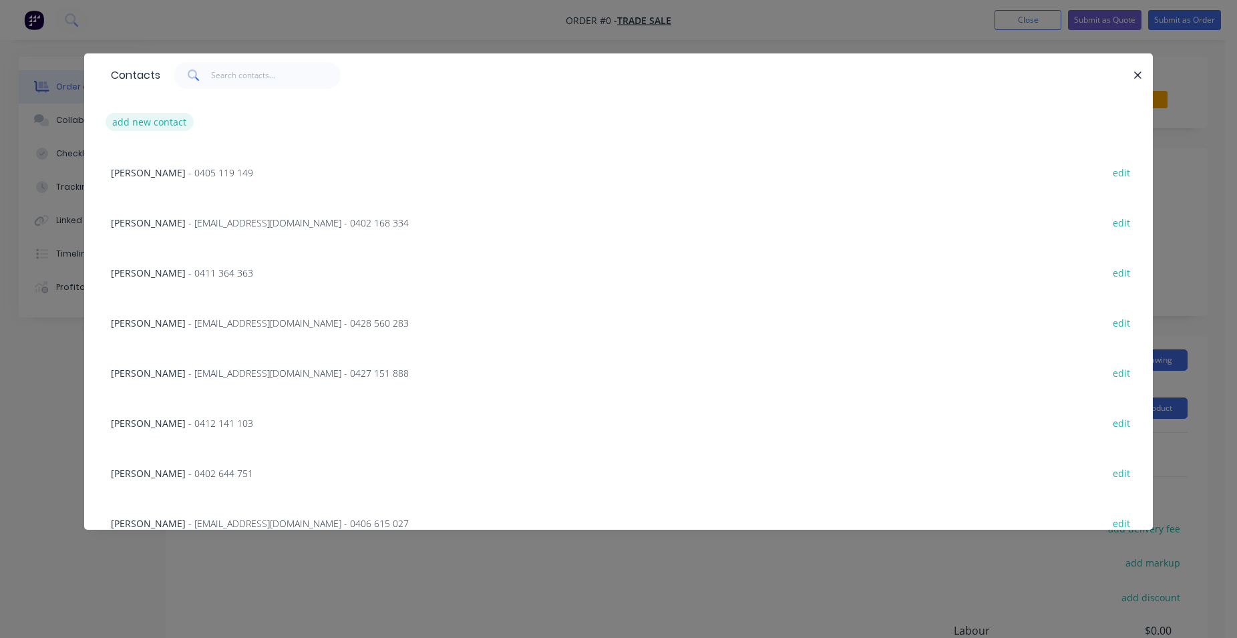
click at [152, 122] on button "add new contact" at bounding box center [150, 122] width 88 height 18
select select "AU"
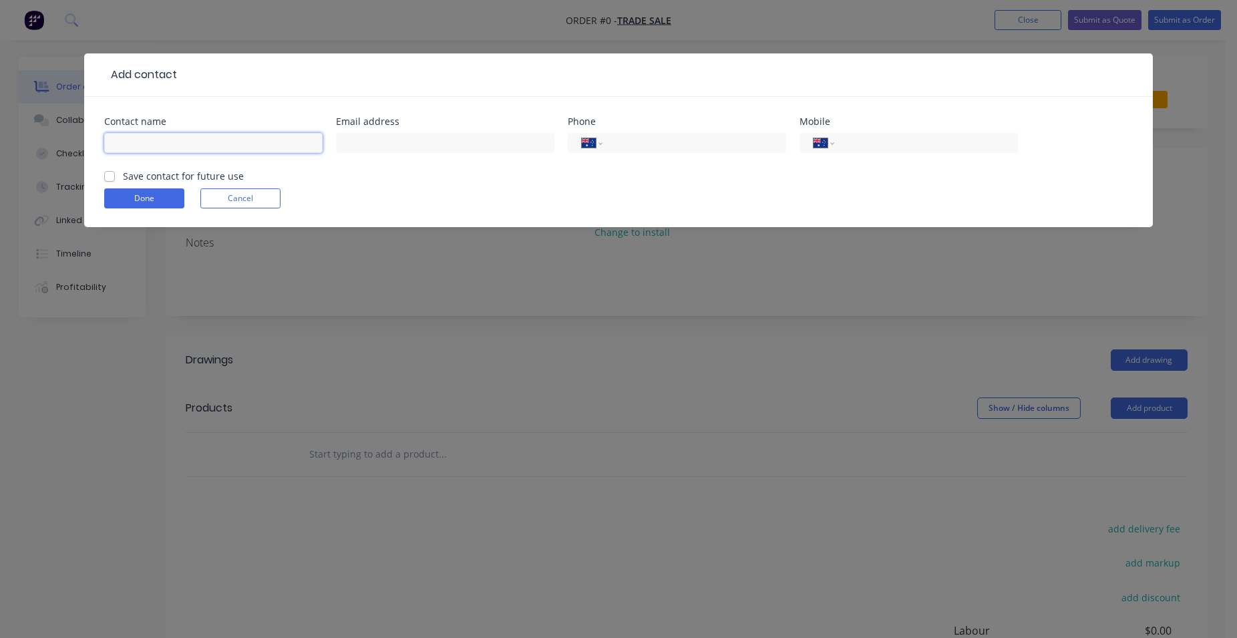
click at [172, 140] on input "text" at bounding box center [213, 143] width 218 height 20
type input "[PERSON_NAME]"
type input "0404 250 986"
drag, startPoint x: 108, startPoint y: 176, endPoint x: 118, endPoint y: 177, distance: 10.1
click at [123, 176] on label "Save contact for future use" at bounding box center [183, 176] width 121 height 14
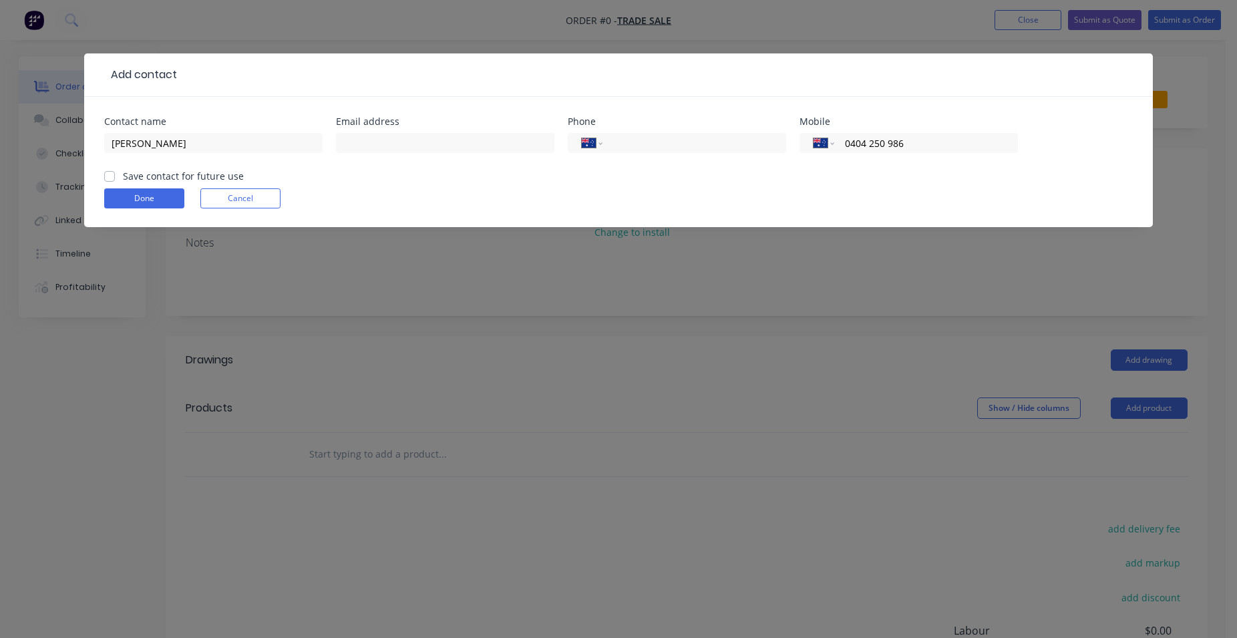
click at [109, 176] on input "Save contact for future use" at bounding box center [109, 175] width 11 height 13
checkbox input "true"
click at [167, 195] on button "Done" at bounding box center [144, 198] width 80 height 20
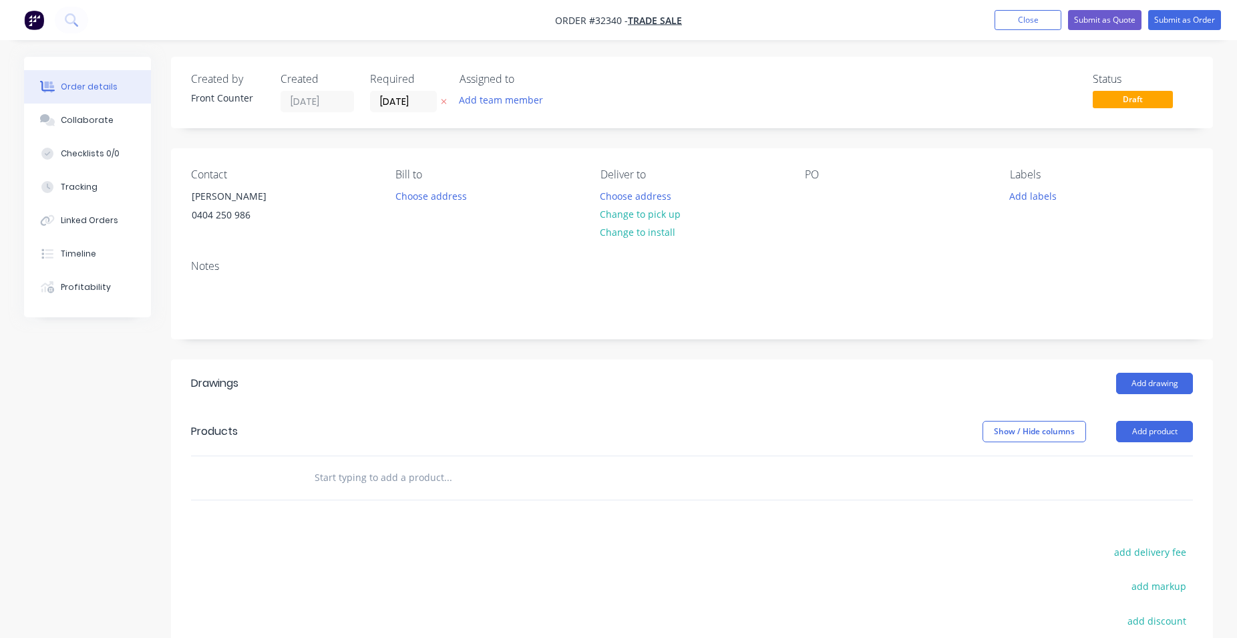
scroll to position [203, 0]
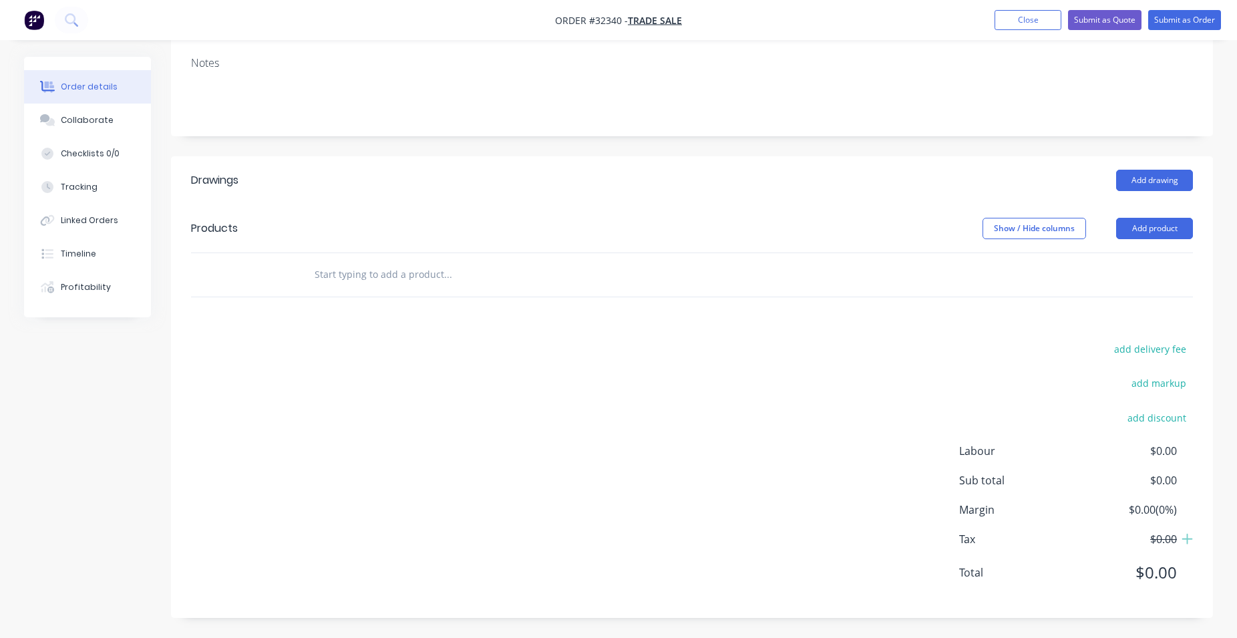
click at [376, 275] on input "text" at bounding box center [447, 274] width 267 height 27
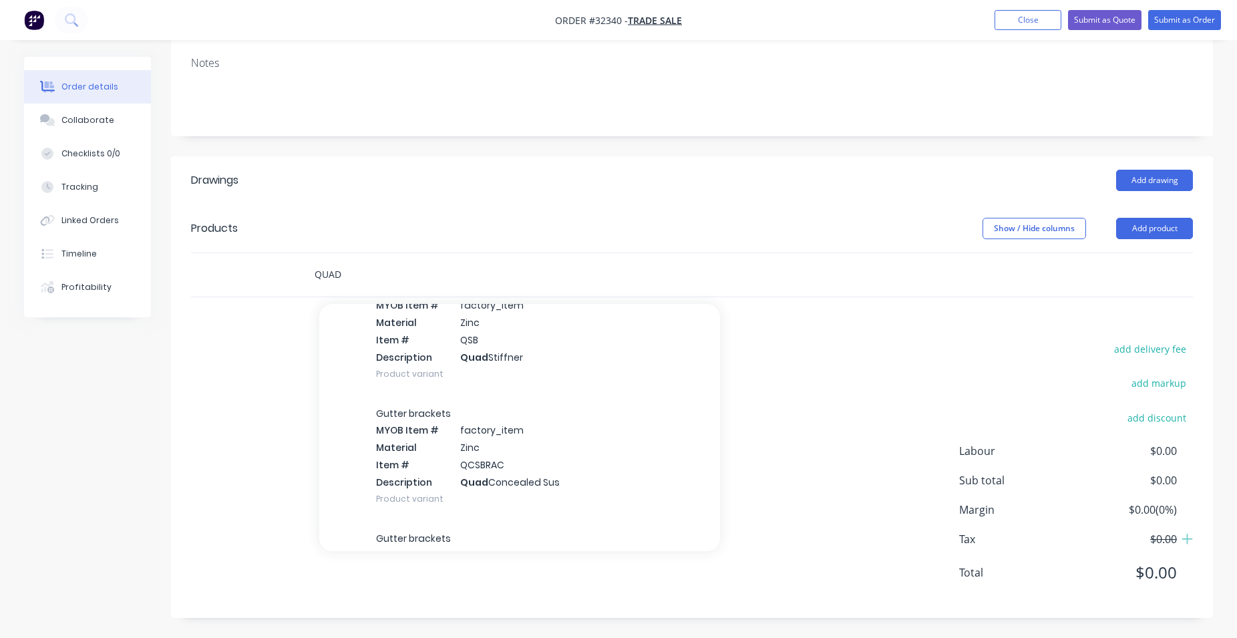
scroll to position [990, 0]
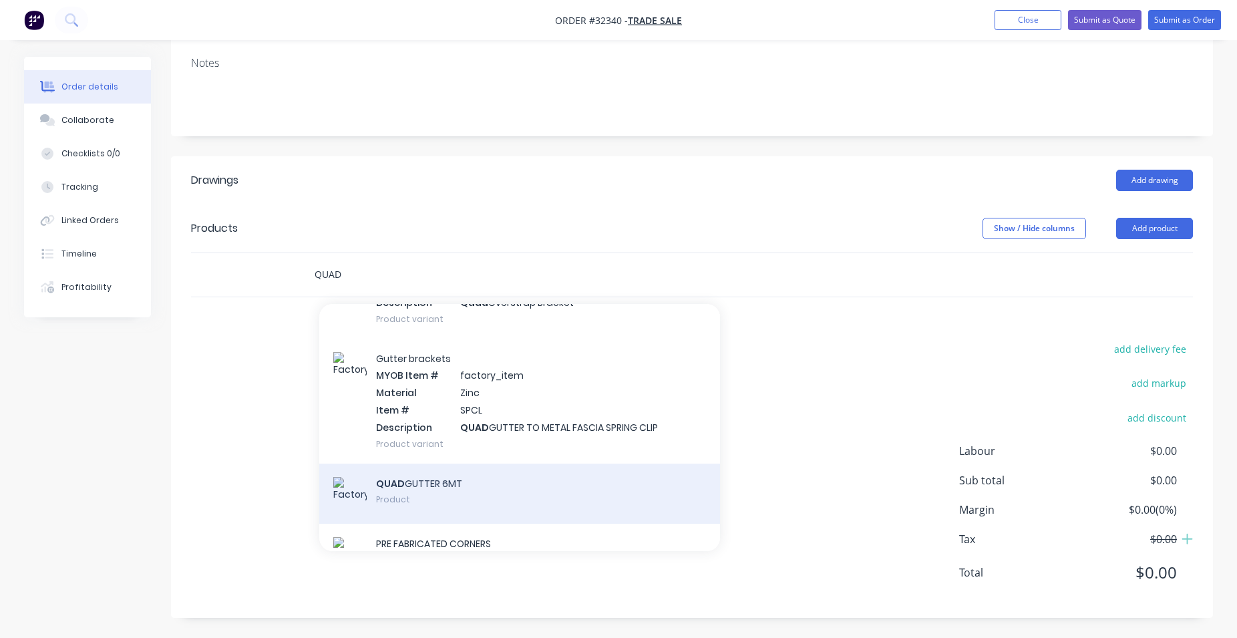
type input "QUAD"
click at [516, 492] on div "QUAD GUTTER 6MT Product" at bounding box center [519, 494] width 401 height 60
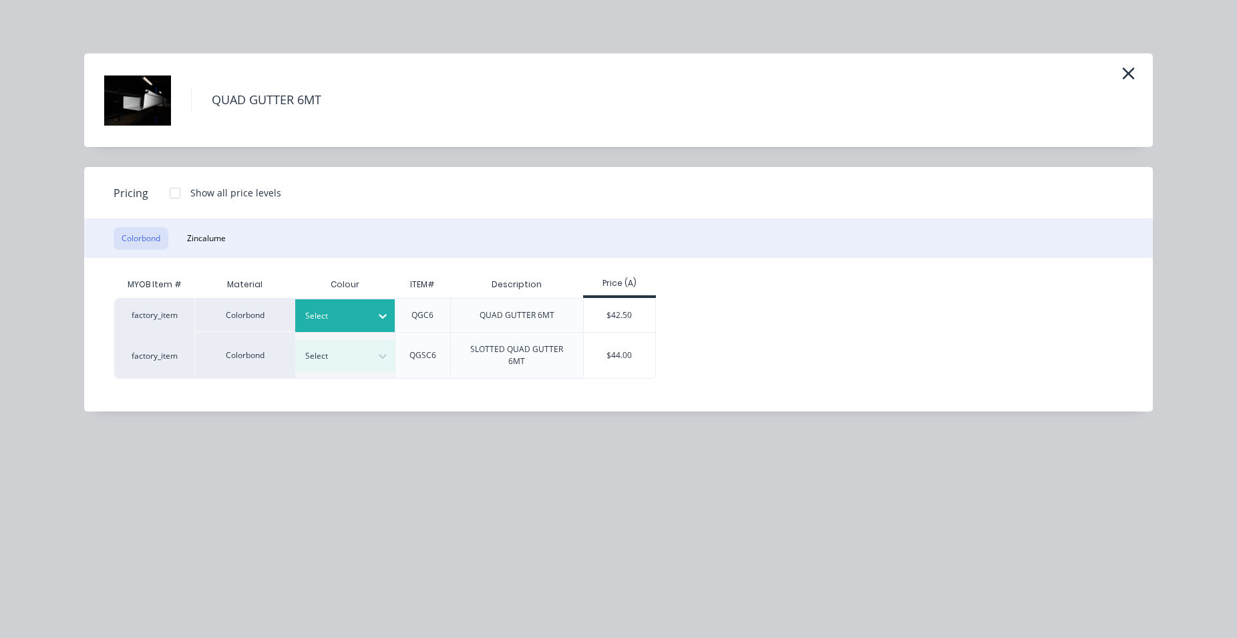
click at [386, 315] on icon at bounding box center [383, 317] width 8 height 5
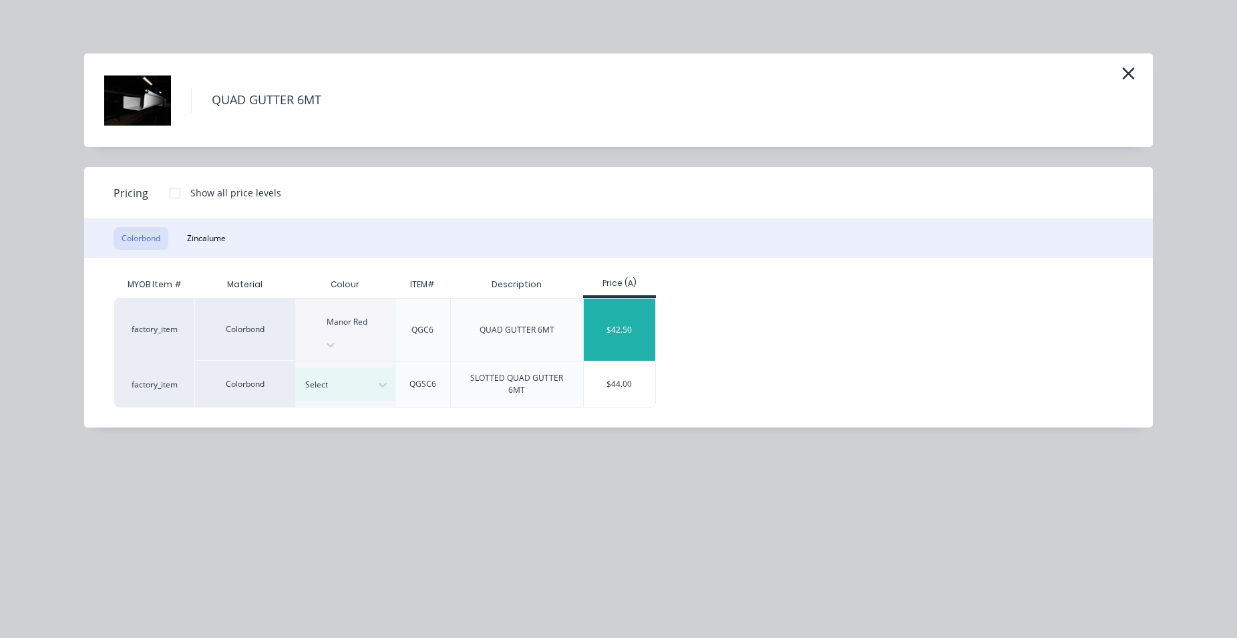
click at [604, 307] on div "$42.50" at bounding box center [619, 330] width 71 height 62
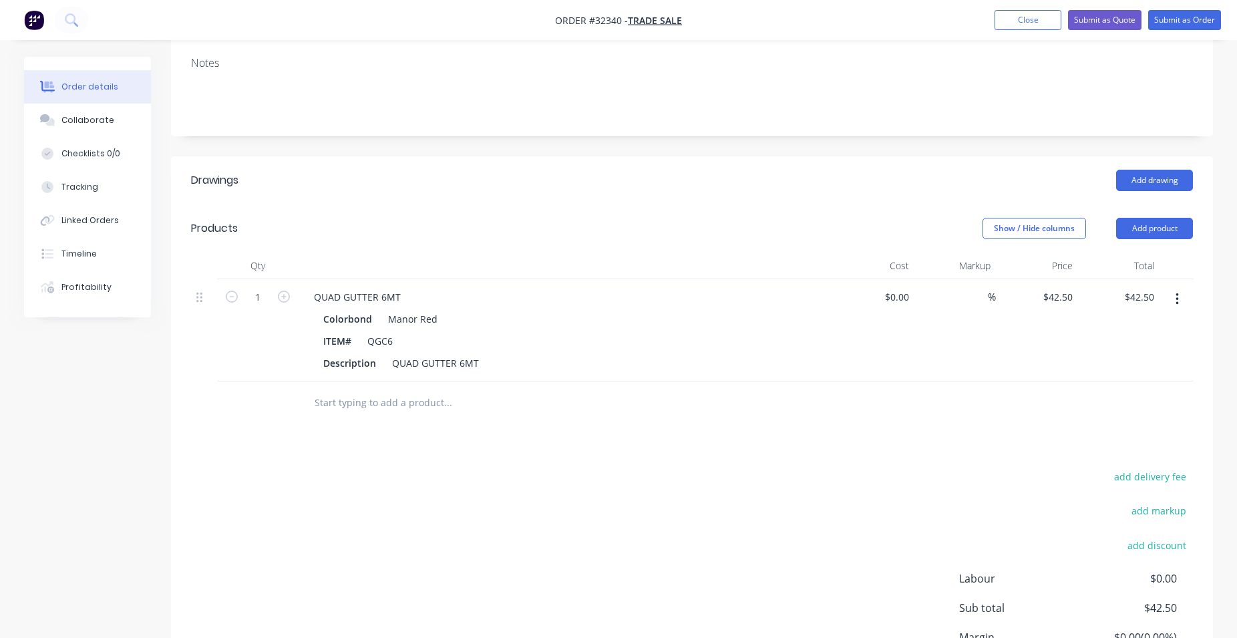
click at [337, 406] on input "text" at bounding box center [447, 402] width 267 height 27
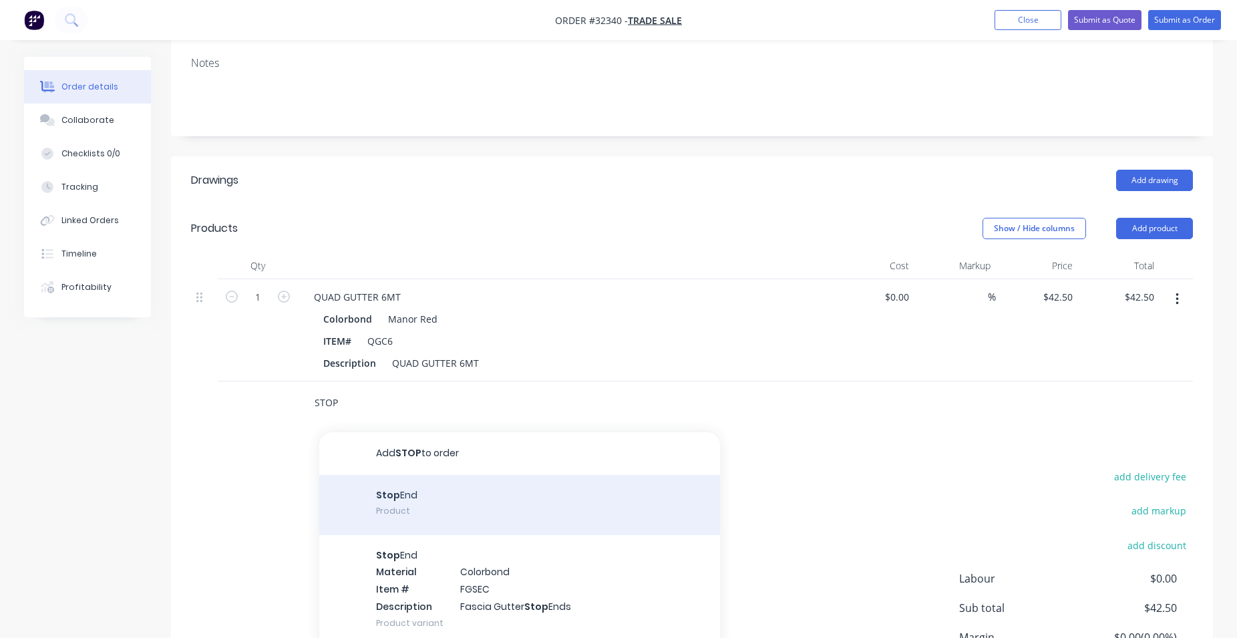
type input "STOP"
click at [546, 495] on div "Stop End Product" at bounding box center [519, 505] width 401 height 60
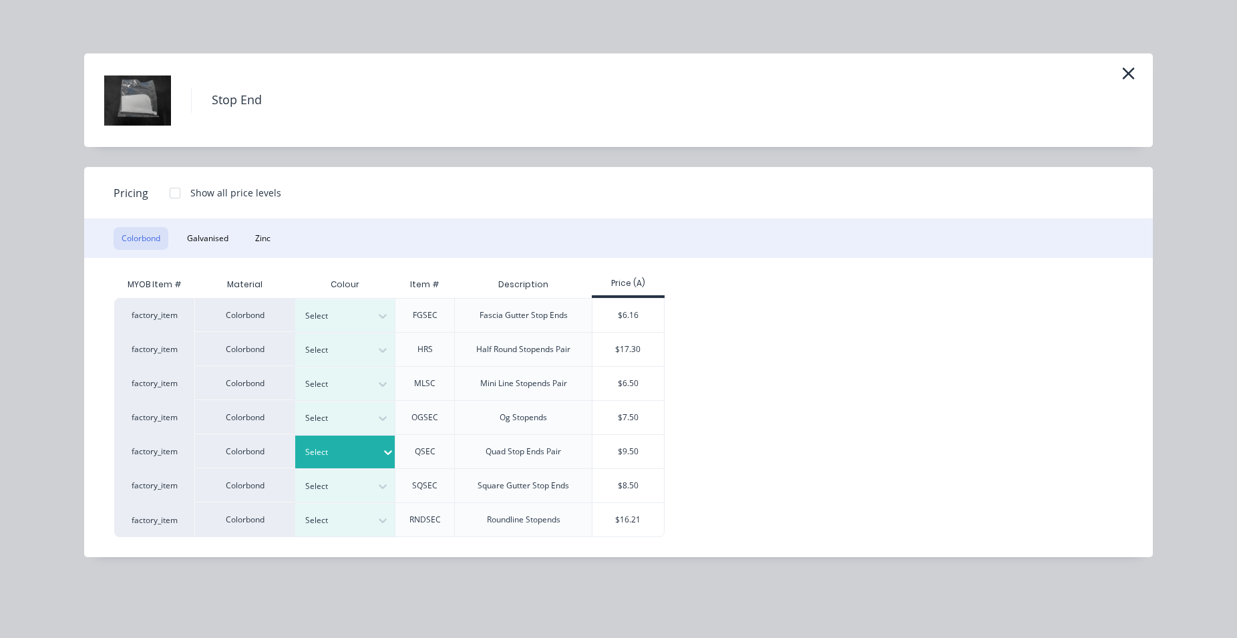
click at [381, 458] on icon at bounding box center [387, 452] width 13 height 13
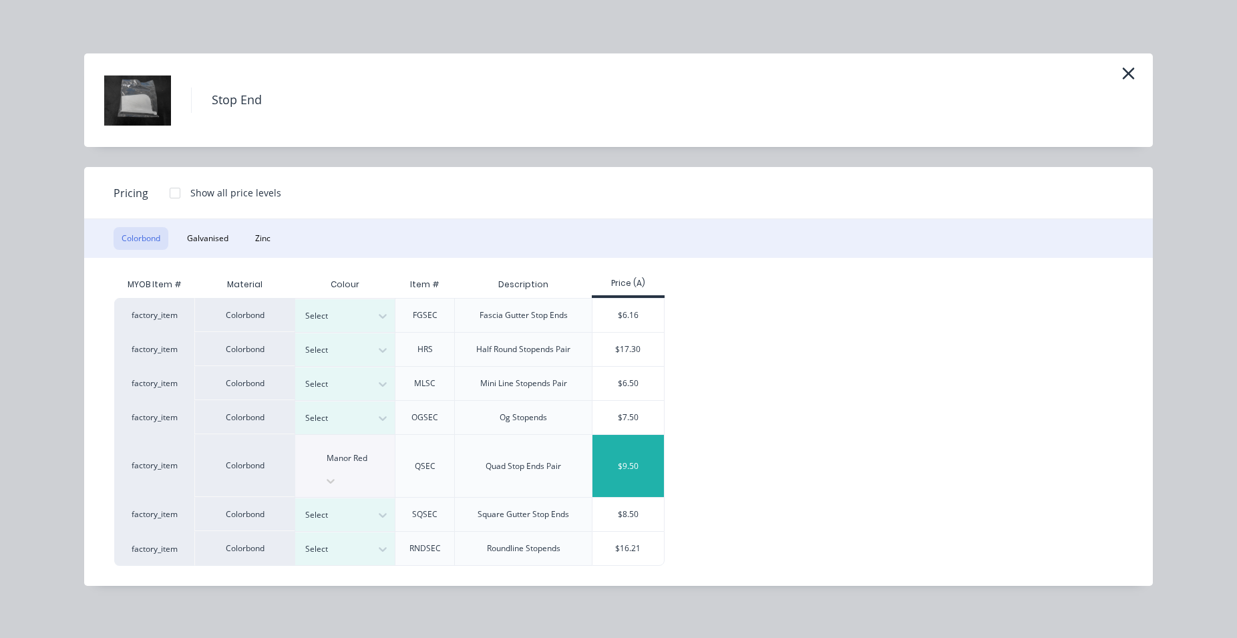
click at [617, 443] on div "$9.50" at bounding box center [628, 466] width 71 height 62
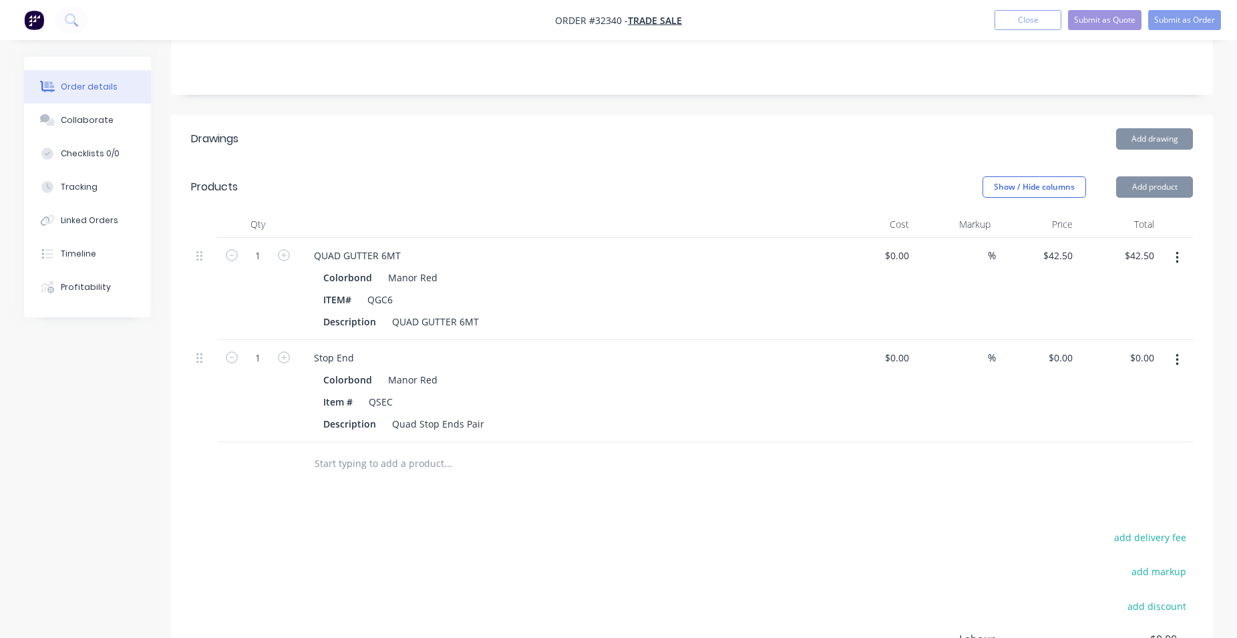
type input "$9.50"
click at [414, 466] on input "text" at bounding box center [447, 463] width 267 height 27
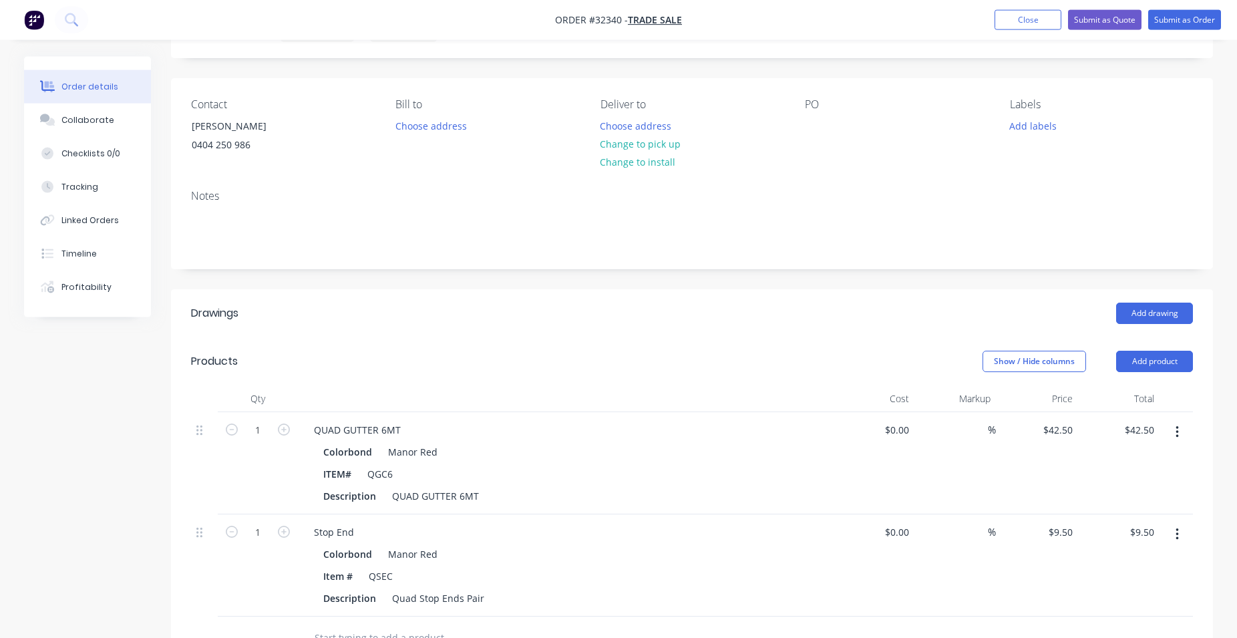
scroll to position [24, 0]
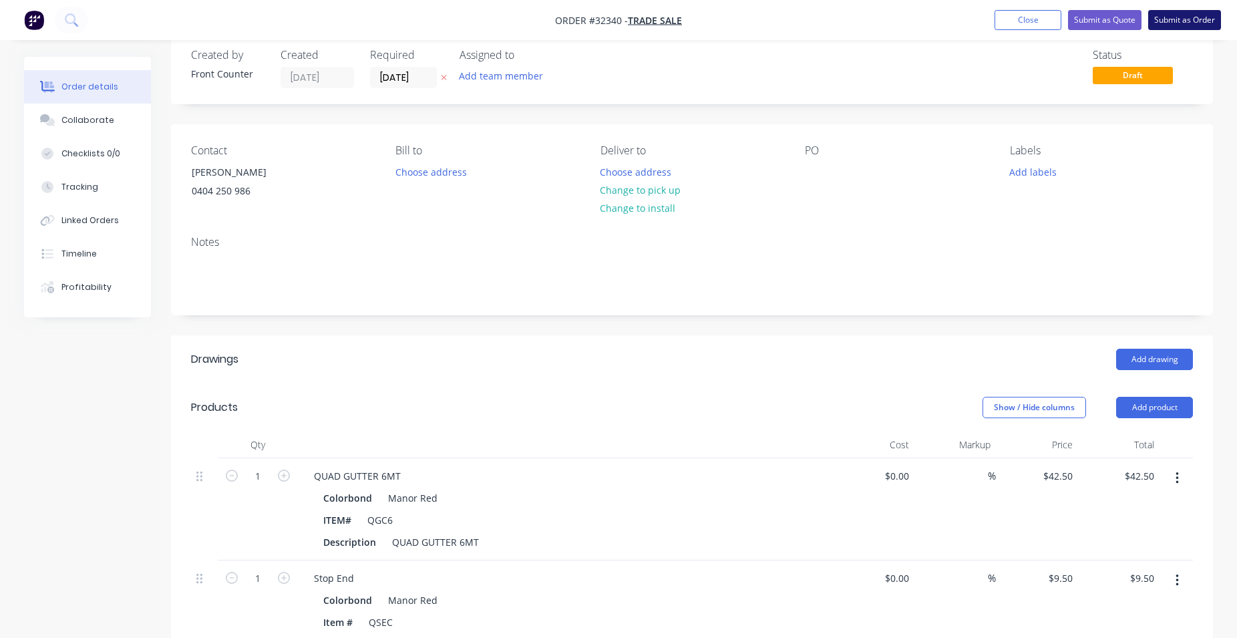
click at [1177, 19] on button "Submit as Order" at bounding box center [1184, 20] width 73 height 20
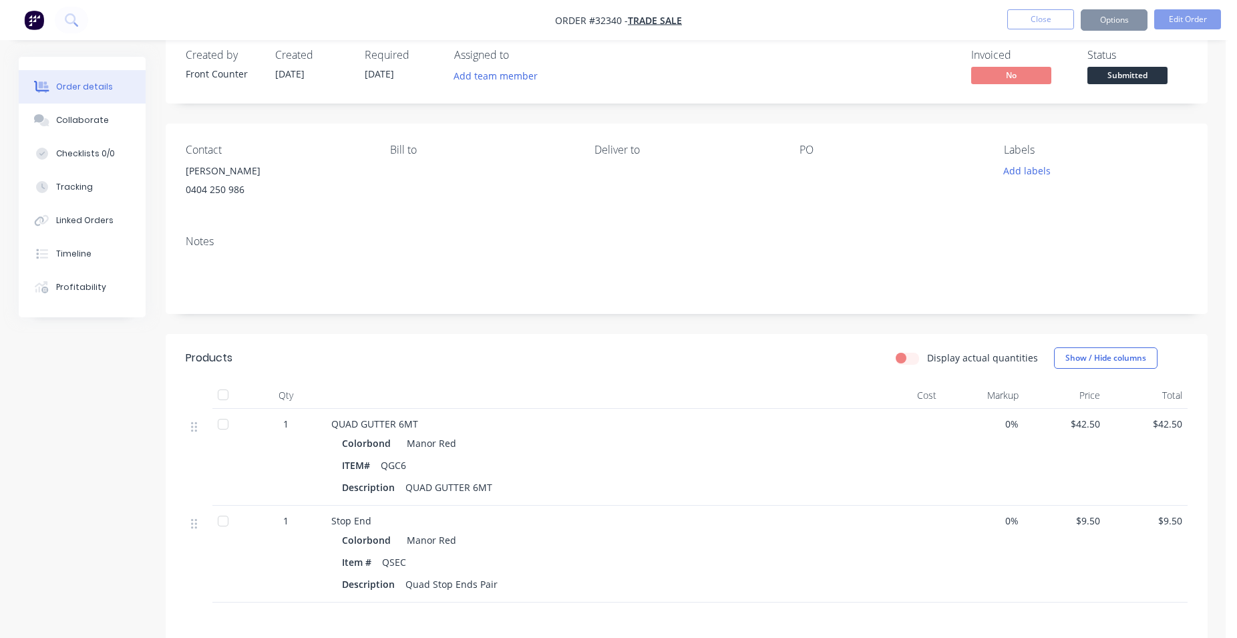
scroll to position [0, 0]
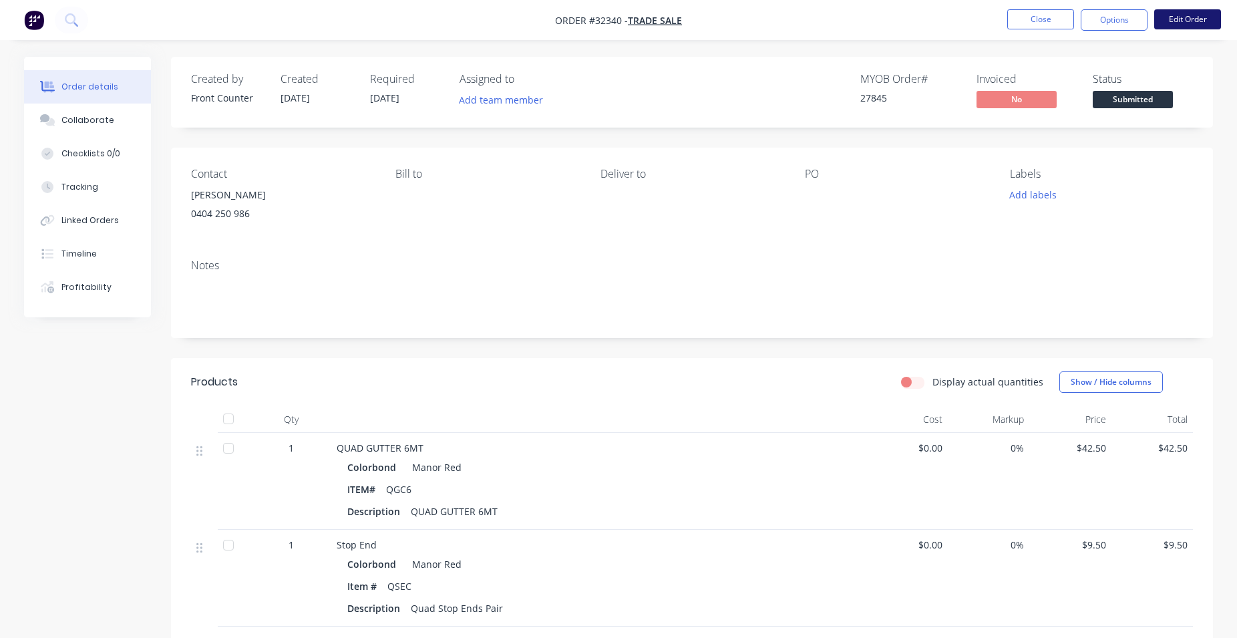
click at [1172, 15] on button "Edit Order" at bounding box center [1187, 19] width 67 height 20
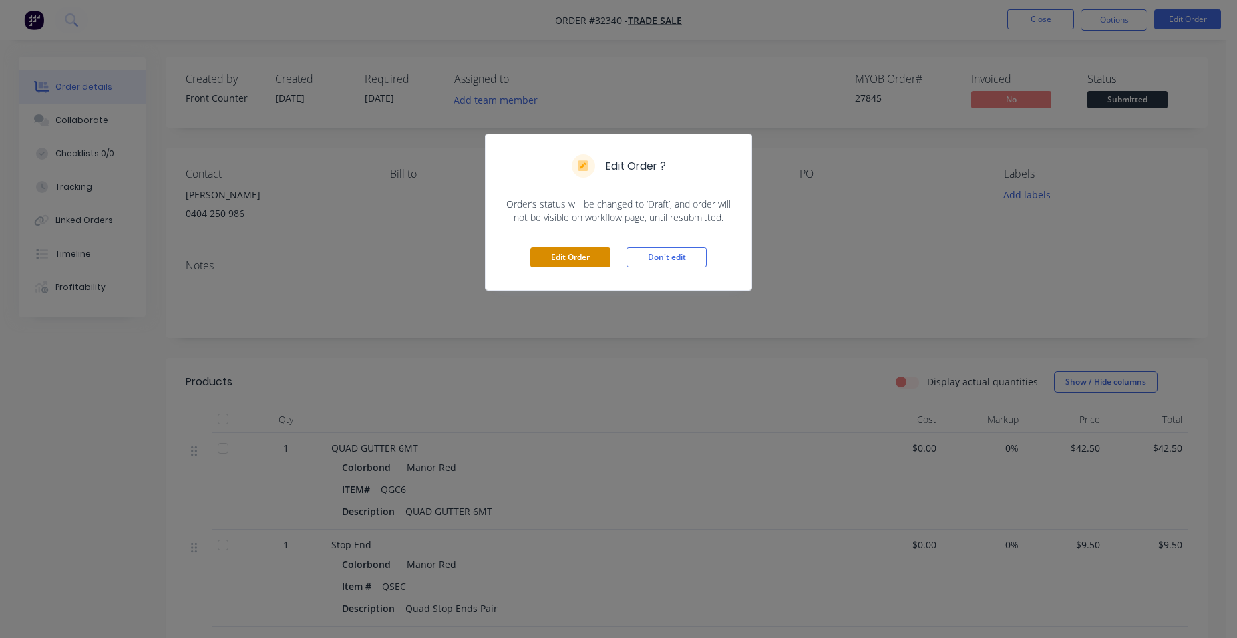
click at [574, 259] on button "Edit Order" at bounding box center [570, 257] width 80 height 20
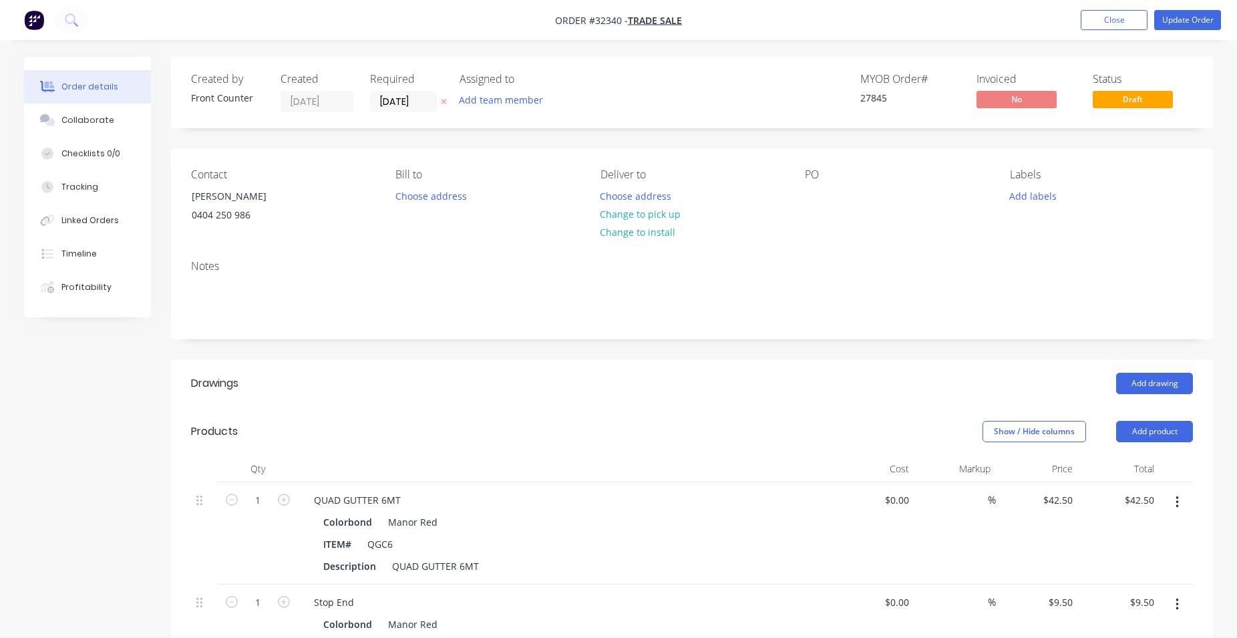
scroll to position [204, 0]
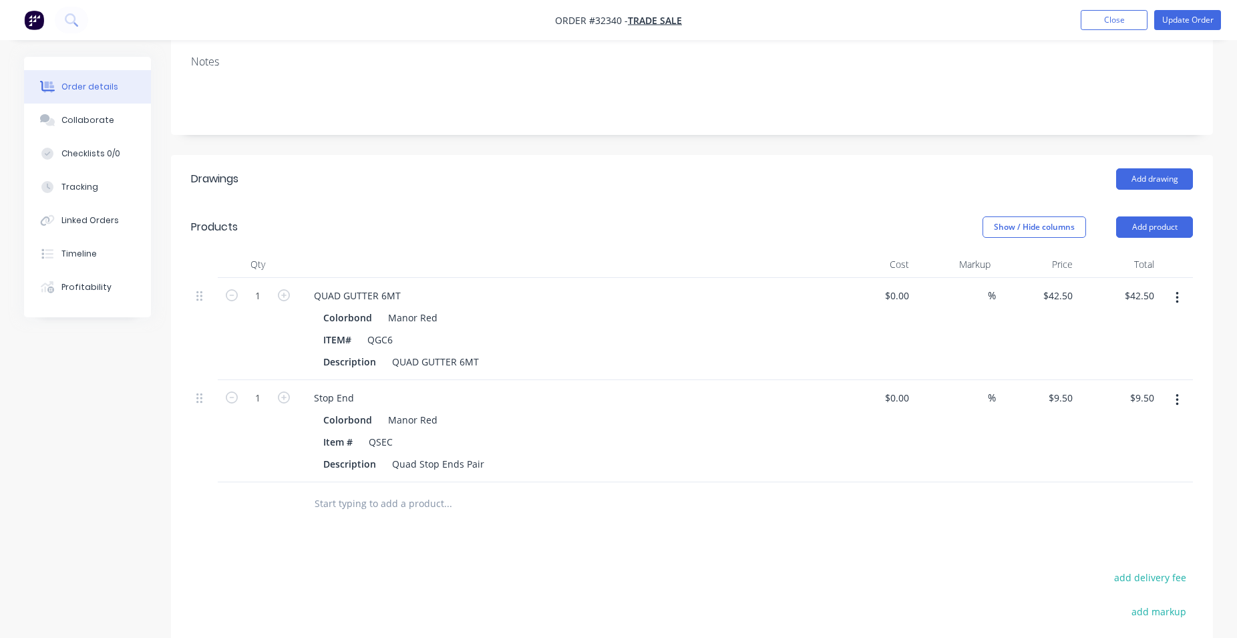
click at [341, 498] on input "text" at bounding box center [447, 503] width 267 height 27
type input "F"
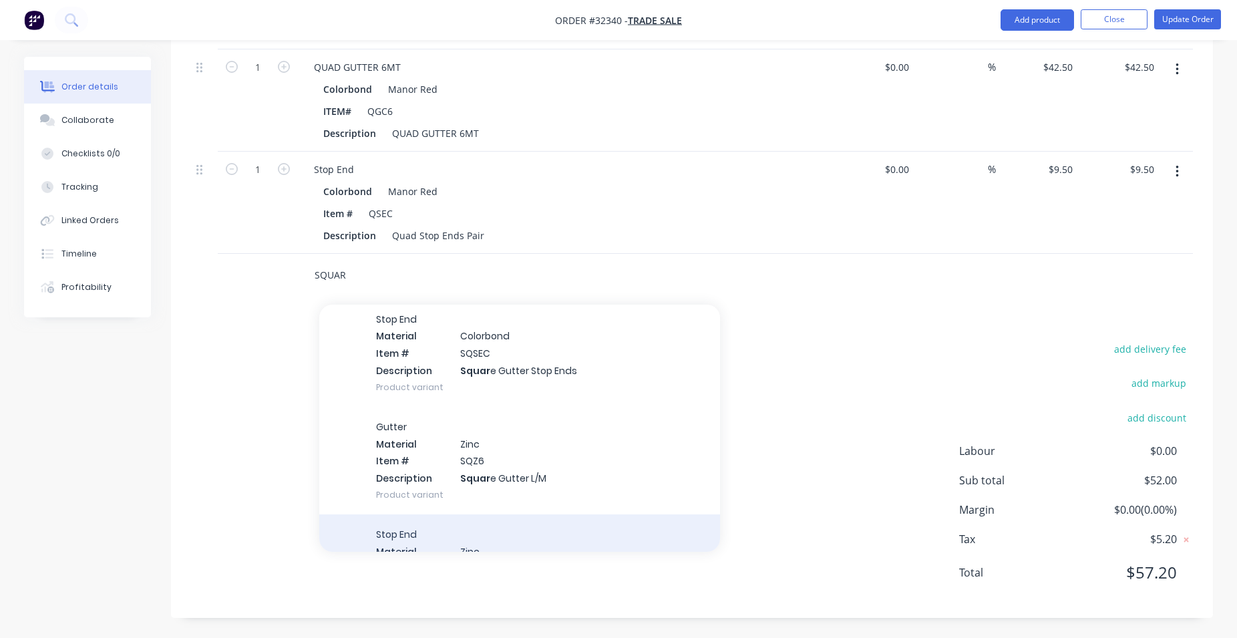
scroll to position [152, 0]
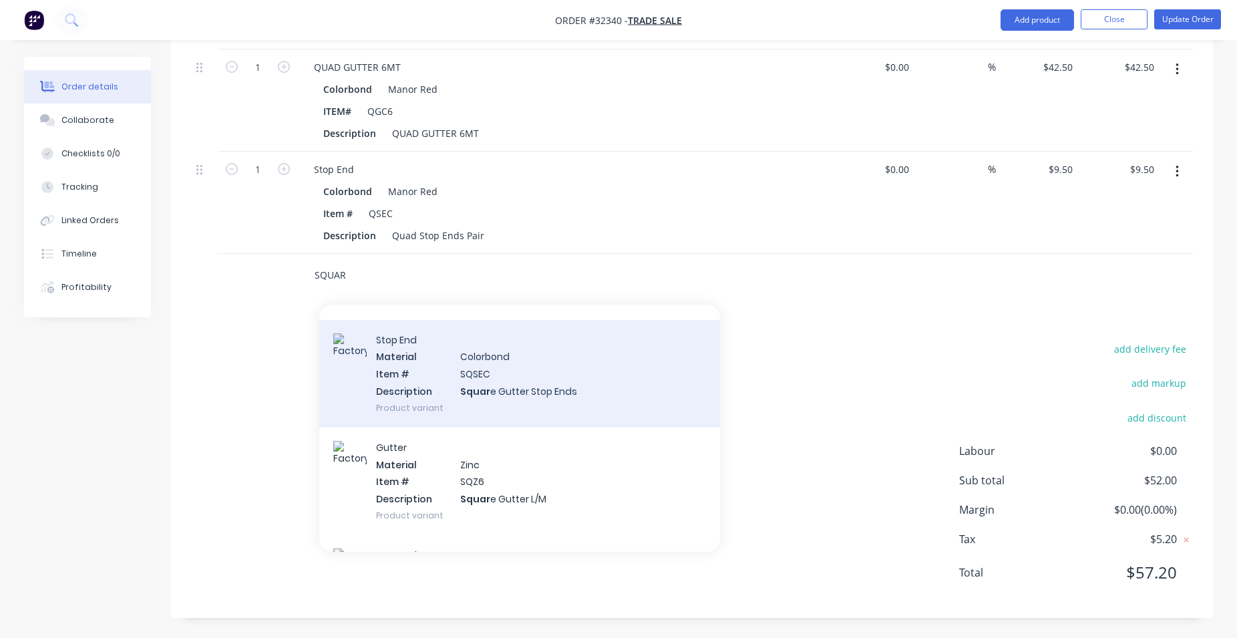
type input "SQUAR"
click at [511, 383] on div "Stop End Material Colorbond Item # SQSEC Description Squar e Gutter Stop Ends P…" at bounding box center [519, 374] width 401 height 108
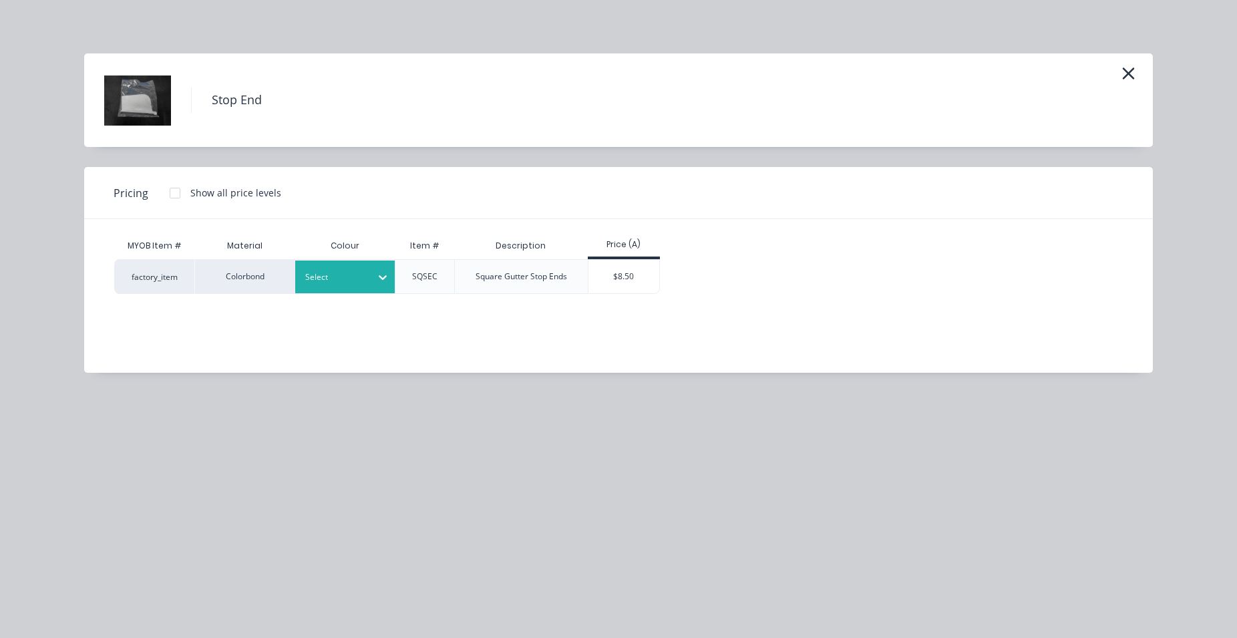
click at [379, 280] on icon at bounding box center [382, 277] width 13 height 13
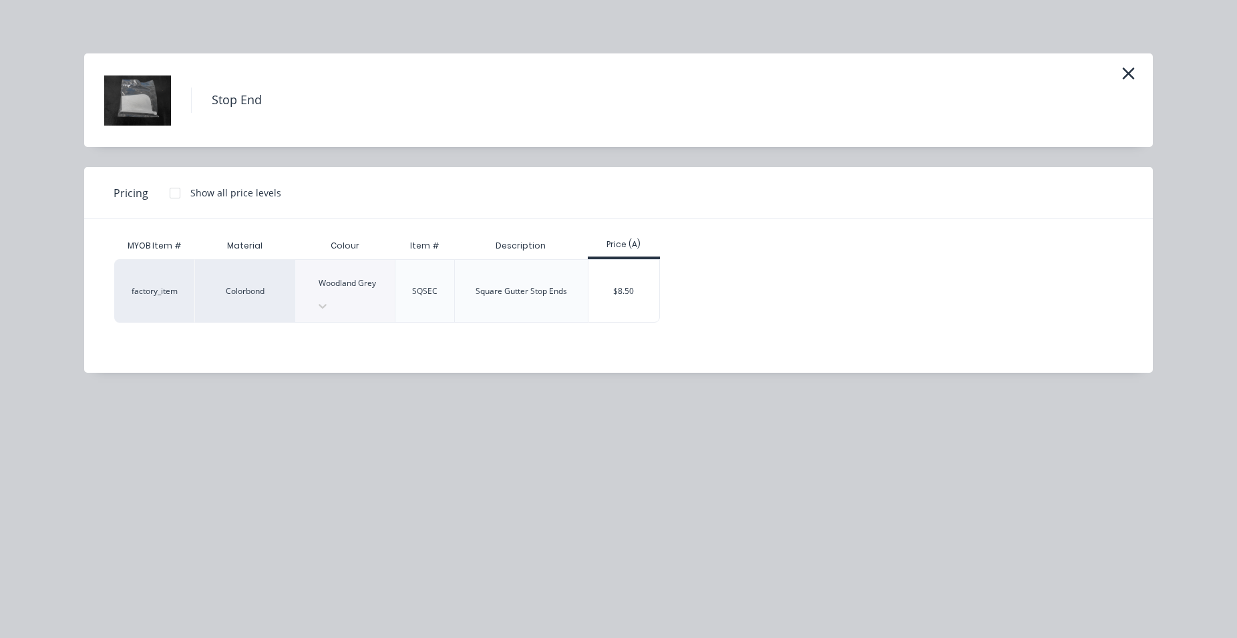
click at [649, 285] on div "$8.50" at bounding box center [623, 291] width 71 height 62
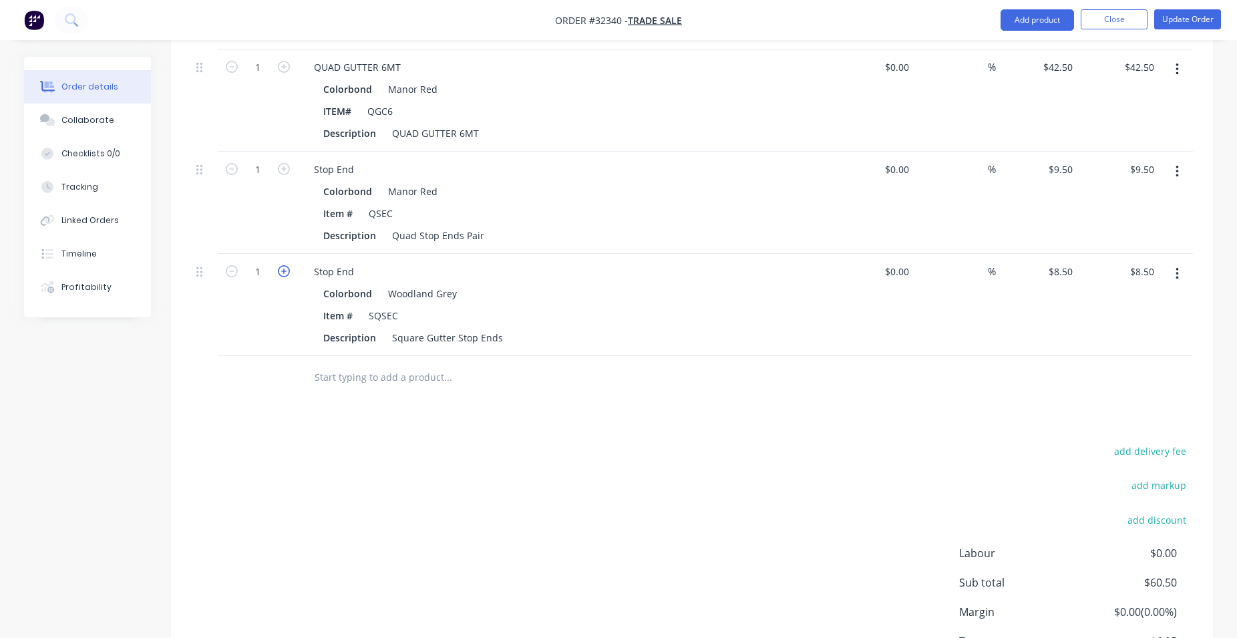
click at [283, 271] on icon "button" at bounding box center [284, 271] width 12 height 12
type input "2"
type input "$17.00"
click at [405, 357] on div at bounding box center [538, 377] width 481 height 43
click at [397, 377] on input "text" at bounding box center [447, 377] width 267 height 27
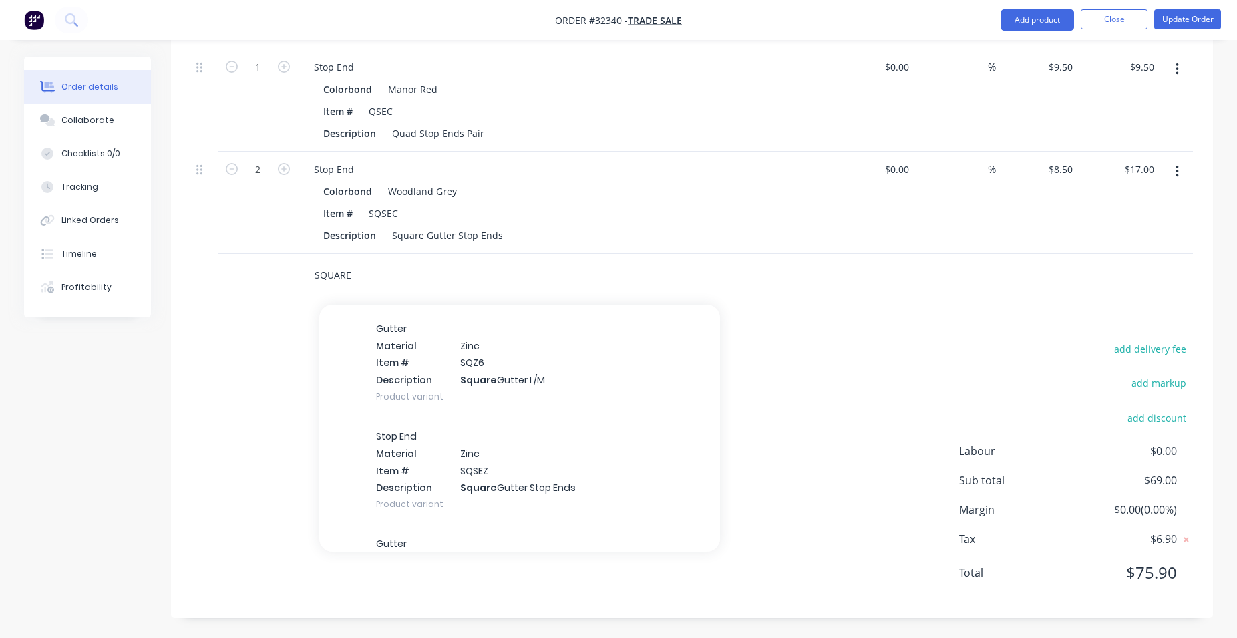
scroll to position [424, 0]
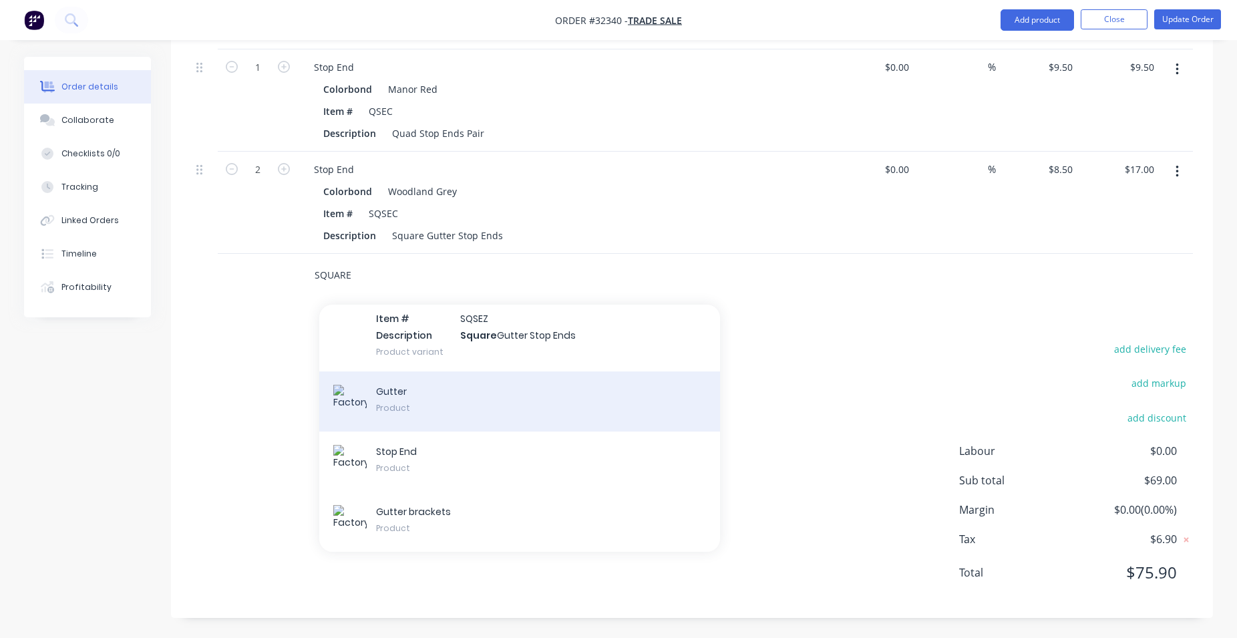
type input "SQUARE"
click at [445, 378] on div "Gutter Product" at bounding box center [519, 401] width 401 height 60
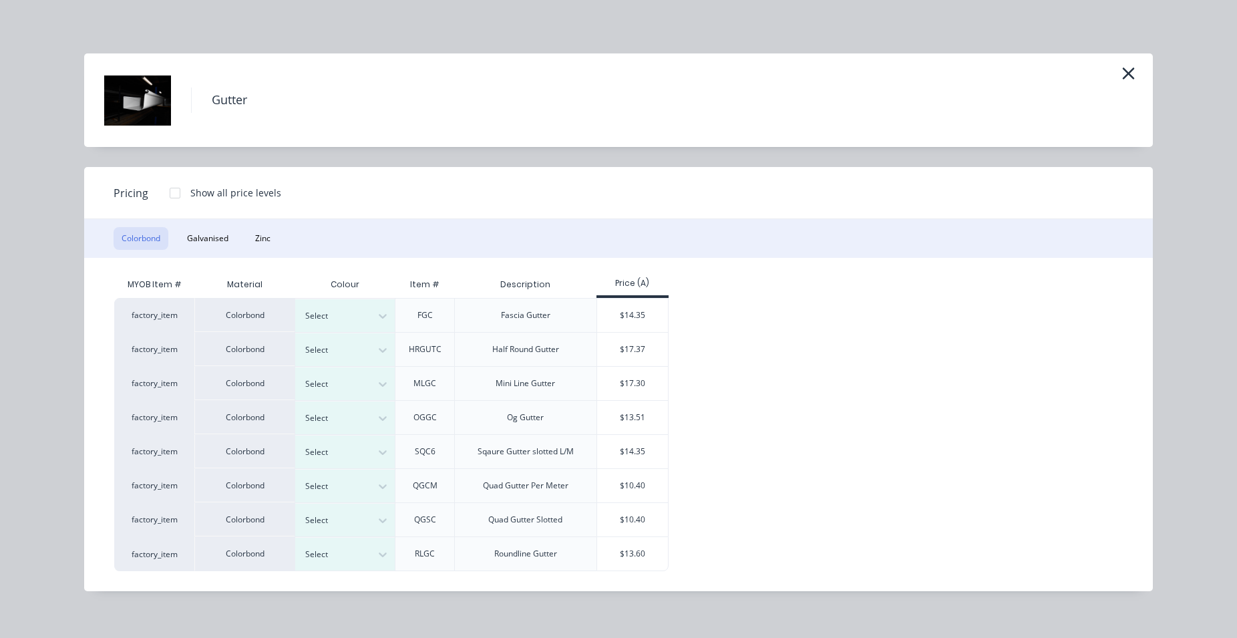
scroll to position [554, 0]
click at [388, 451] on icon at bounding box center [382, 452] width 13 height 13
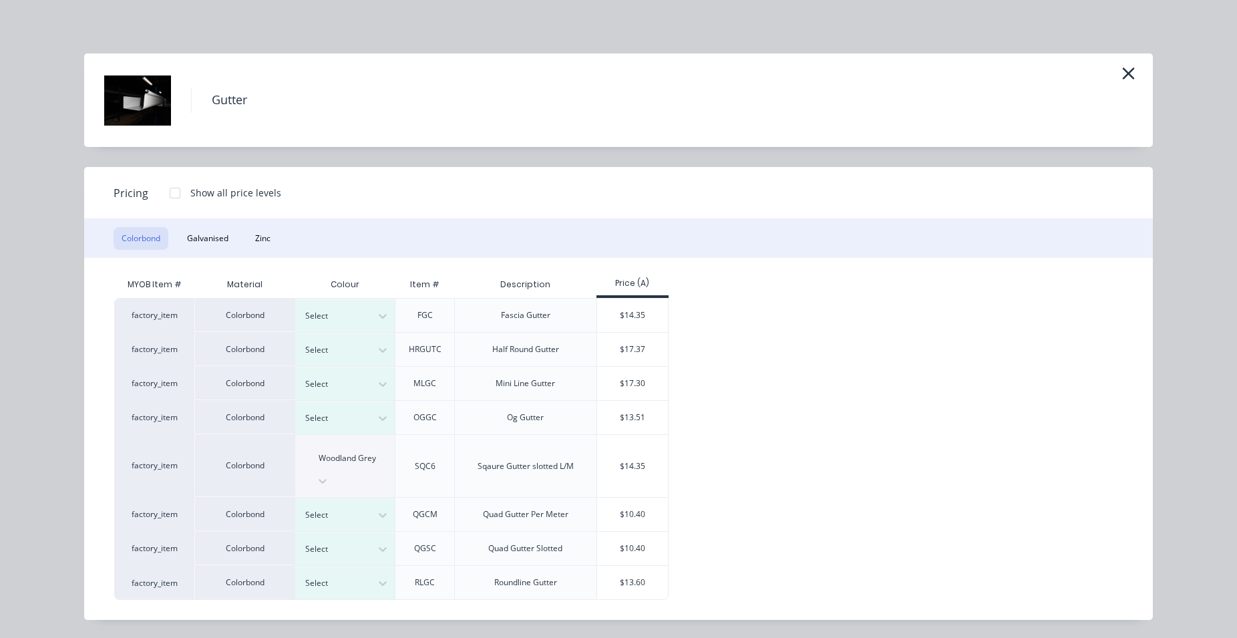
drag, startPoint x: 635, startPoint y: 454, endPoint x: 531, endPoint y: 462, distance: 103.8
click at [634, 454] on div "$14.35" at bounding box center [632, 466] width 71 height 62
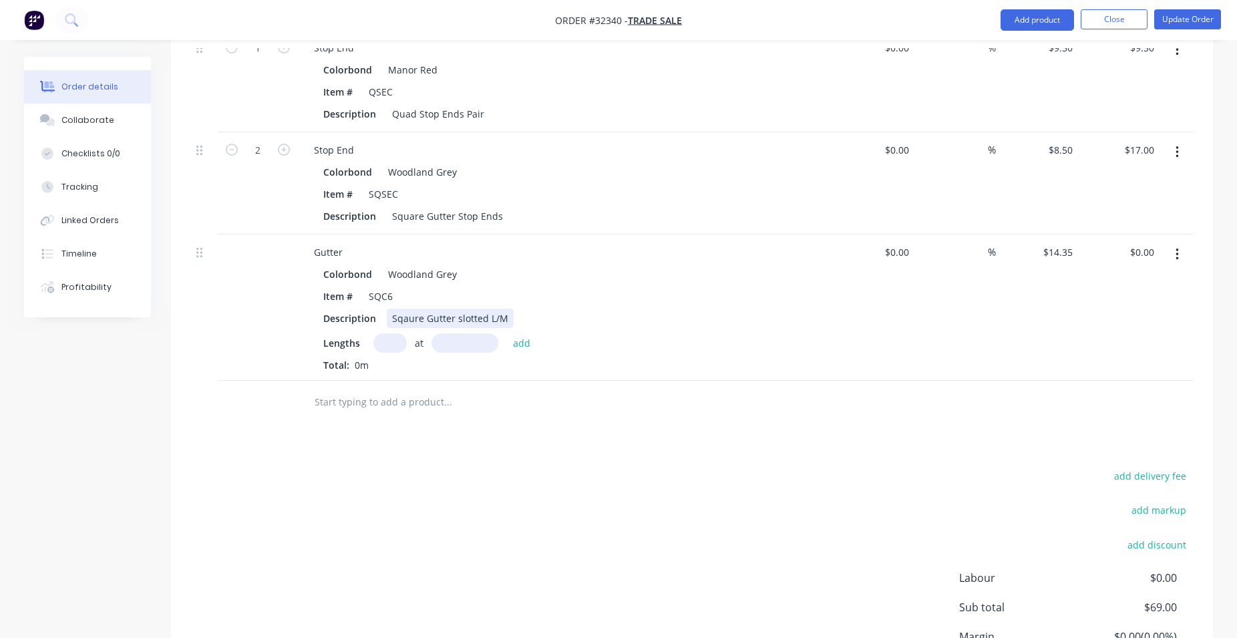
click at [506, 319] on div "Sqaure Gutter slotted L/M" at bounding box center [450, 318] width 127 height 19
click at [403, 338] on input "text" at bounding box center [389, 342] width 33 height 19
type input "2"
type input "6000"
click at [506, 333] on button "add" at bounding box center [521, 342] width 31 height 18
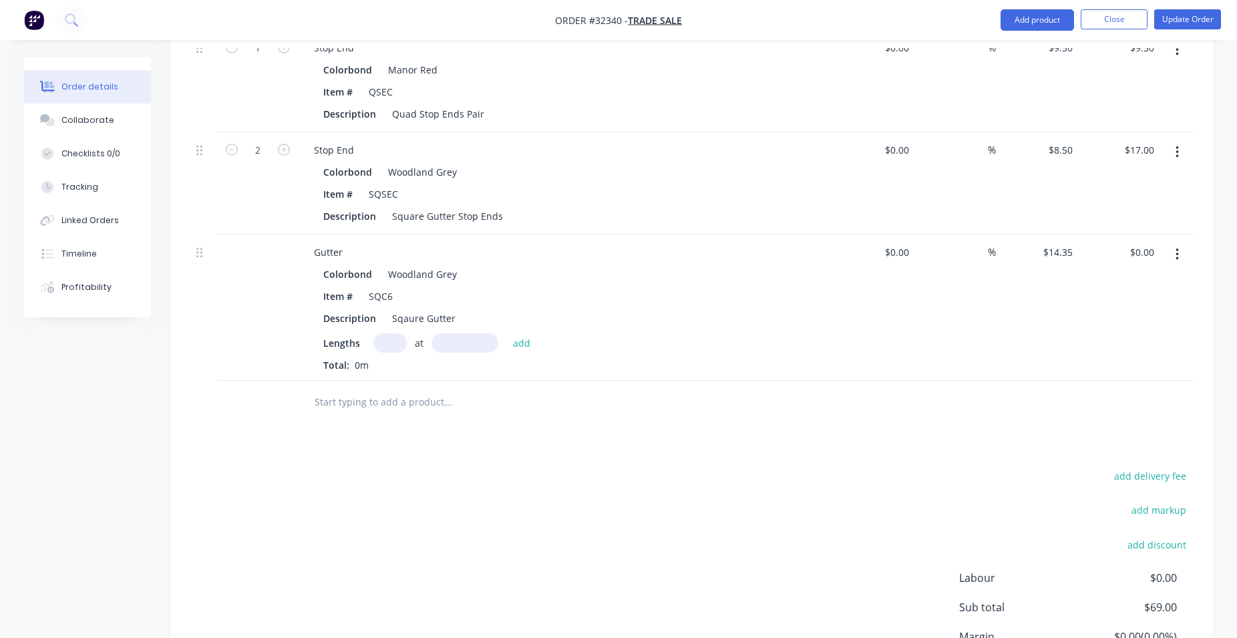
type input "$172.20"
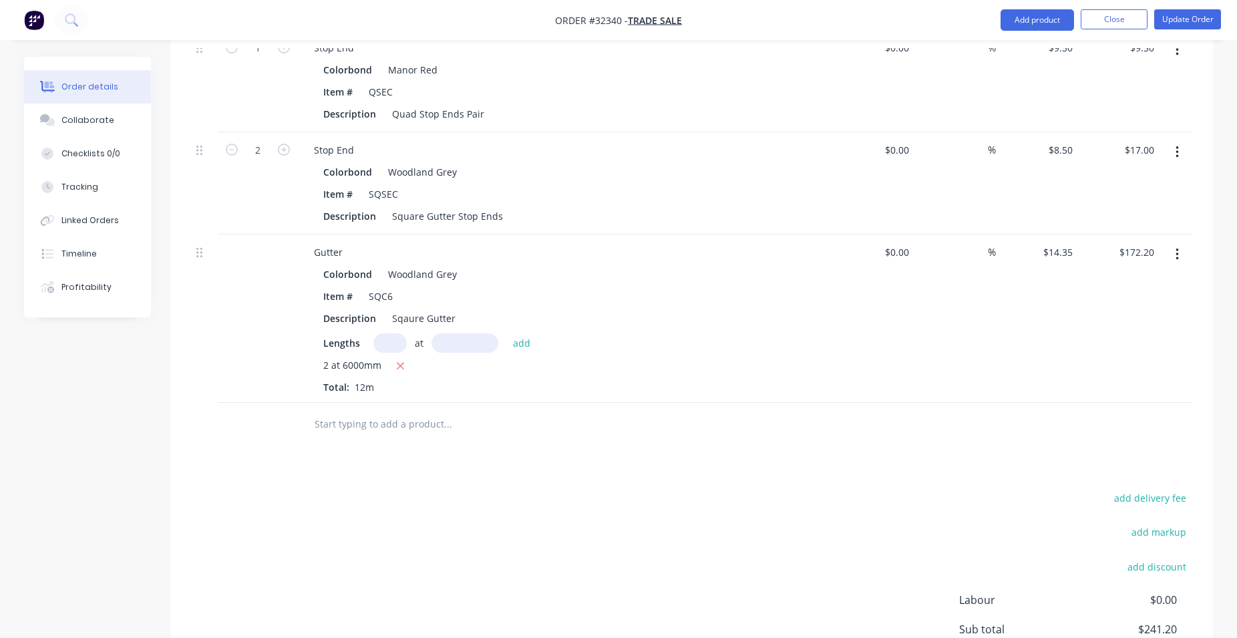
click at [415, 431] on input "text" at bounding box center [447, 424] width 267 height 27
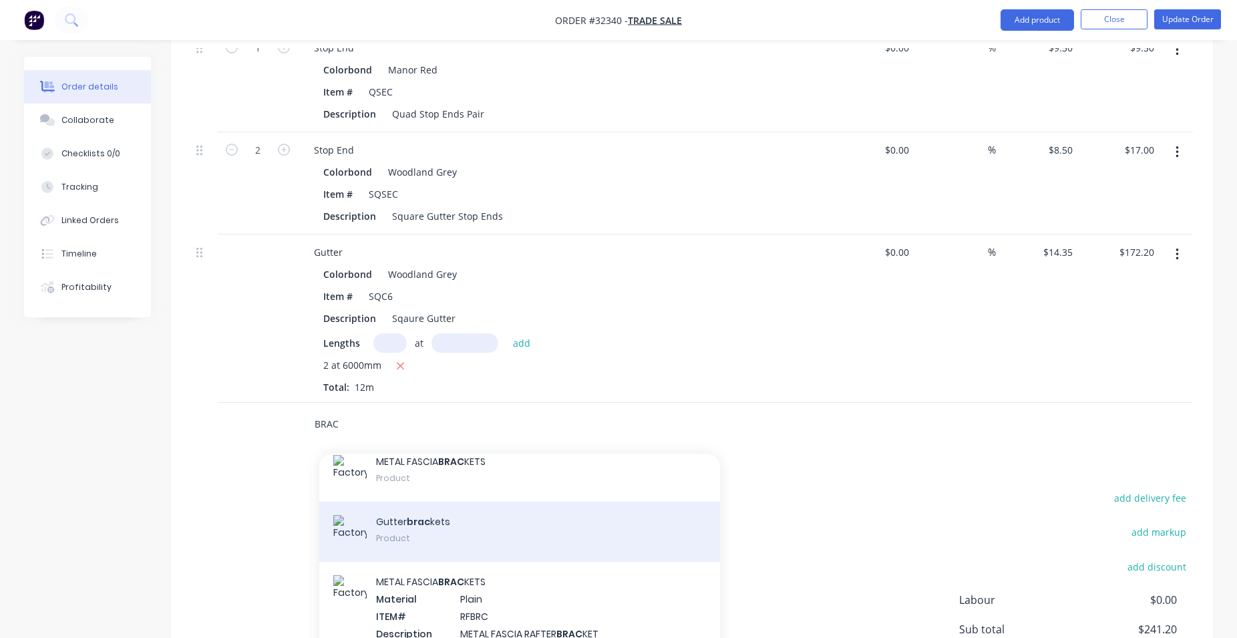
type input "BRAC"
click at [442, 529] on div "Gutter brac kets Product" at bounding box center [519, 532] width 401 height 60
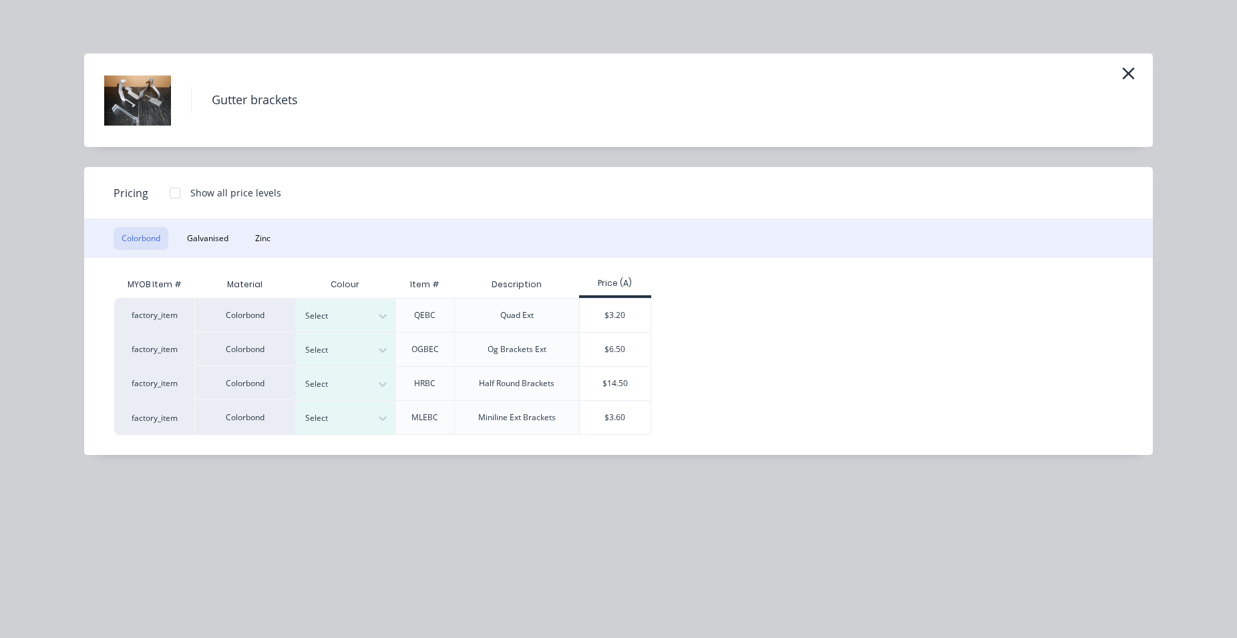
click at [253, 236] on button "Zinc" at bounding box center [262, 238] width 31 height 23
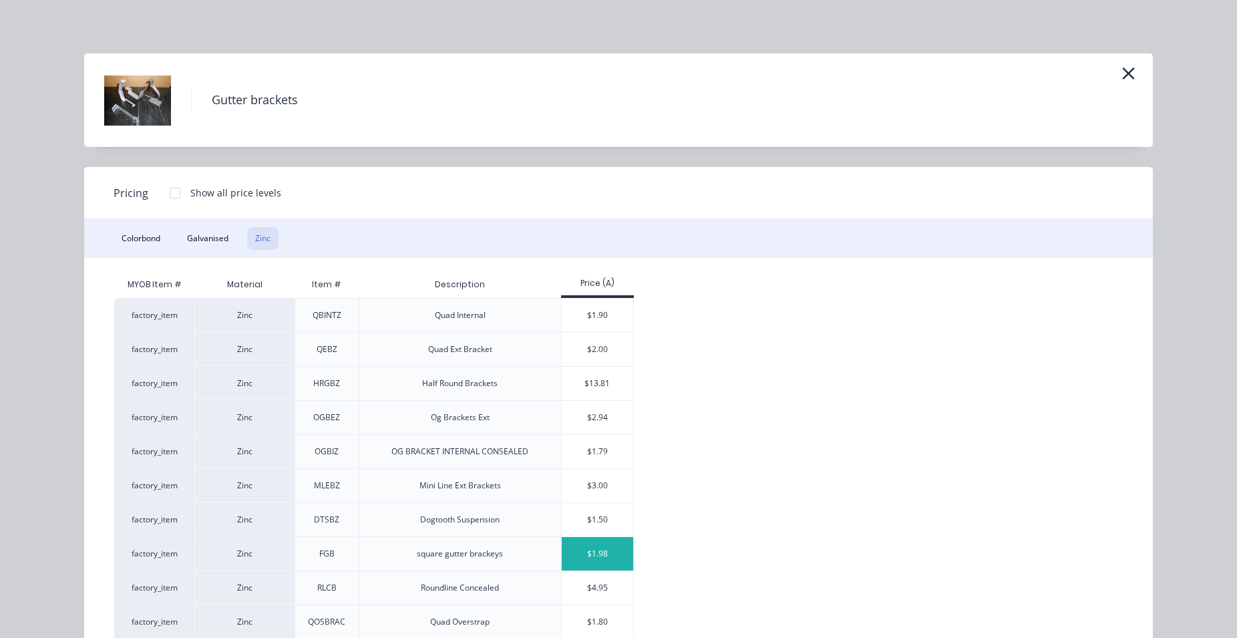
click at [609, 554] on div "$1.98" at bounding box center [597, 553] width 71 height 33
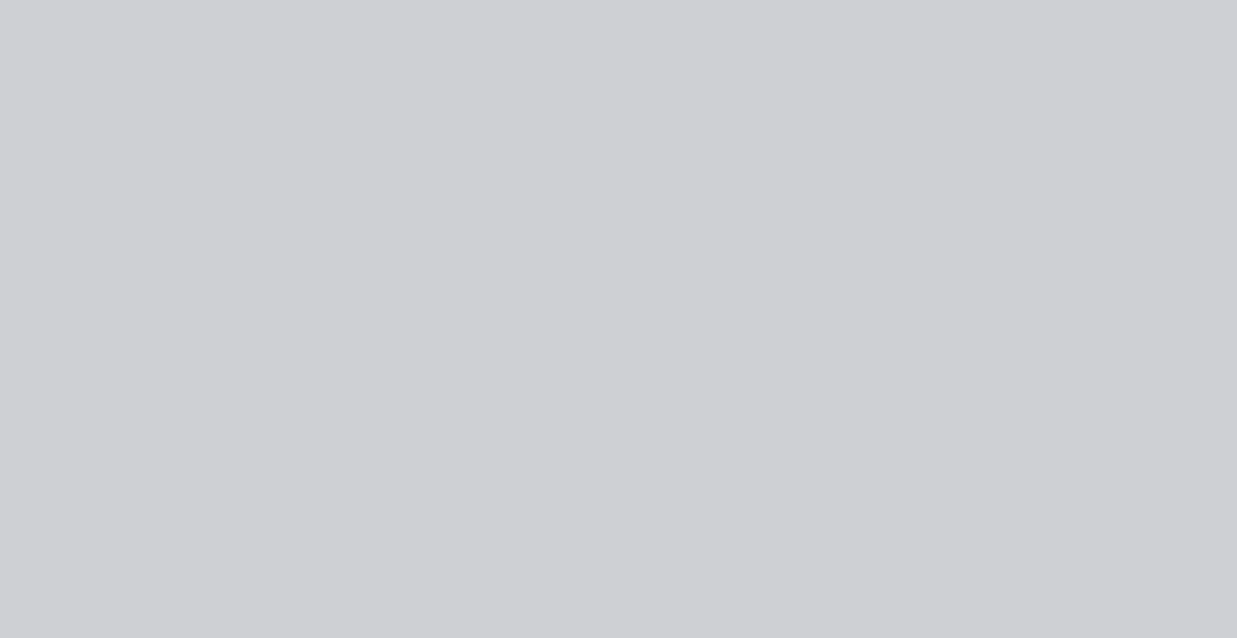
type input "$1.98"
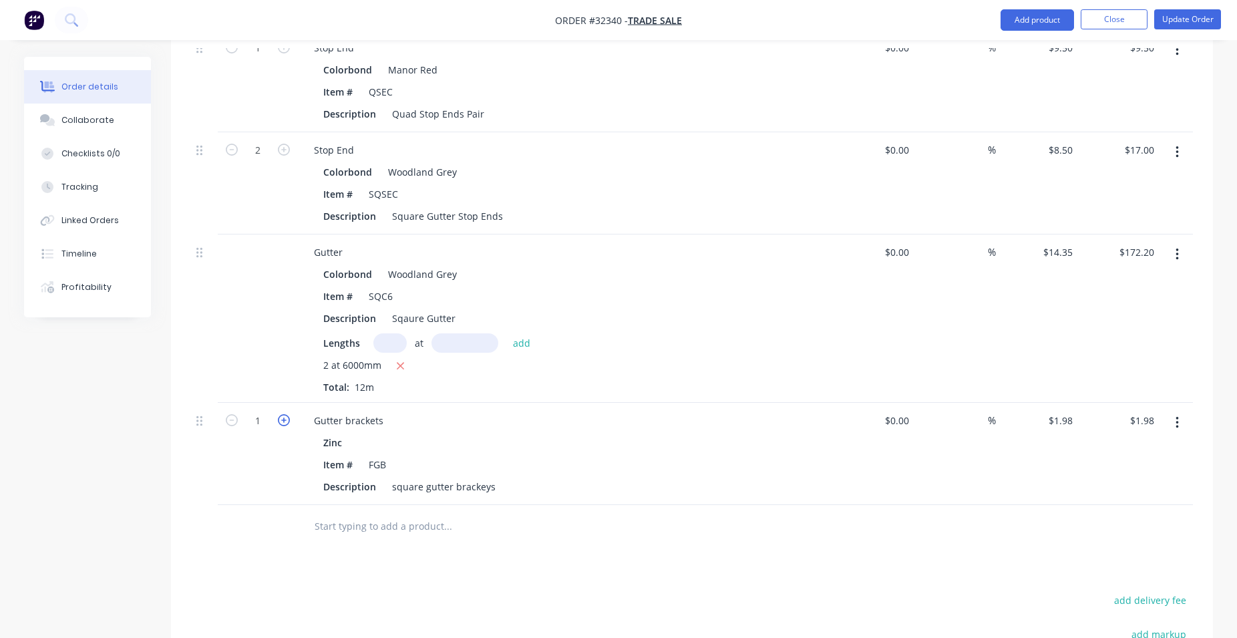
click at [287, 419] on icon "button" at bounding box center [284, 420] width 12 height 12
type input "2"
type input "$3.96"
click at [287, 419] on icon "button" at bounding box center [284, 420] width 12 height 12
type input "3"
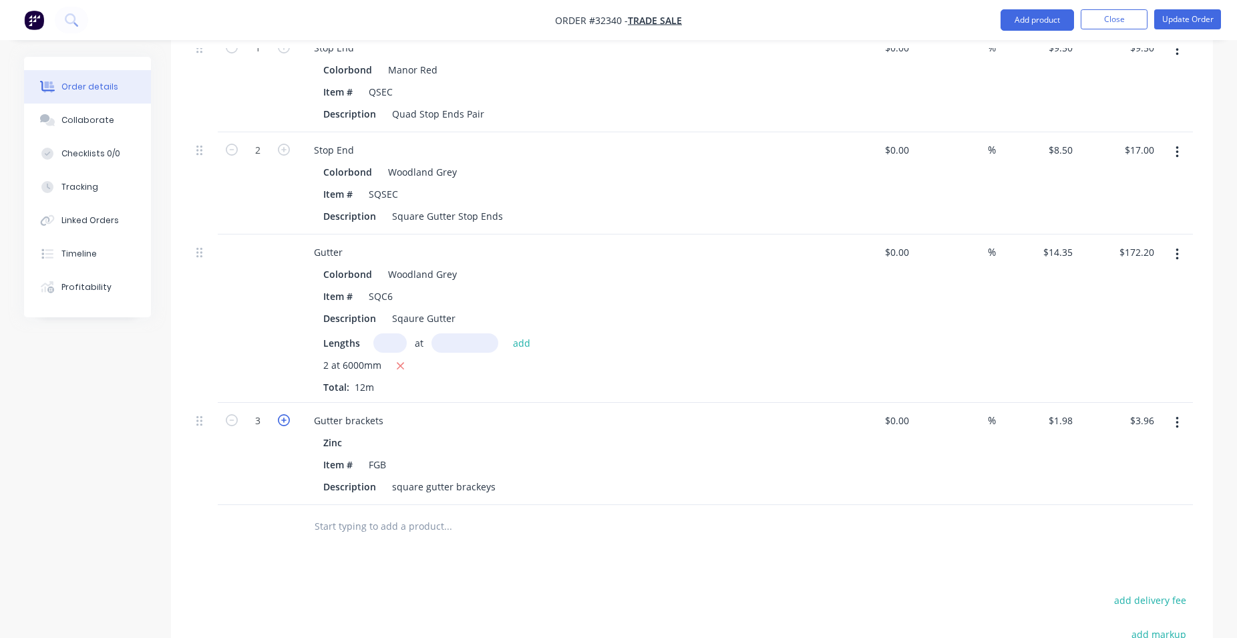
type input "$5.94"
click at [287, 419] on icon "button" at bounding box center [284, 420] width 12 height 12
type input "4"
type input "$7.92"
click at [287, 419] on icon "button" at bounding box center [284, 420] width 12 height 12
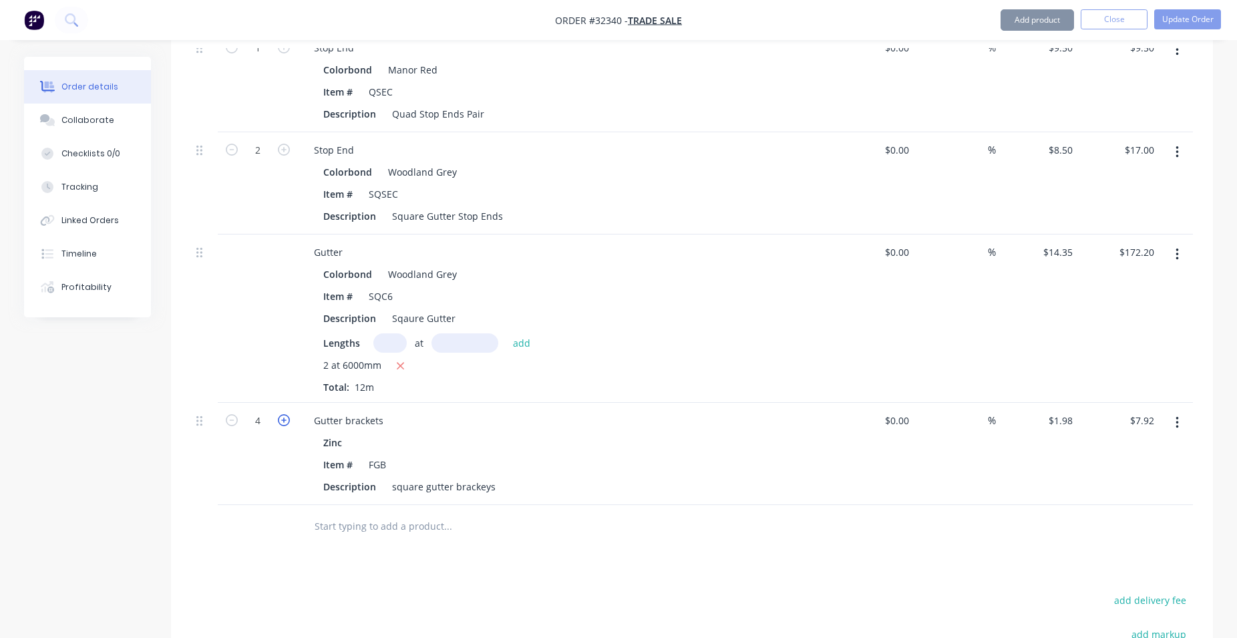
type input "5"
type input "$9.90"
click at [287, 419] on icon "button" at bounding box center [284, 420] width 12 height 12
type input "6"
type input "$11.88"
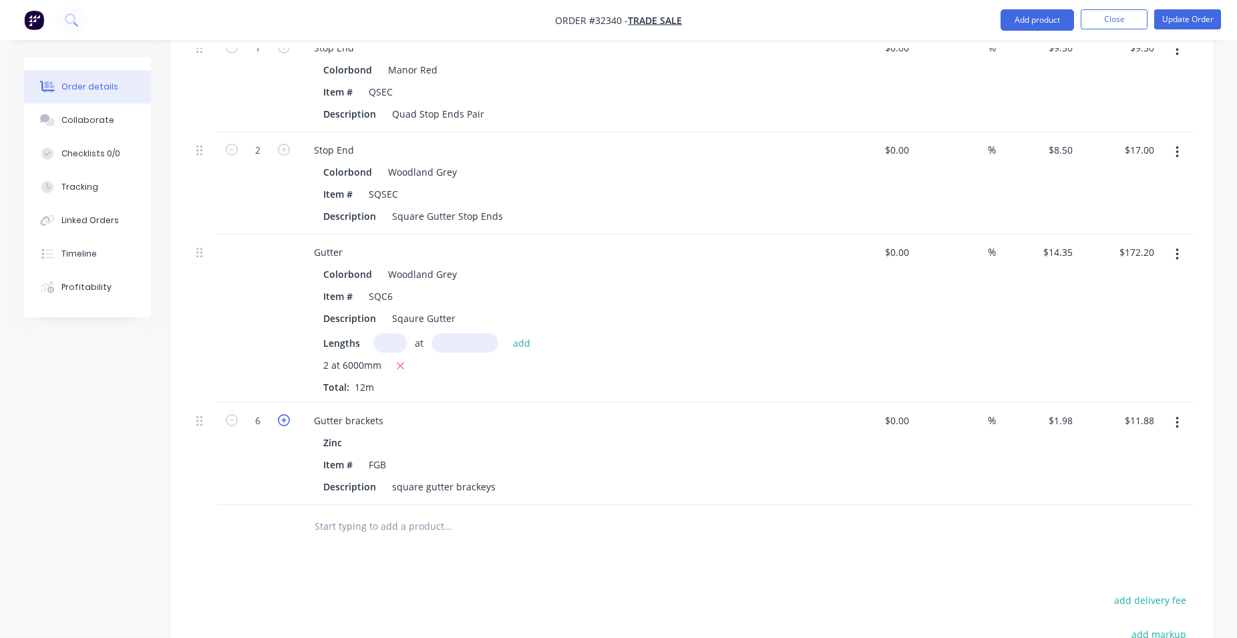
click at [287, 419] on icon "button" at bounding box center [284, 420] width 12 height 12
type input "7"
type input "$13.86"
click at [287, 419] on icon "button" at bounding box center [284, 420] width 12 height 12
type input "8"
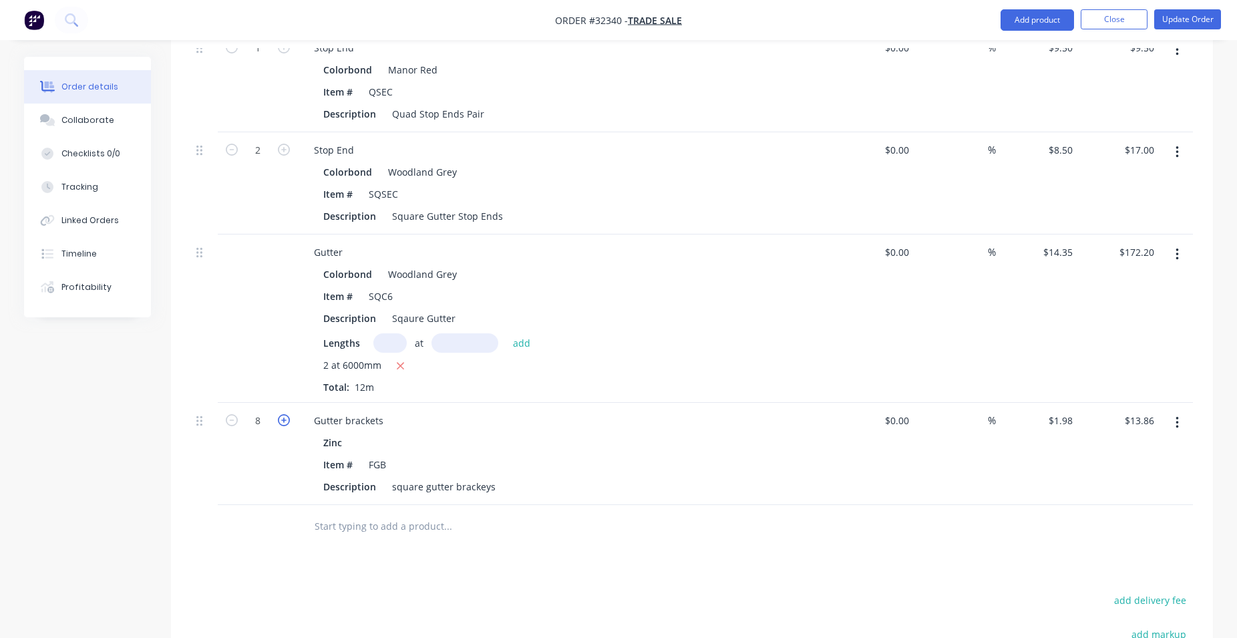
type input "$15.84"
click at [285, 425] on icon "button" at bounding box center [284, 420] width 12 height 12
type input "9"
type input "$17.82"
click at [281, 419] on icon "button" at bounding box center [284, 420] width 12 height 12
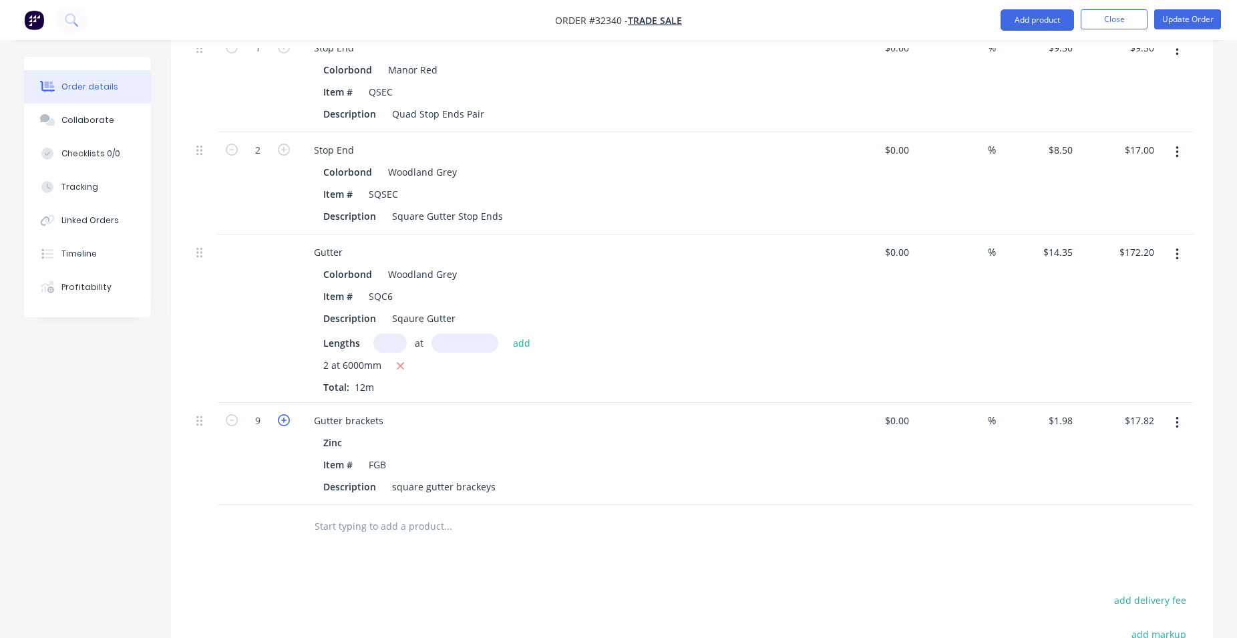
type input "10"
type input "$19.80"
click at [365, 530] on input "text" at bounding box center [447, 526] width 267 height 27
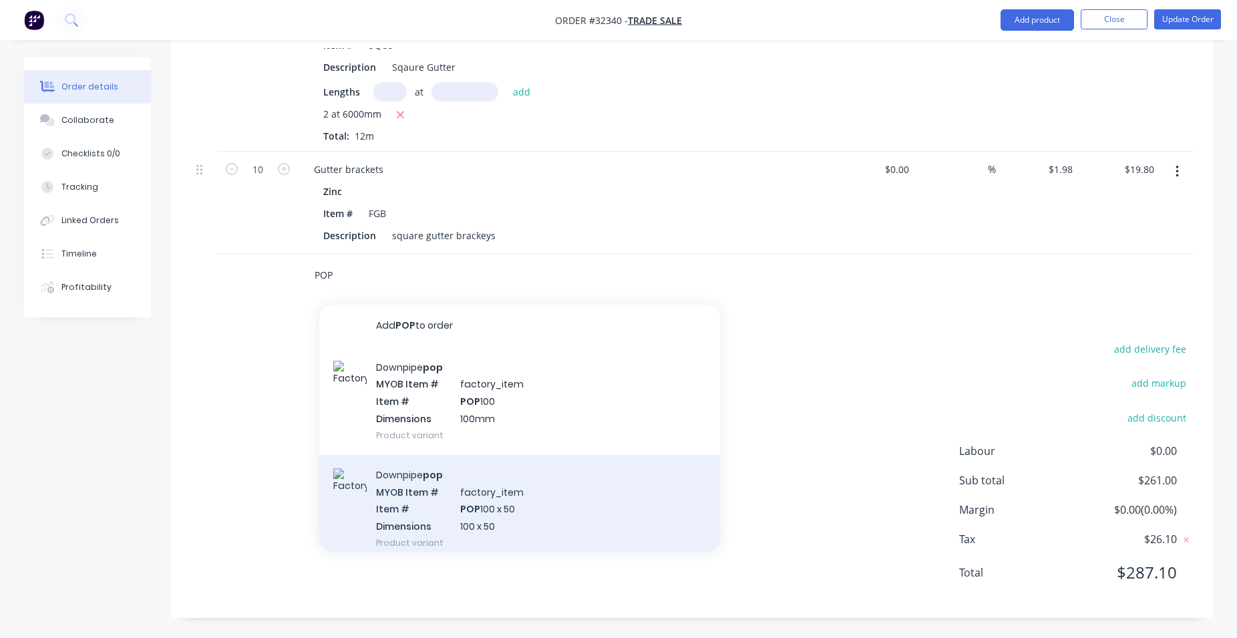
type input "POP"
click at [481, 516] on div "Downpipe pop MYOB Item # factory_item Item # POP 100 x 50 Dimensions 100 x 50 P…" at bounding box center [519, 509] width 401 height 108
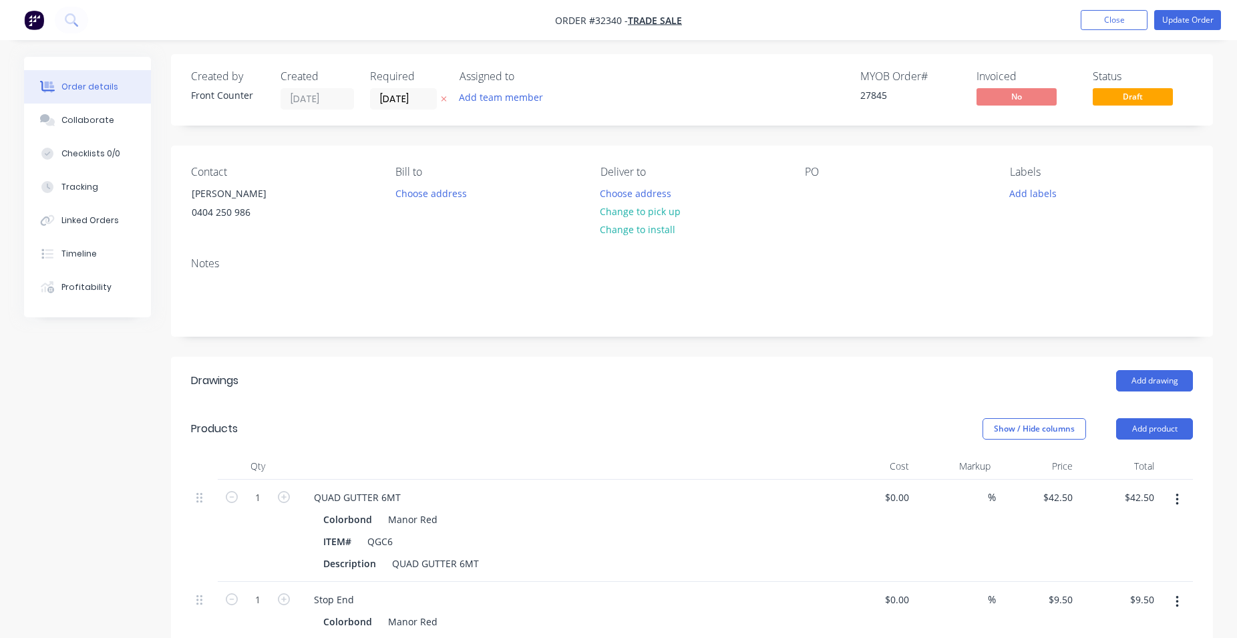
scroll to position [0, 0]
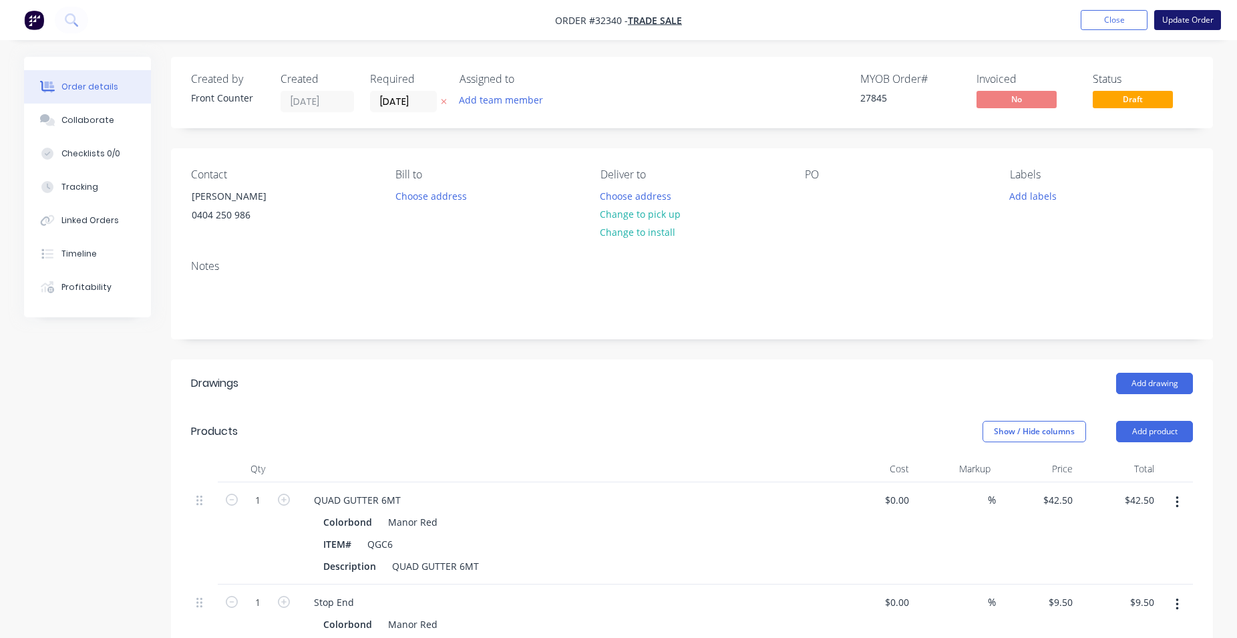
click at [1185, 22] on button "Update Order" at bounding box center [1187, 20] width 67 height 20
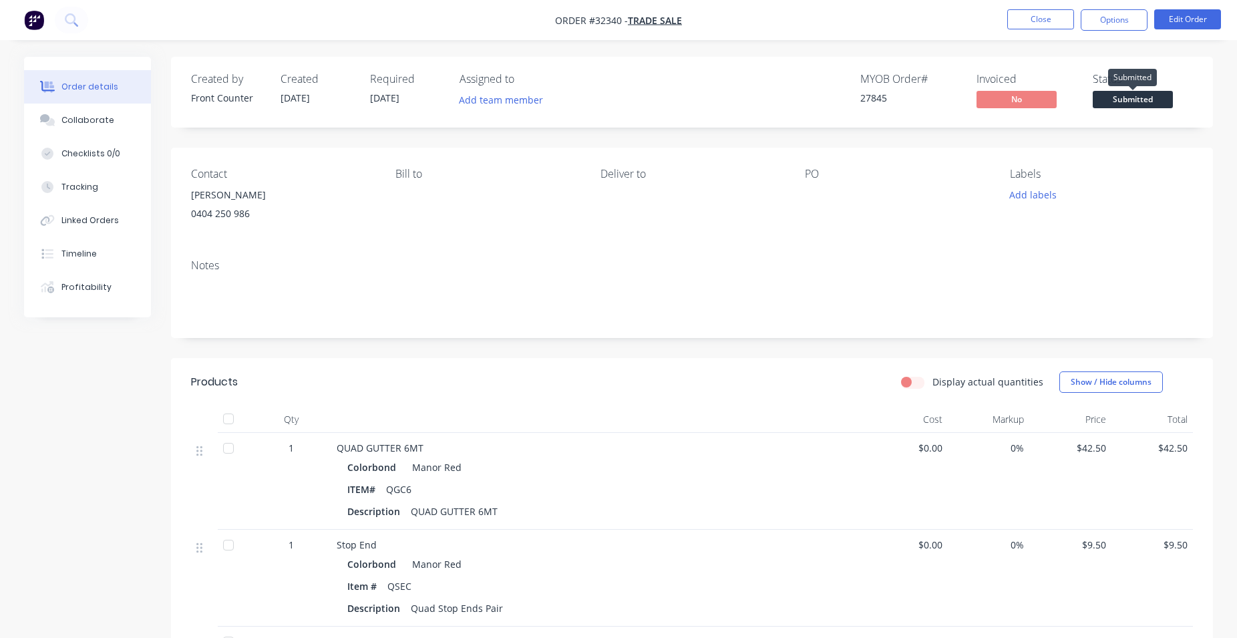
click at [1137, 104] on span "Submitted" at bounding box center [1133, 99] width 80 height 17
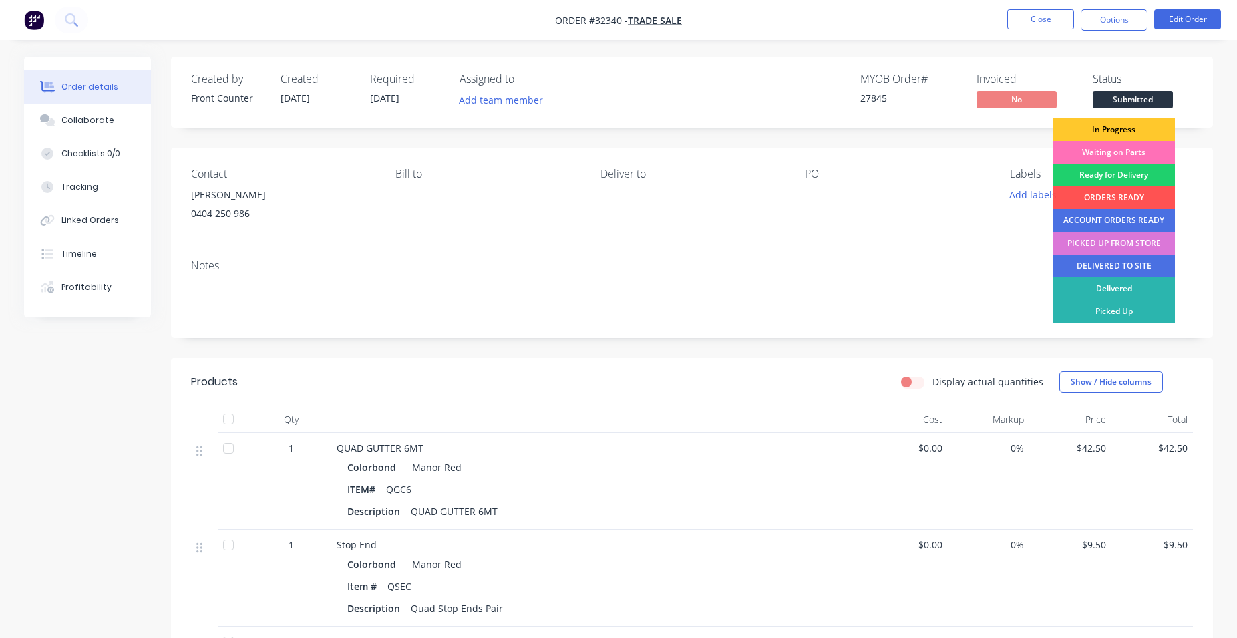
click at [1143, 127] on div "In Progress" at bounding box center [1114, 129] width 122 height 23
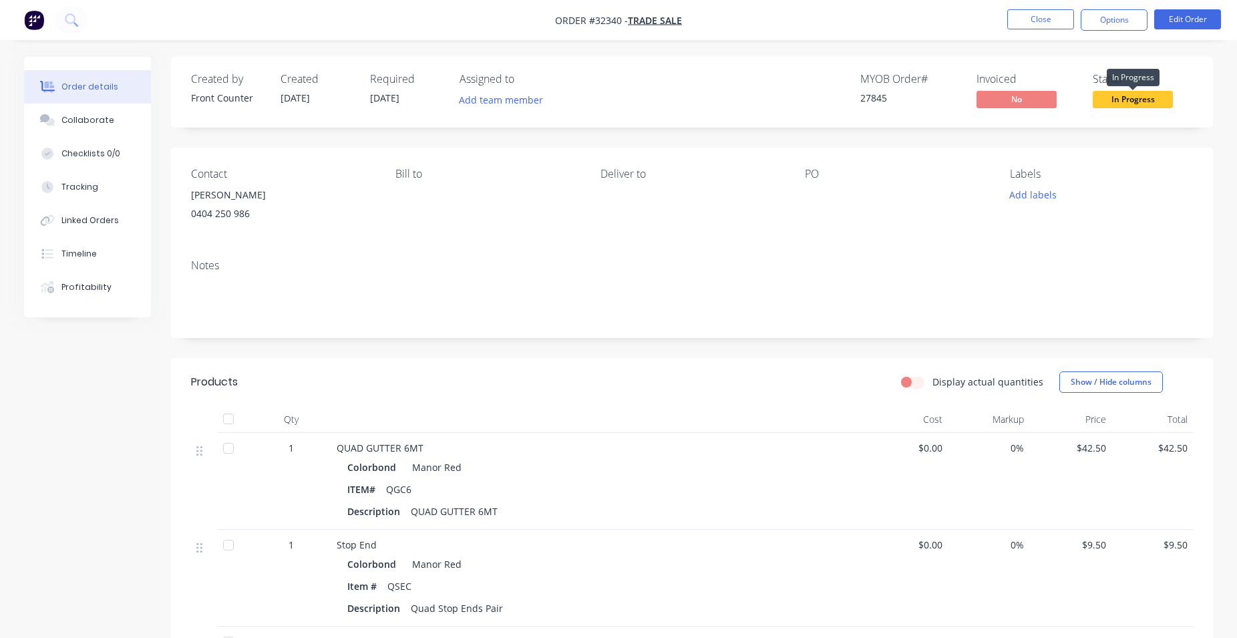
click at [1156, 103] on span "In Progress" at bounding box center [1133, 99] width 80 height 17
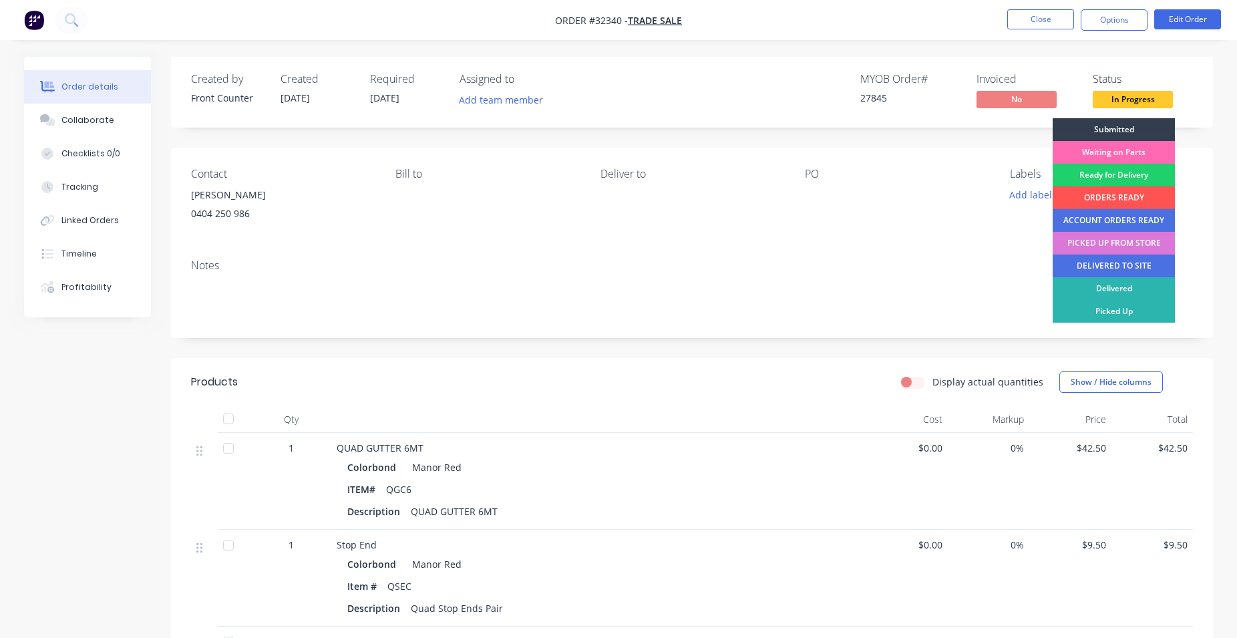
click at [1133, 152] on div "Waiting on Parts" at bounding box center [1114, 152] width 122 height 23
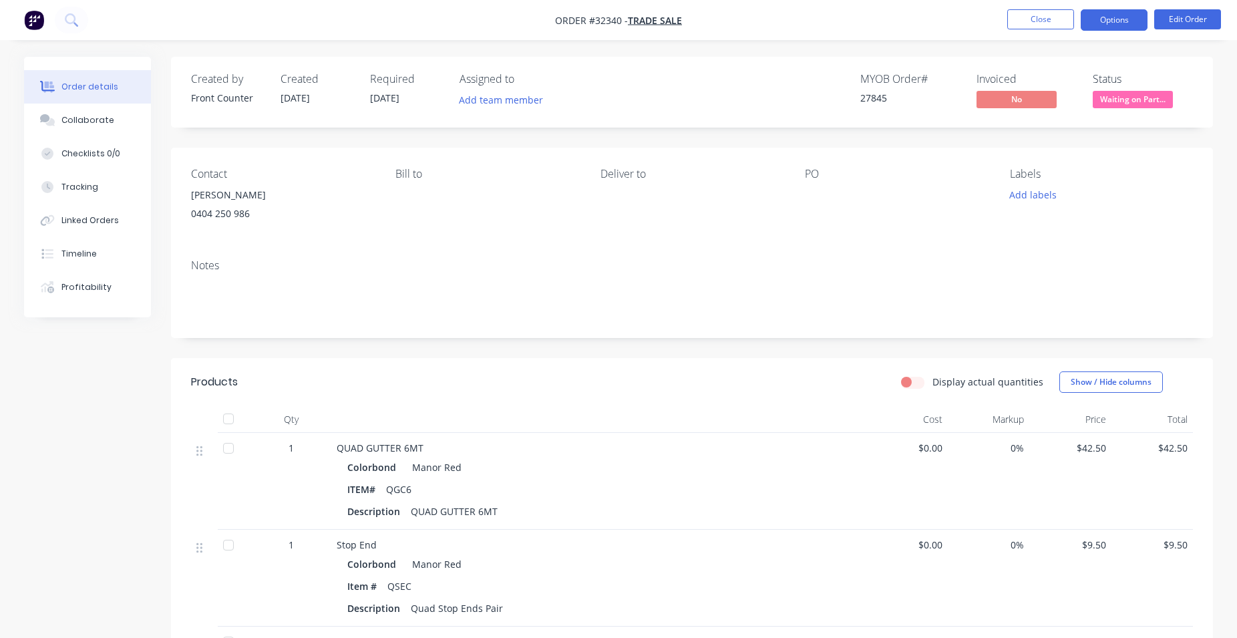
click at [1089, 21] on button "Options" at bounding box center [1114, 19] width 67 height 21
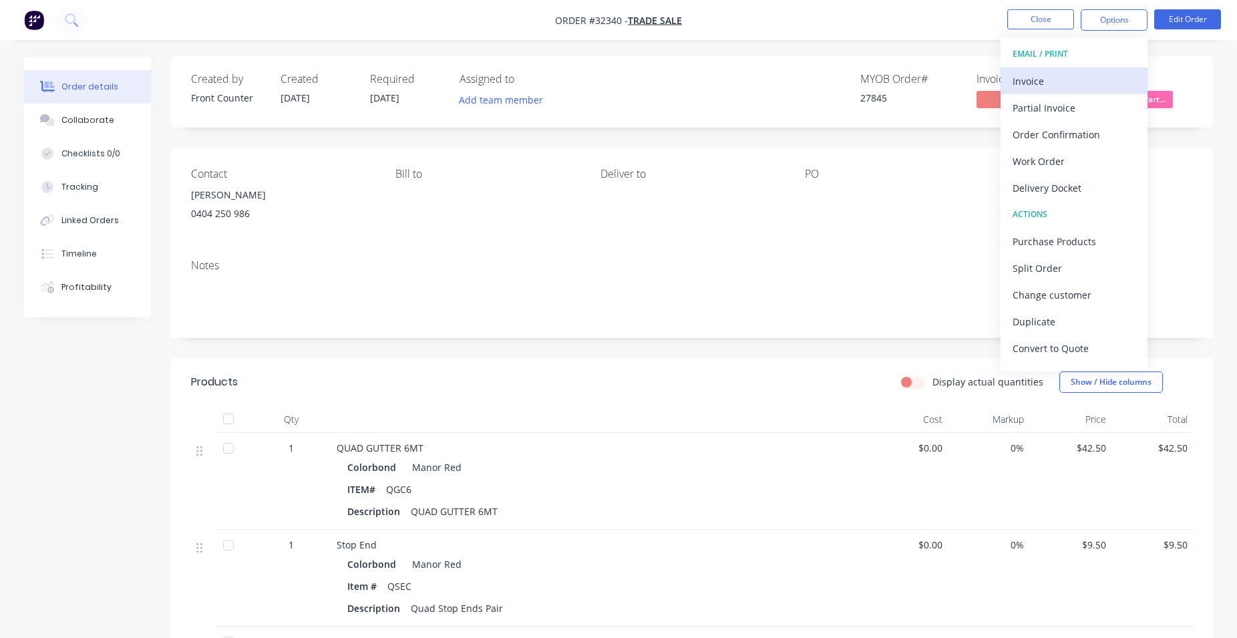
click at [1042, 79] on div "Invoice" at bounding box center [1074, 80] width 123 height 19
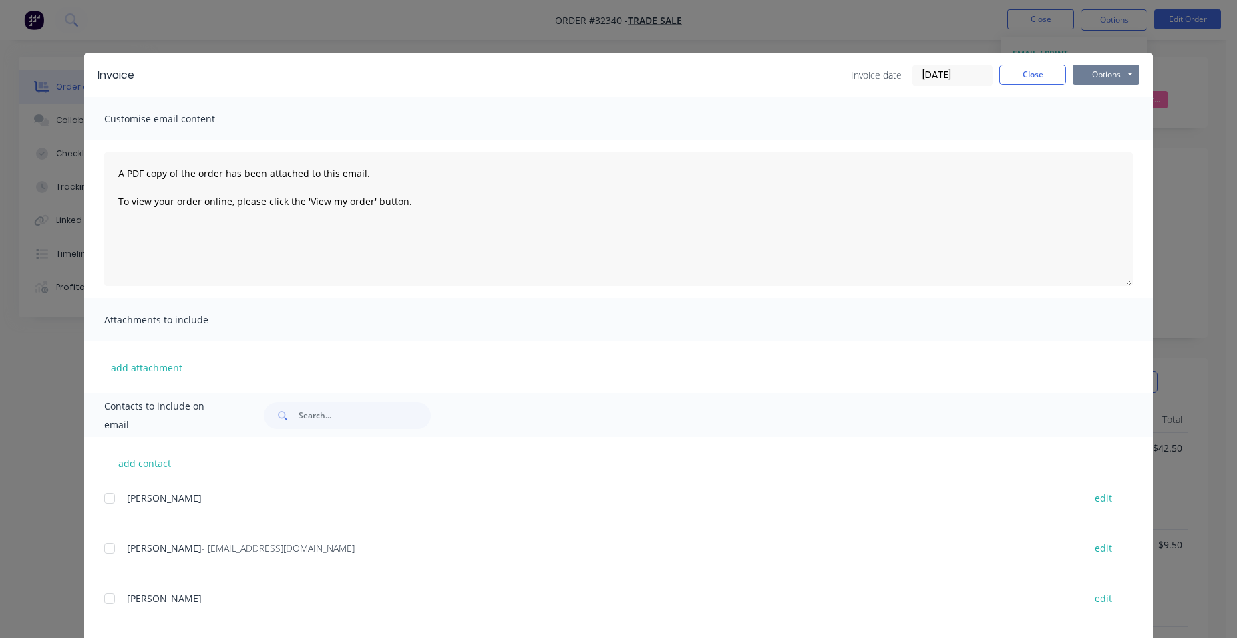
click at [1108, 79] on button "Options" at bounding box center [1106, 75] width 67 height 20
click at [1110, 119] on button "Print" at bounding box center [1116, 121] width 86 height 22
click at [1049, 69] on button "Close" at bounding box center [1032, 75] width 67 height 20
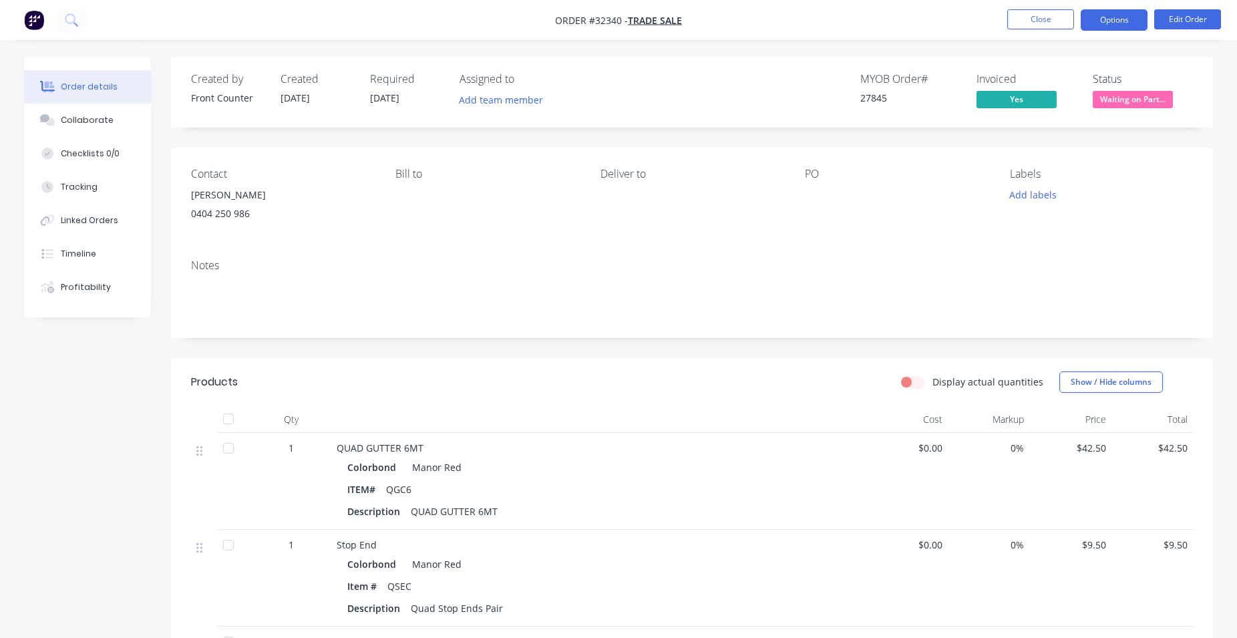
click at [1111, 20] on button "Options" at bounding box center [1114, 19] width 67 height 21
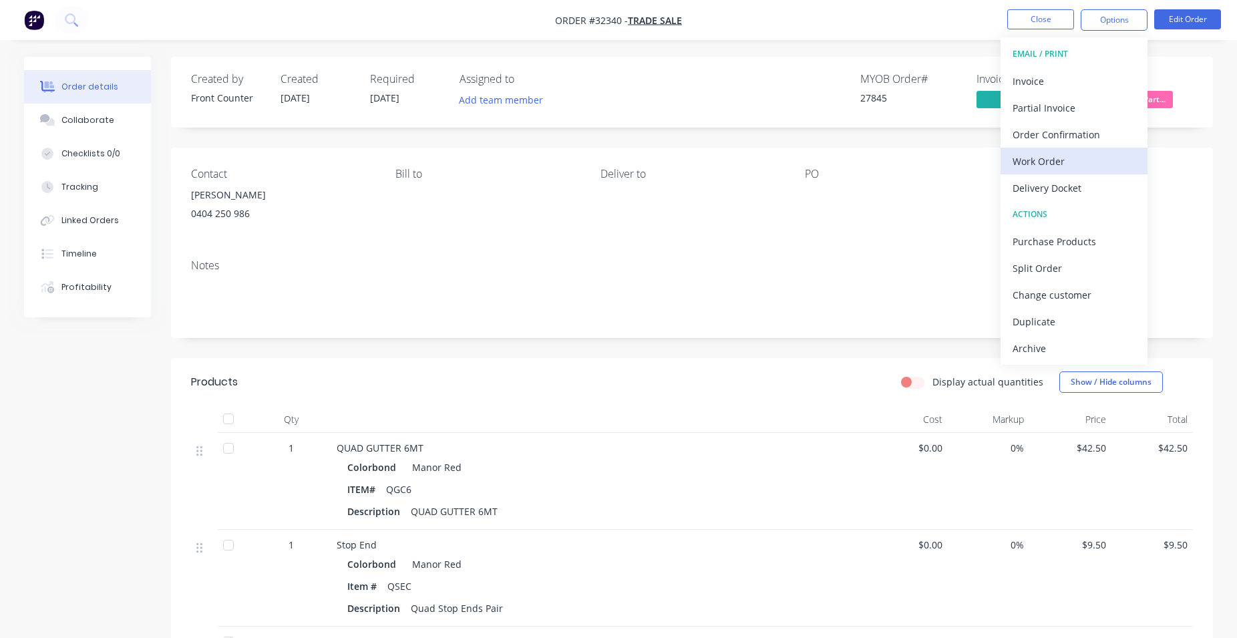
click at [1073, 164] on div "Work Order" at bounding box center [1074, 161] width 123 height 19
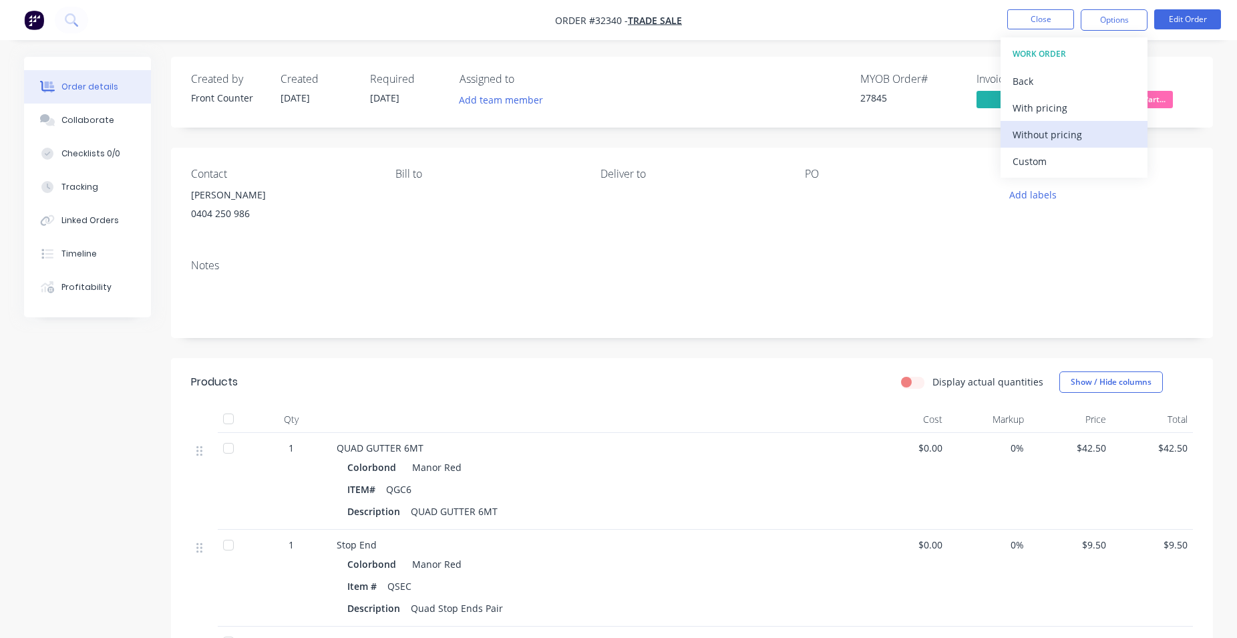
click at [1084, 134] on div "Without pricing" at bounding box center [1074, 134] width 123 height 19
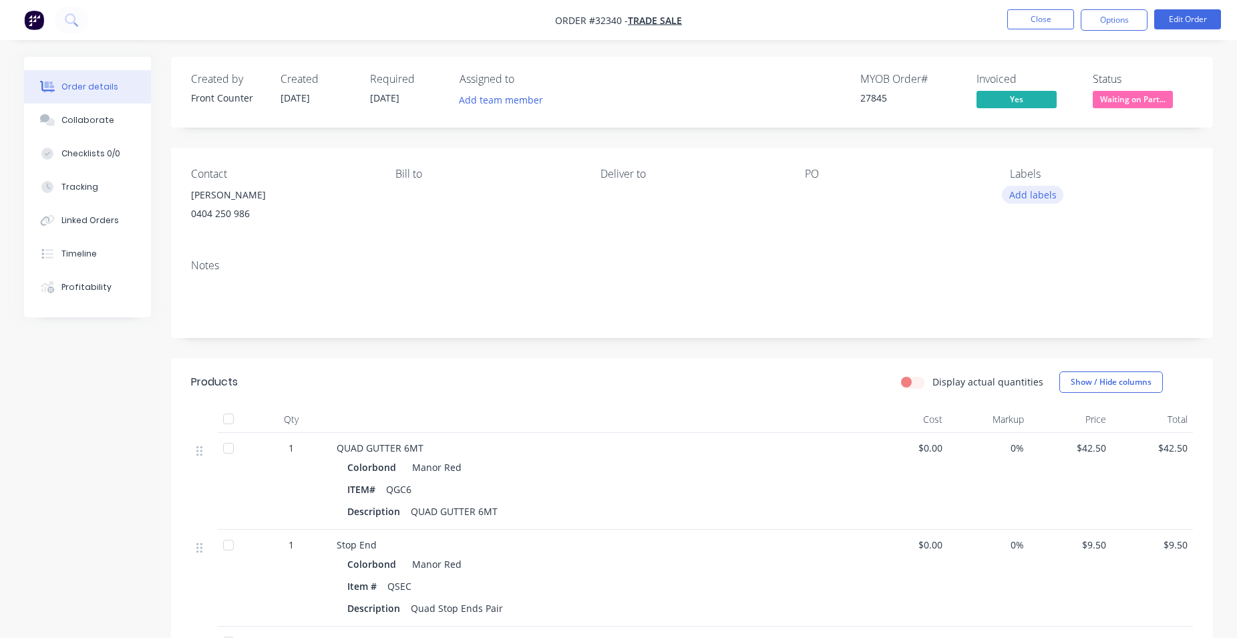
click at [1045, 192] on button "Add labels" at bounding box center [1032, 195] width 61 height 18
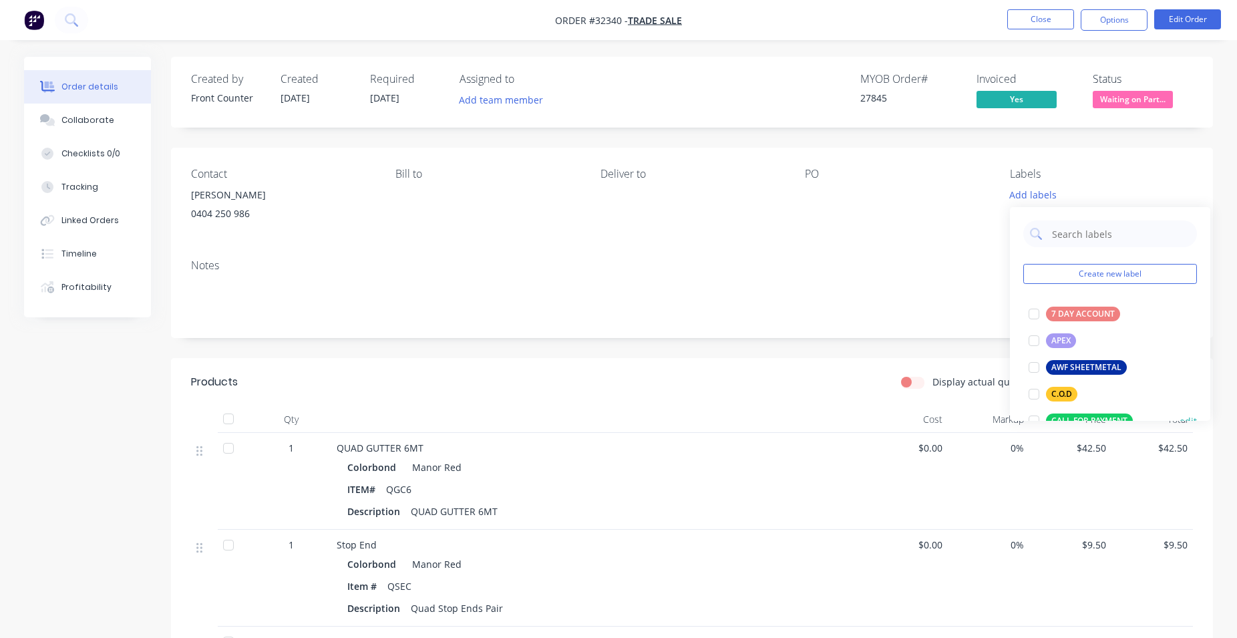
scroll to position [305, 0]
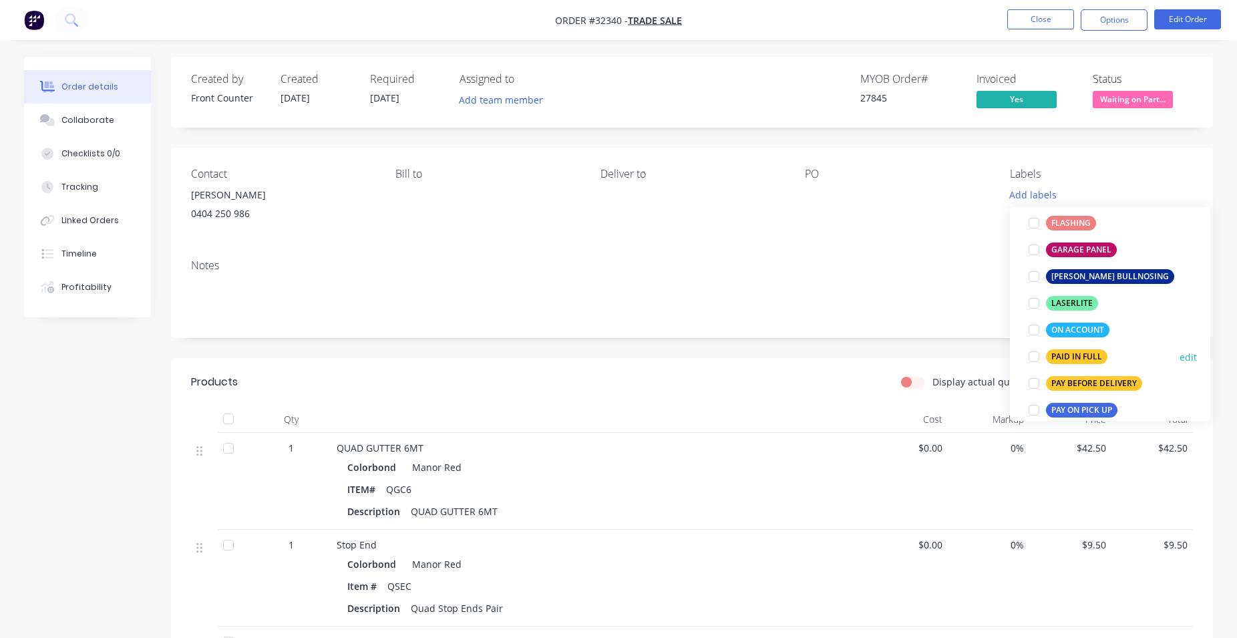
click at [1079, 351] on div "PAID IN FULL" at bounding box center [1076, 356] width 61 height 15
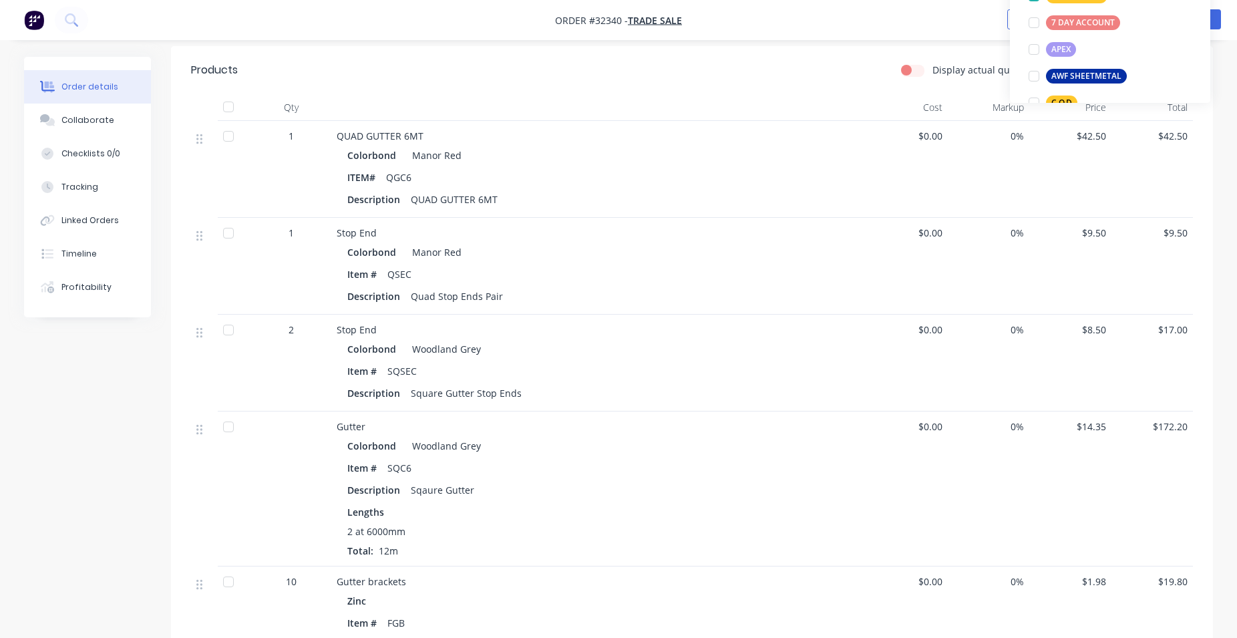
scroll to position [0, 0]
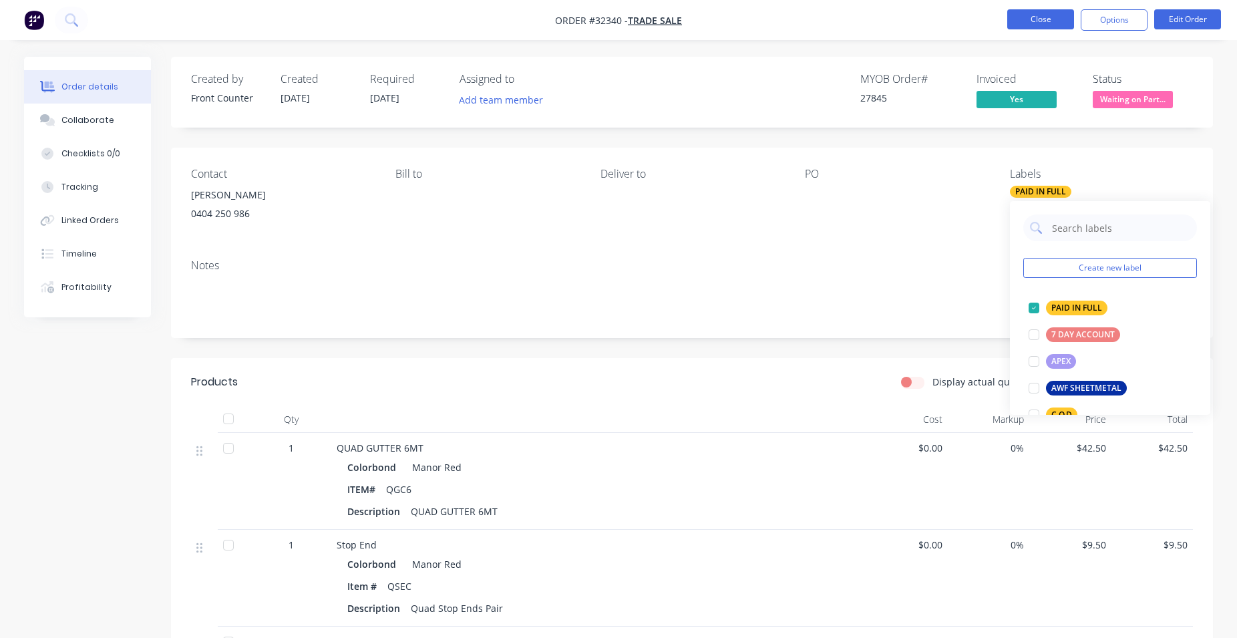
click at [1065, 15] on button "Close" at bounding box center [1040, 19] width 67 height 20
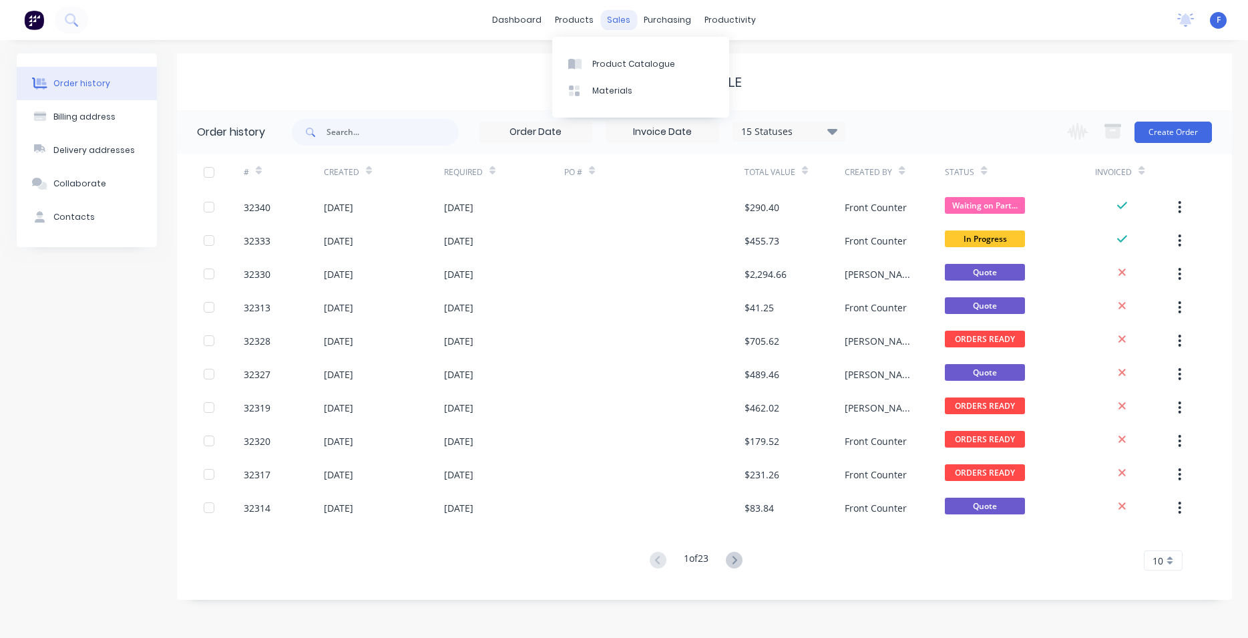
drag, startPoint x: 600, startPoint y: 18, endPoint x: 614, endPoint y: 24, distance: 15.3
click at [609, 24] on div "dashboard products sales purchasing productivity" at bounding box center [624, 20] width 277 height 20
click at [1148, 133] on button "Create Order" at bounding box center [1173, 132] width 77 height 21
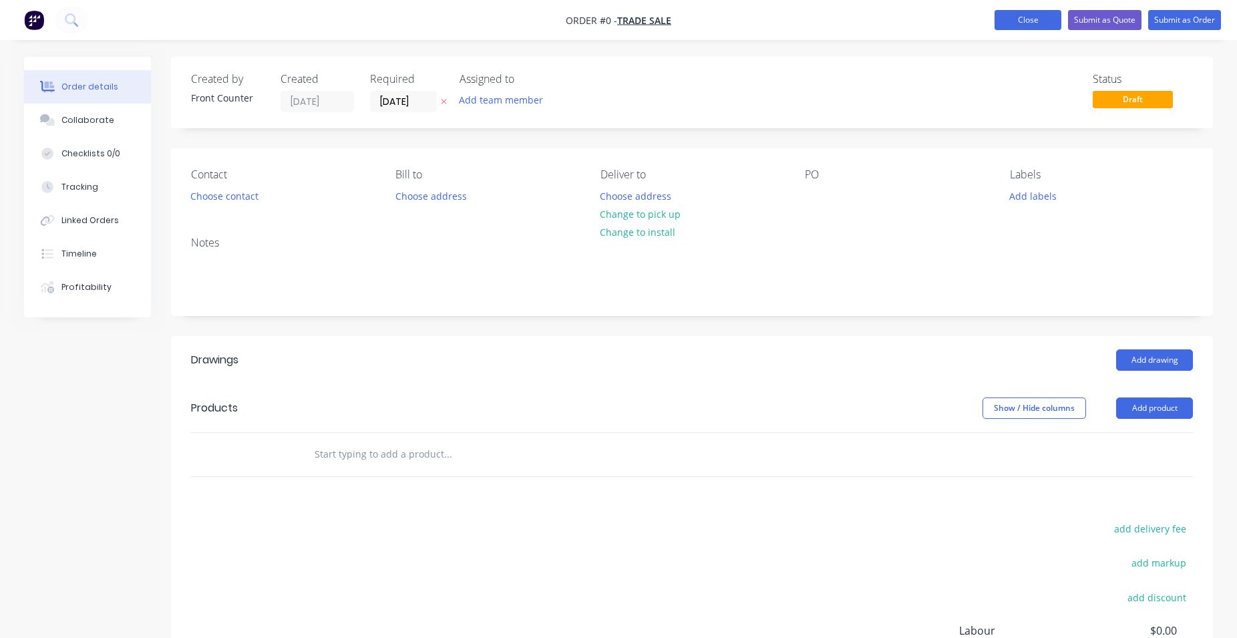
click at [1036, 17] on button "Close" at bounding box center [1028, 20] width 67 height 20
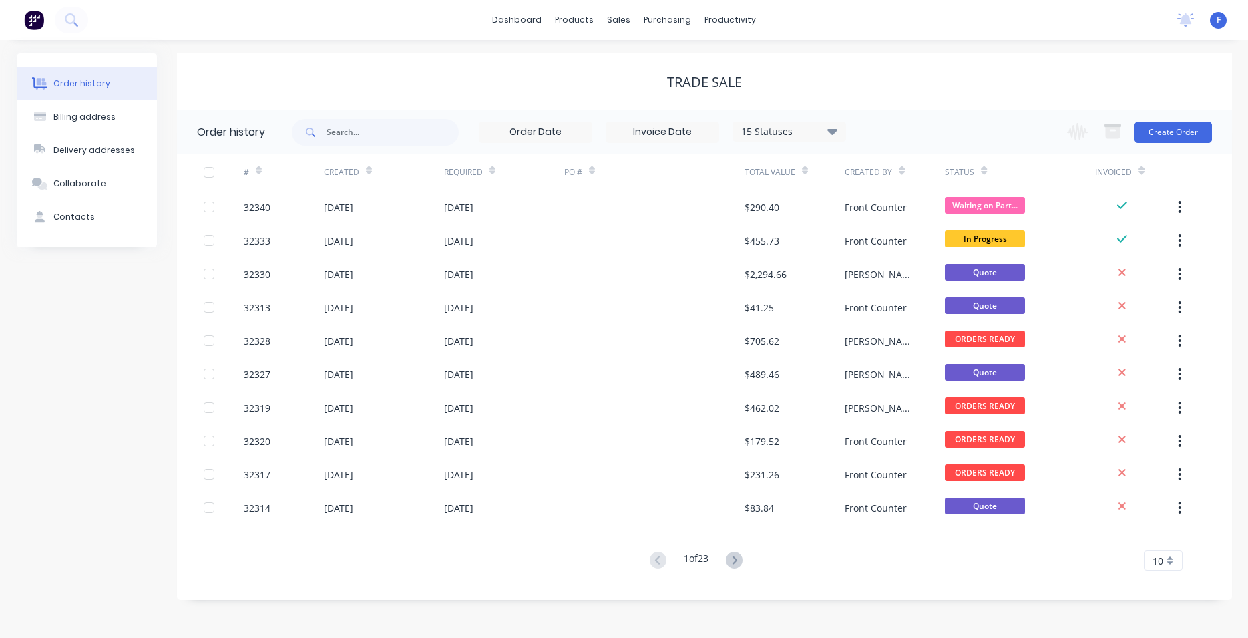
drag, startPoint x: 979, startPoint y: 100, endPoint x: 969, endPoint y: 93, distance: 12.0
click at [979, 99] on div "TRADE SALE" at bounding box center [704, 81] width 1055 height 57
click at [663, 57] on link "Sales Orders" at bounding box center [689, 63] width 177 height 27
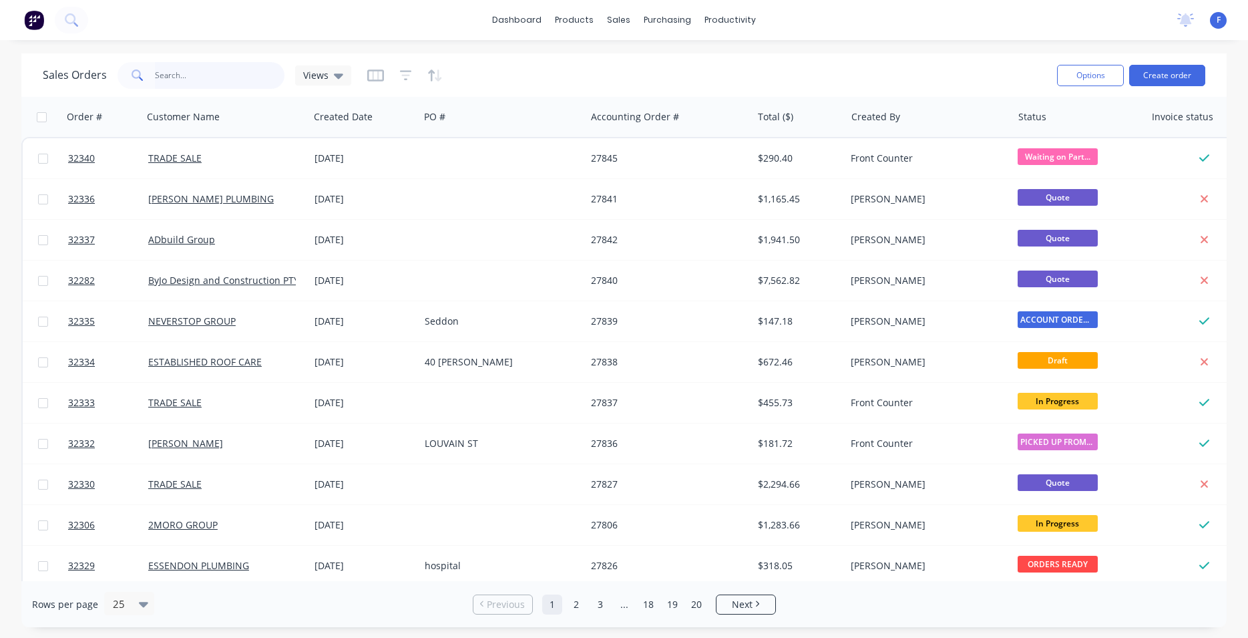
click at [194, 71] on input "text" at bounding box center [220, 75] width 130 height 27
click at [664, 63] on div "Sales Orders" at bounding box center [668, 64] width 55 height 12
click at [674, 59] on div "Sales Orders" at bounding box center [668, 64] width 55 height 12
click at [212, 81] on input "text" at bounding box center [220, 75] width 130 height 27
click at [691, 84] on link "Customers" at bounding box center [689, 90] width 177 height 27
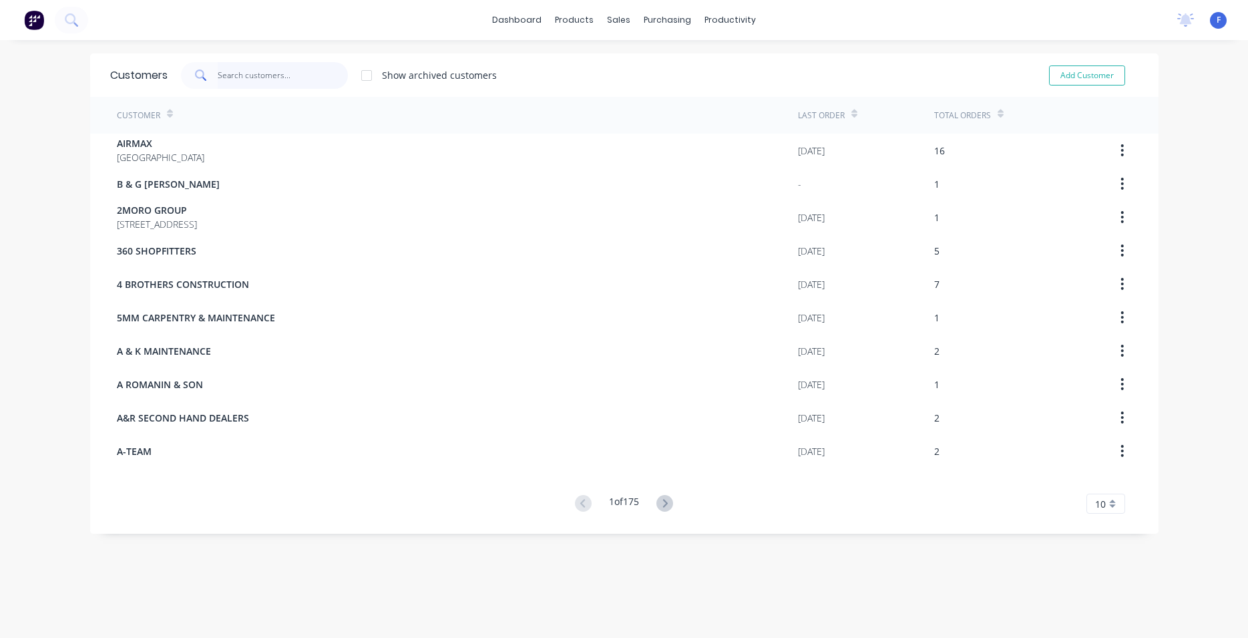
click at [238, 81] on input "text" at bounding box center [283, 75] width 130 height 27
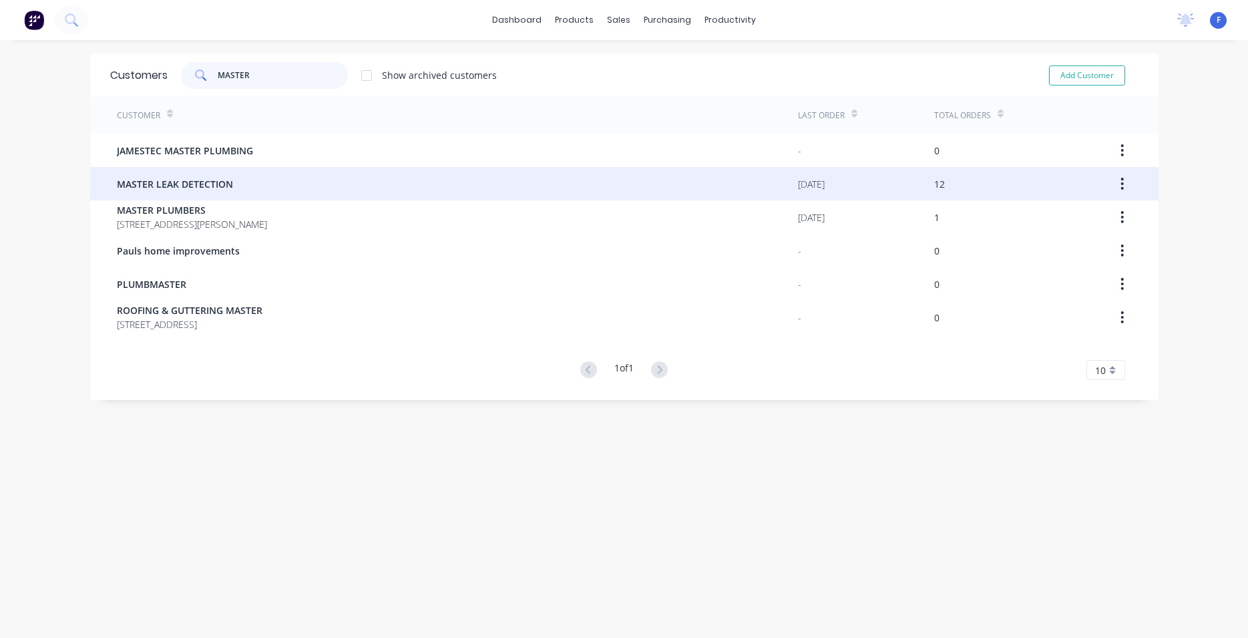
type input "MASTER"
click at [233, 190] on div "MASTER LEAK DETECTION" at bounding box center [457, 183] width 681 height 33
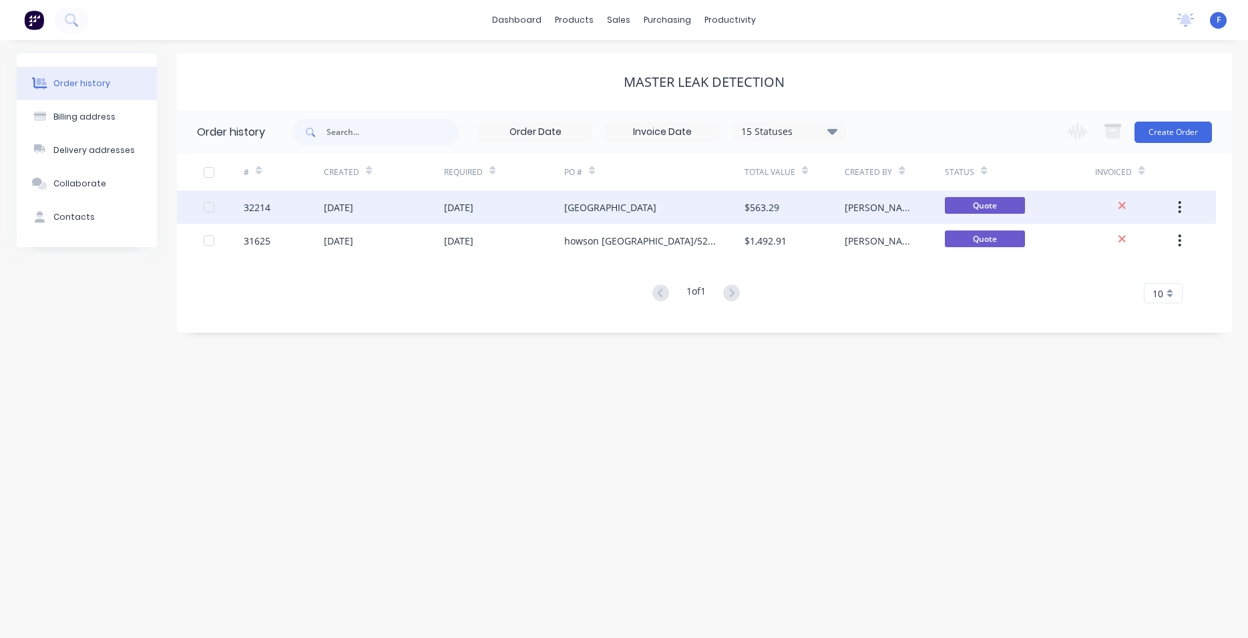
click at [666, 206] on div "[GEOGRAPHIC_DATA]" at bounding box center [654, 206] width 180 height 33
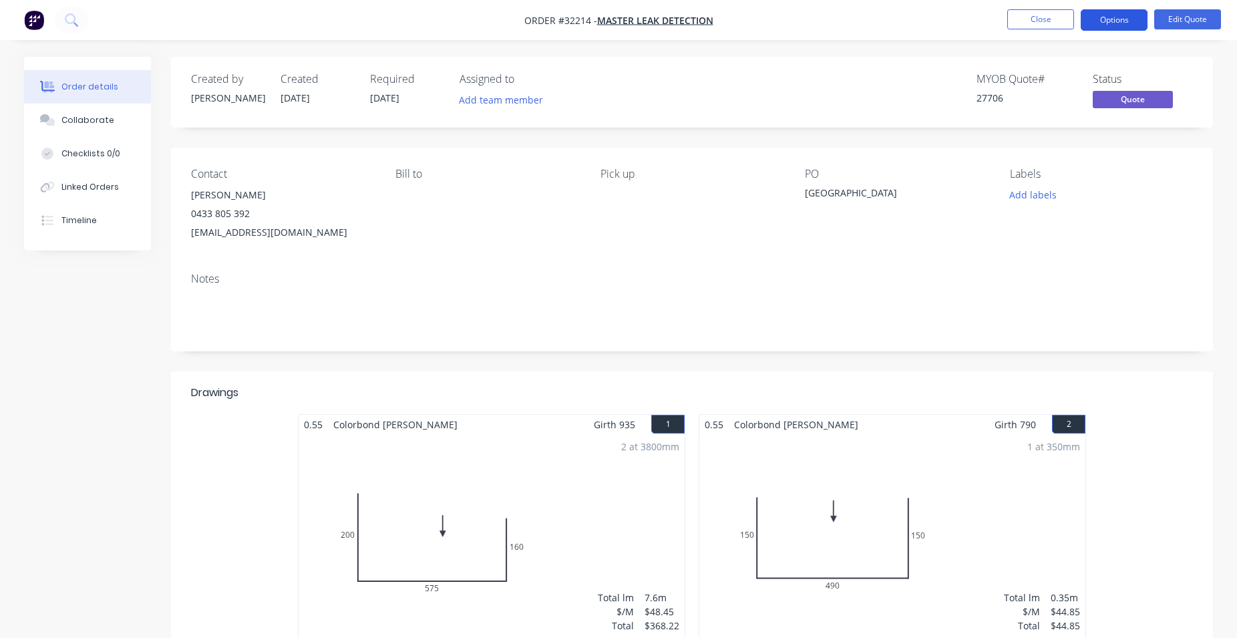
click at [1119, 29] on button "Options" at bounding box center [1114, 19] width 67 height 21
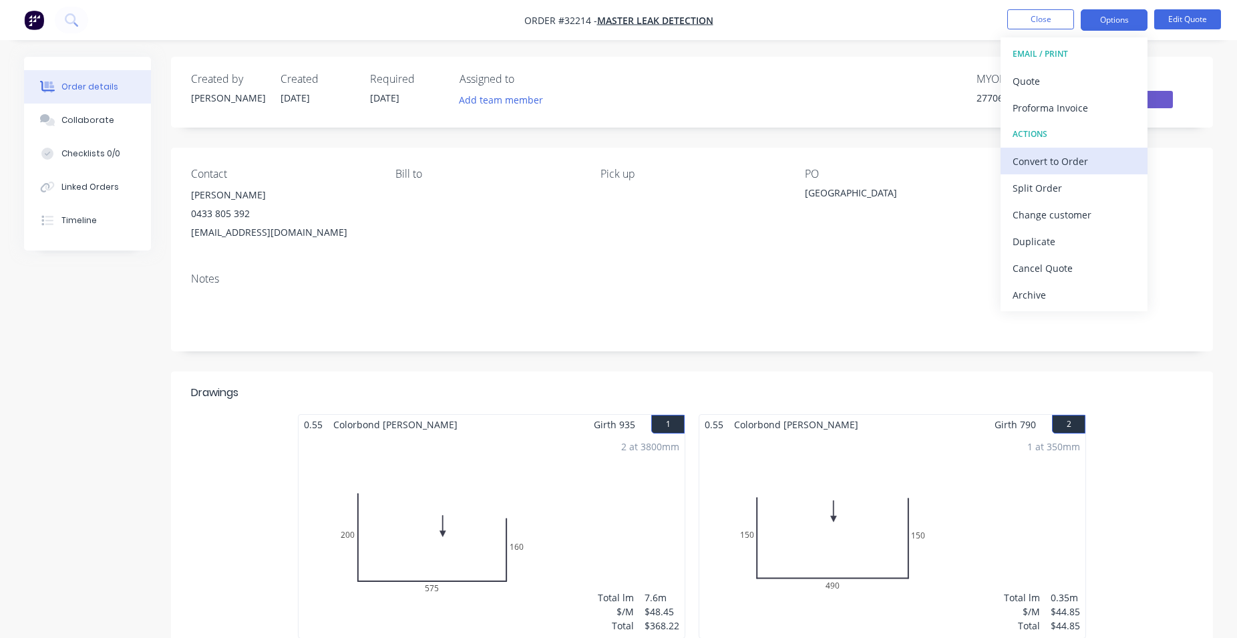
click at [1087, 165] on div "Convert to Order" at bounding box center [1074, 161] width 123 height 19
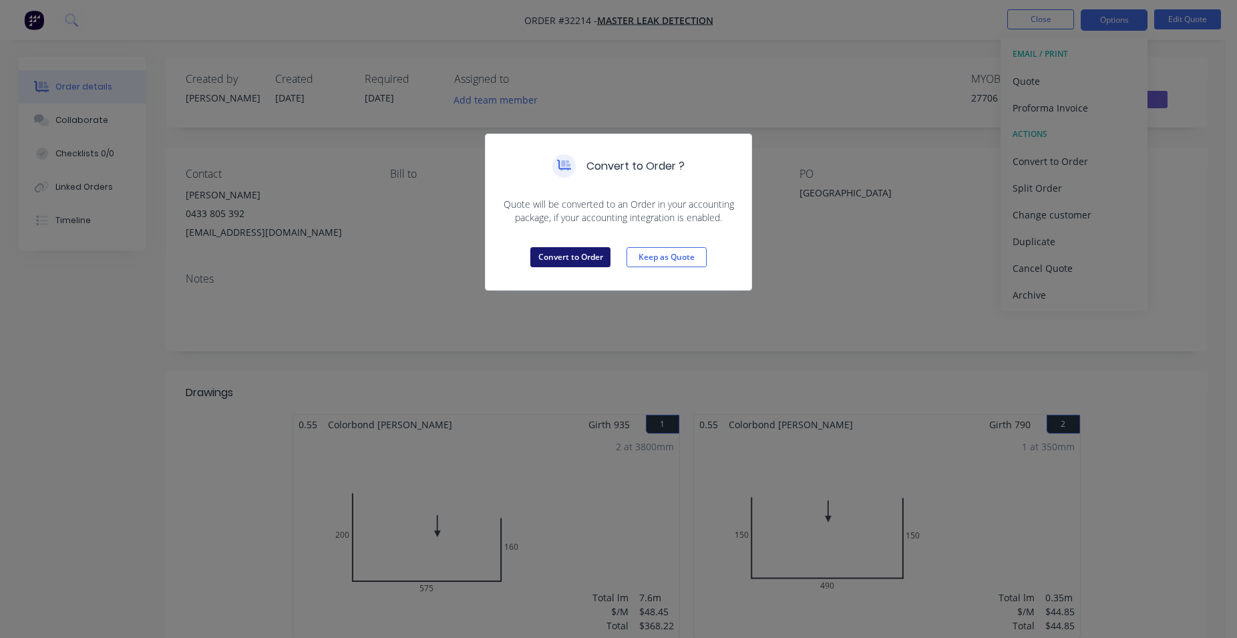
click at [570, 257] on button "Convert to Order" at bounding box center [570, 257] width 80 height 20
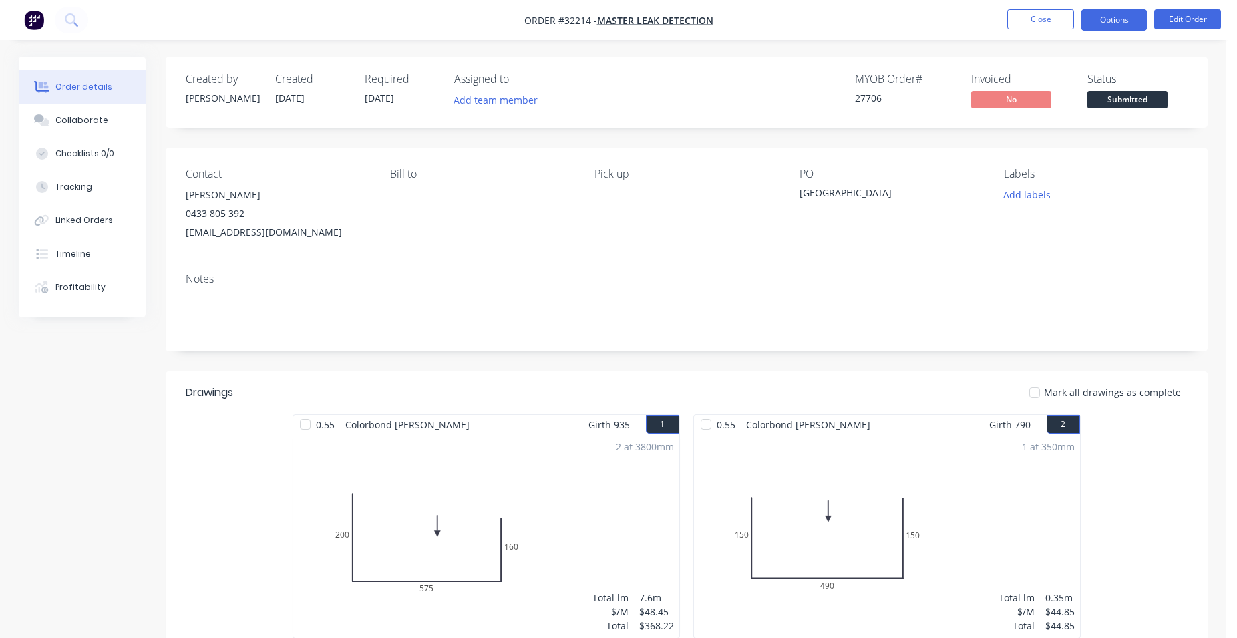
click at [1109, 20] on button "Options" at bounding box center [1114, 19] width 67 height 21
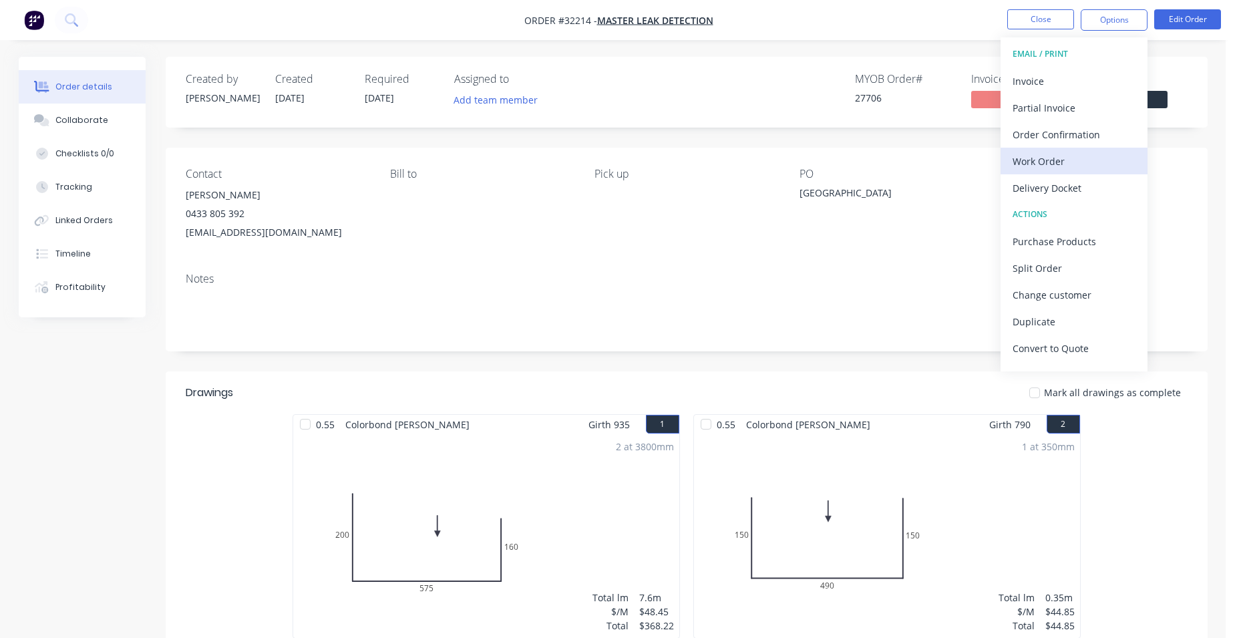
click at [1072, 160] on div "Work Order" at bounding box center [1074, 161] width 123 height 19
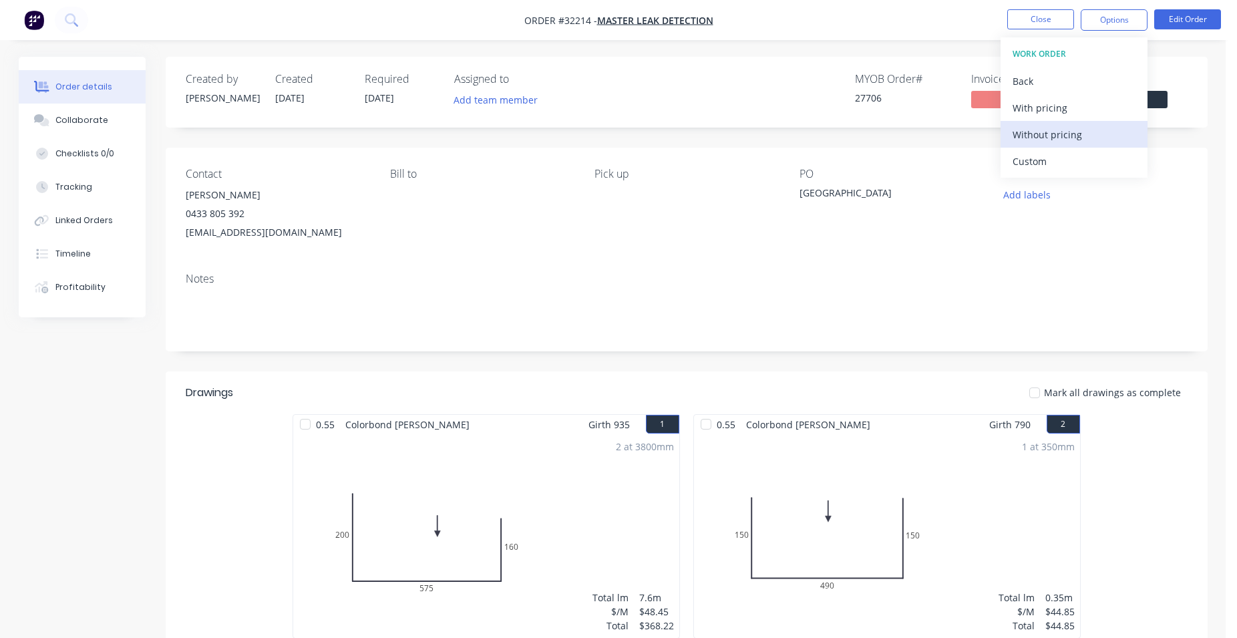
click at [1067, 134] on div "Without pricing" at bounding box center [1074, 134] width 123 height 19
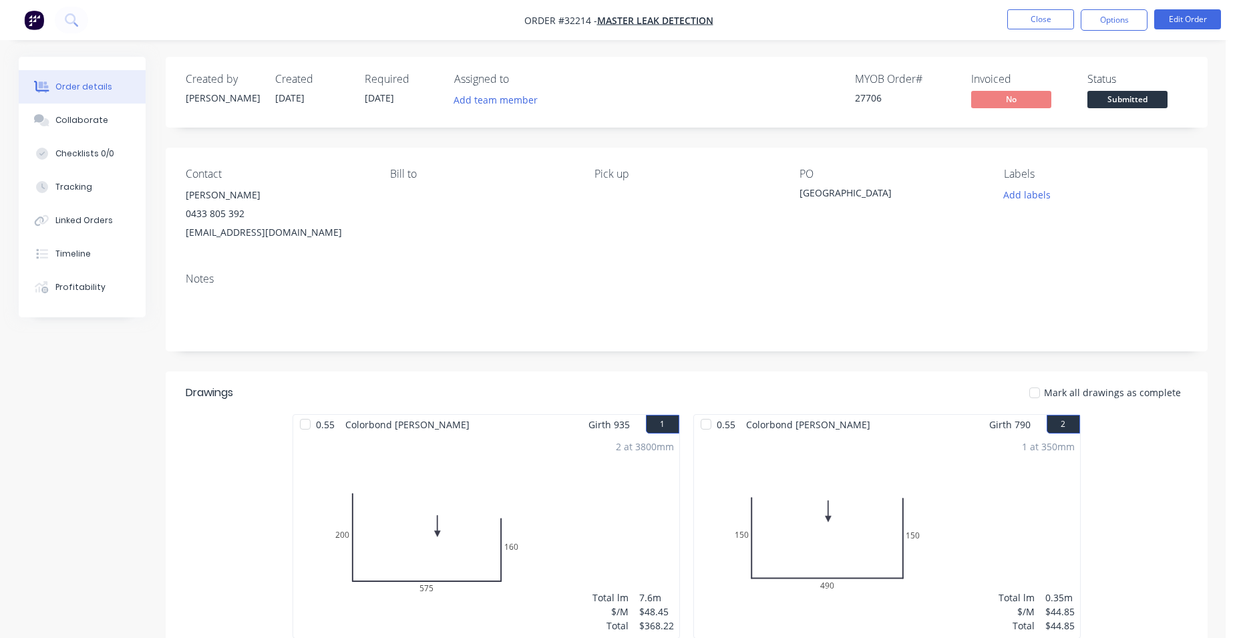
click at [1210, 91] on div "Order details Collaborate Checklists 0/0 Tracking Linked Orders Timeline Profit…" at bounding box center [613, 592] width 1216 height 1071
click at [1147, 101] on span "Submitted" at bounding box center [1127, 99] width 80 height 17
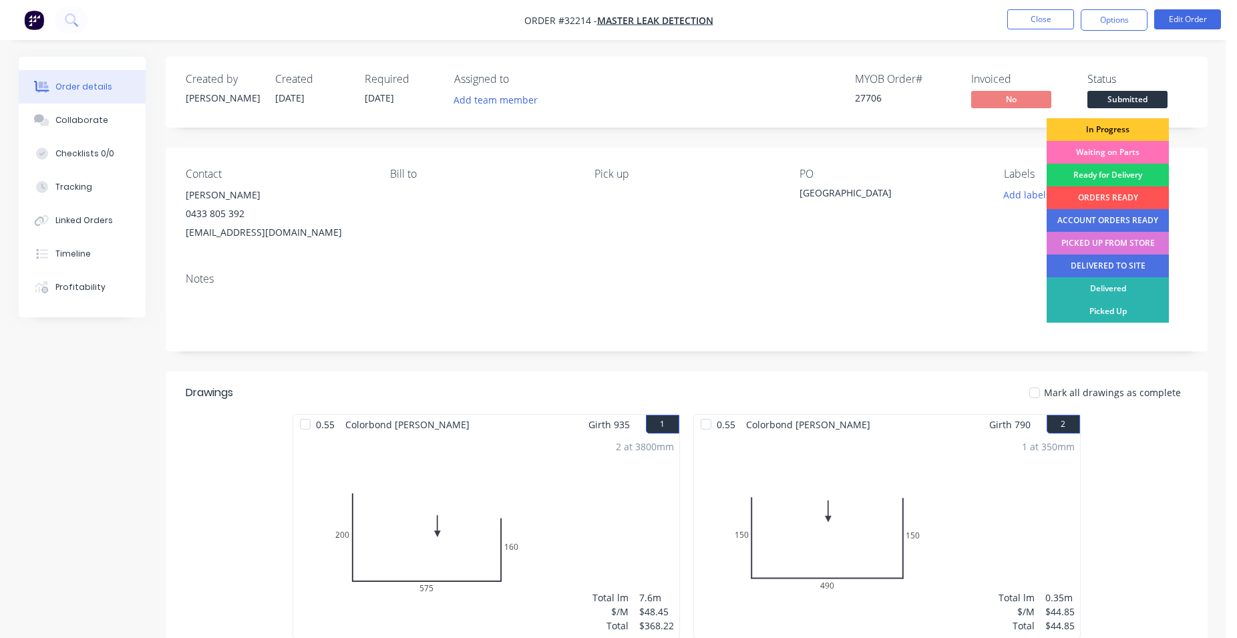
click at [1130, 134] on div "In Progress" at bounding box center [1108, 129] width 122 height 23
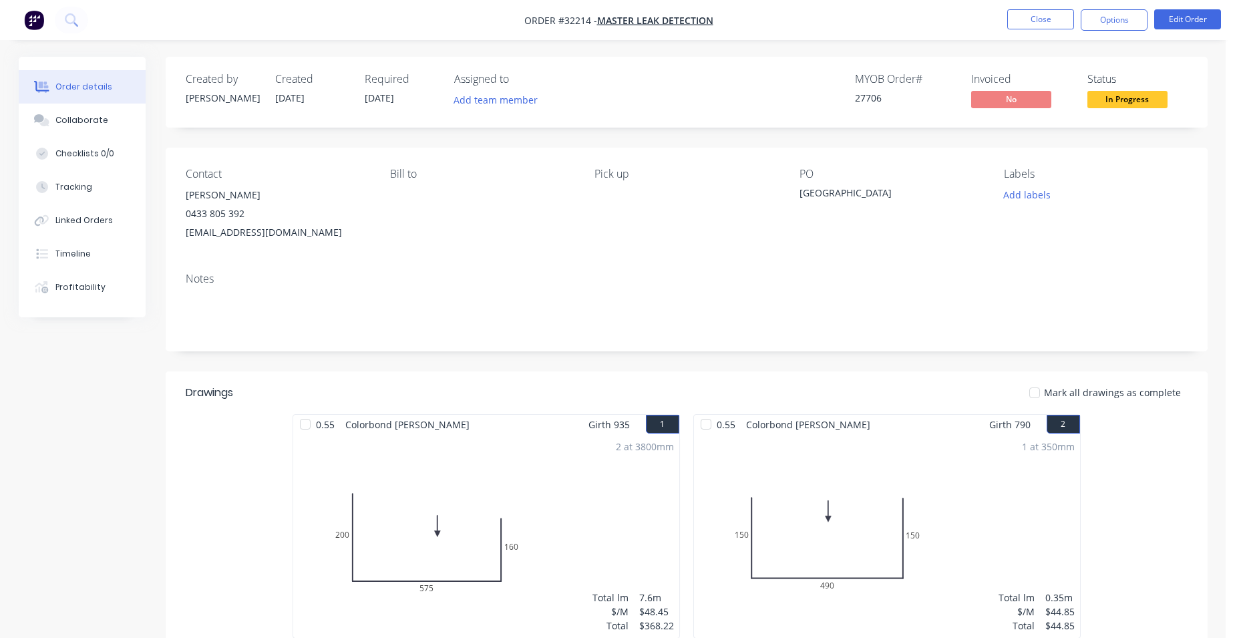
click at [1077, 23] on ul "Close Options Edit Order" at bounding box center [1114, 19] width 246 height 21
click at [1089, 26] on button "Options" at bounding box center [1114, 19] width 67 height 21
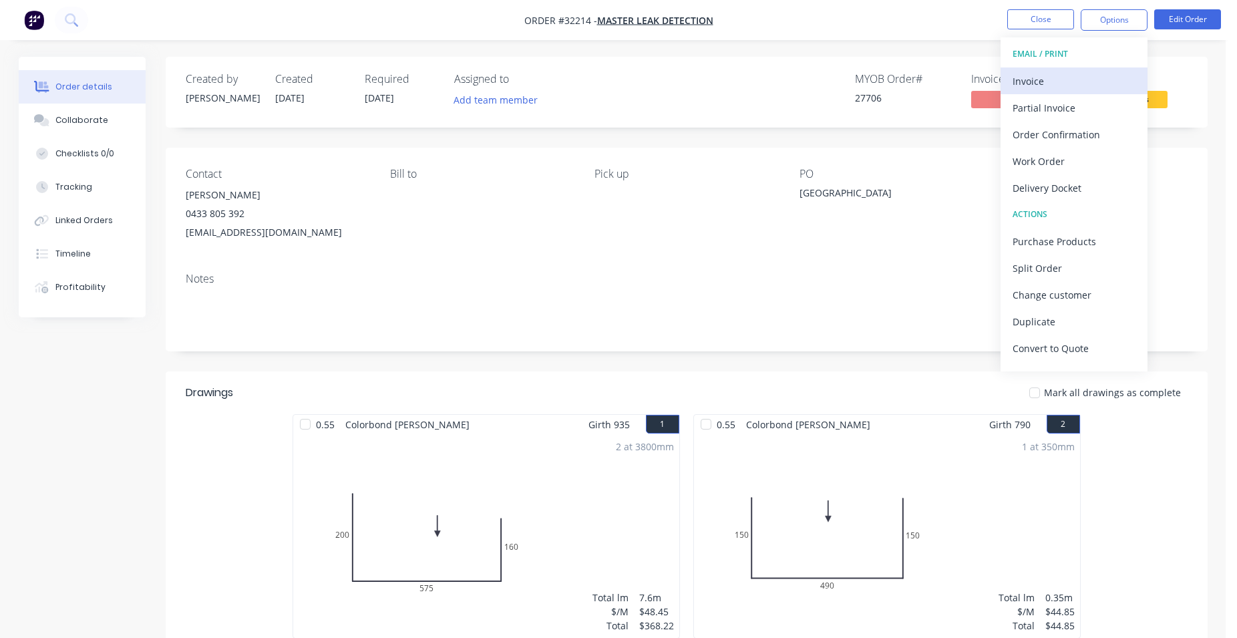
click at [1065, 77] on div "Invoice" at bounding box center [1074, 80] width 123 height 19
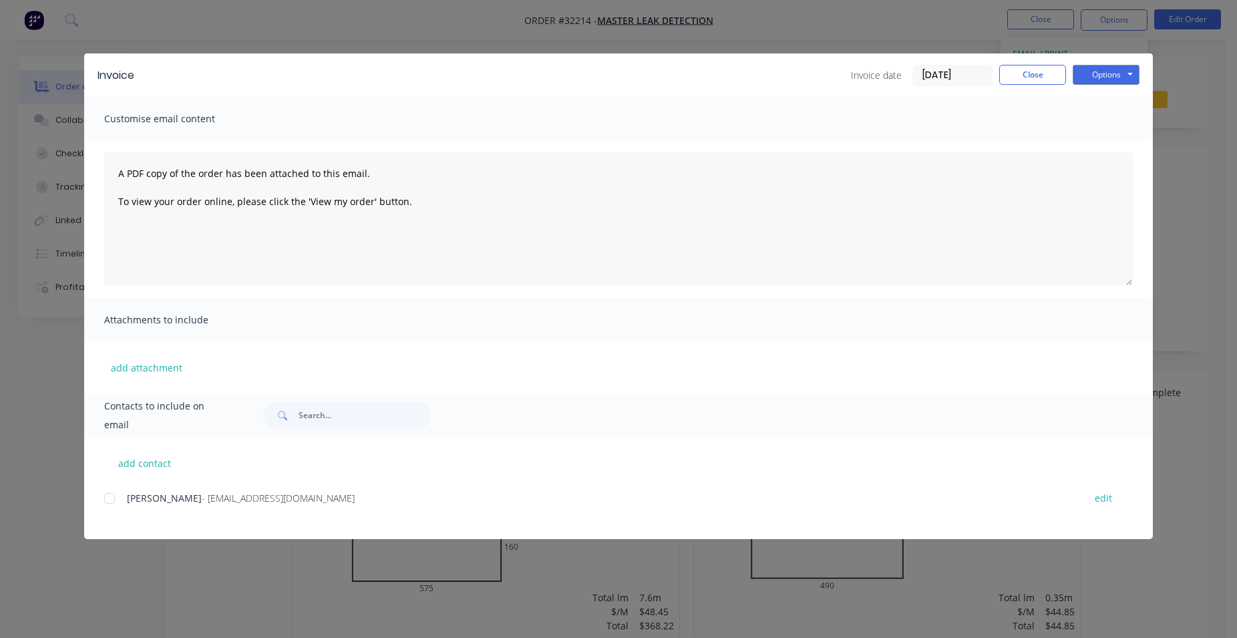
click at [110, 500] on div at bounding box center [109, 498] width 27 height 27
click at [1102, 79] on button "Options" at bounding box center [1106, 75] width 67 height 20
click at [1113, 143] on button "Email" at bounding box center [1116, 143] width 86 height 22
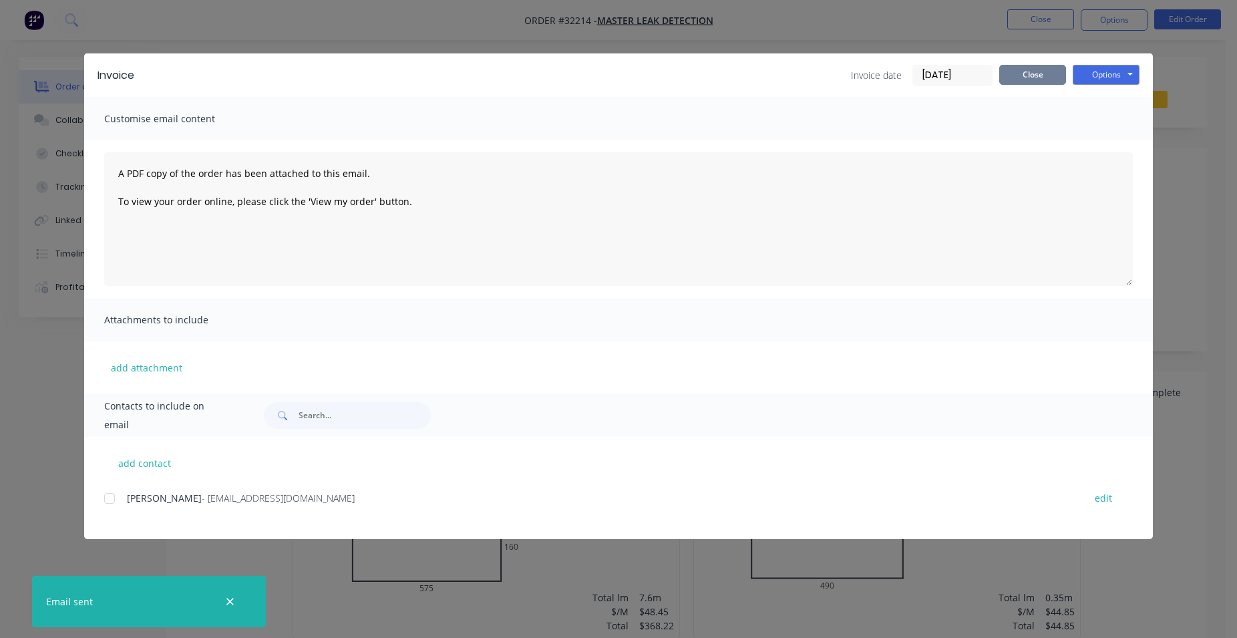
click at [1029, 73] on button "Close" at bounding box center [1032, 75] width 67 height 20
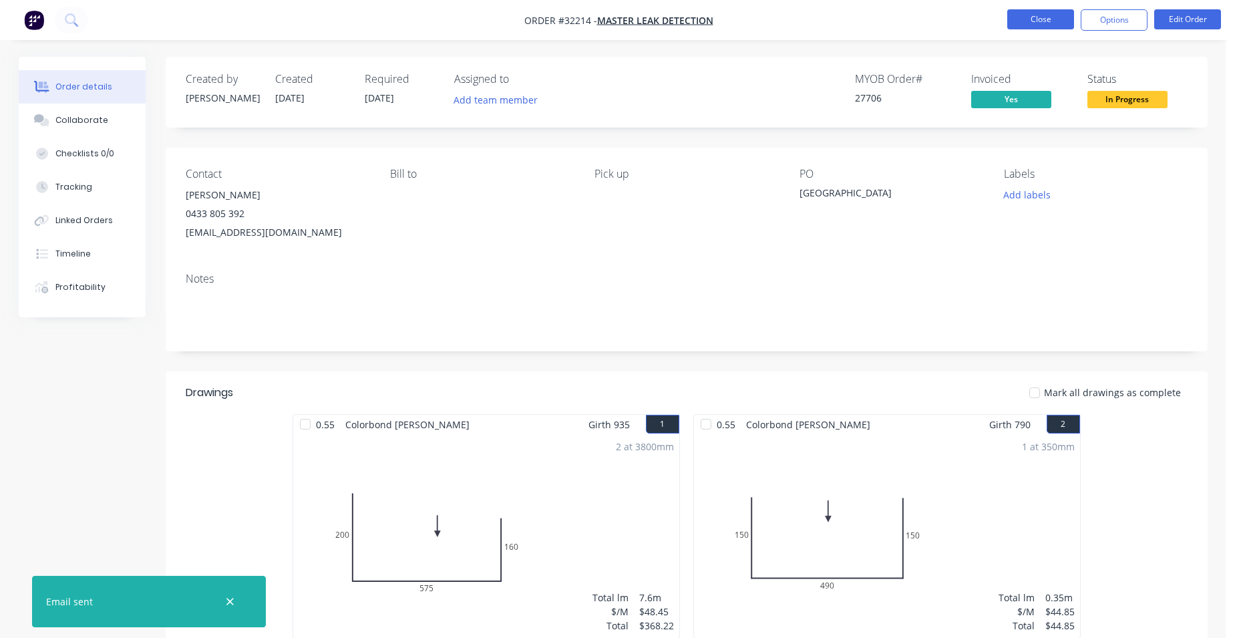
click at [1040, 15] on button "Close" at bounding box center [1040, 19] width 67 height 20
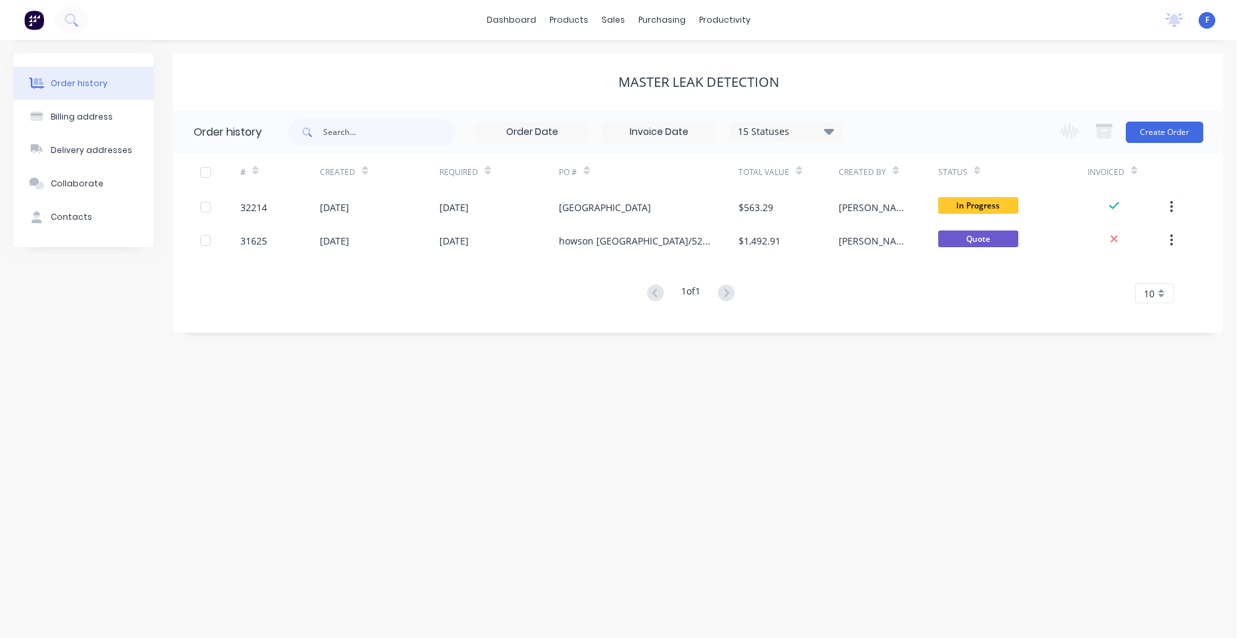
click at [27, 19] on img at bounding box center [34, 20] width 20 height 20
